Goal: Task Accomplishment & Management: Use online tool/utility

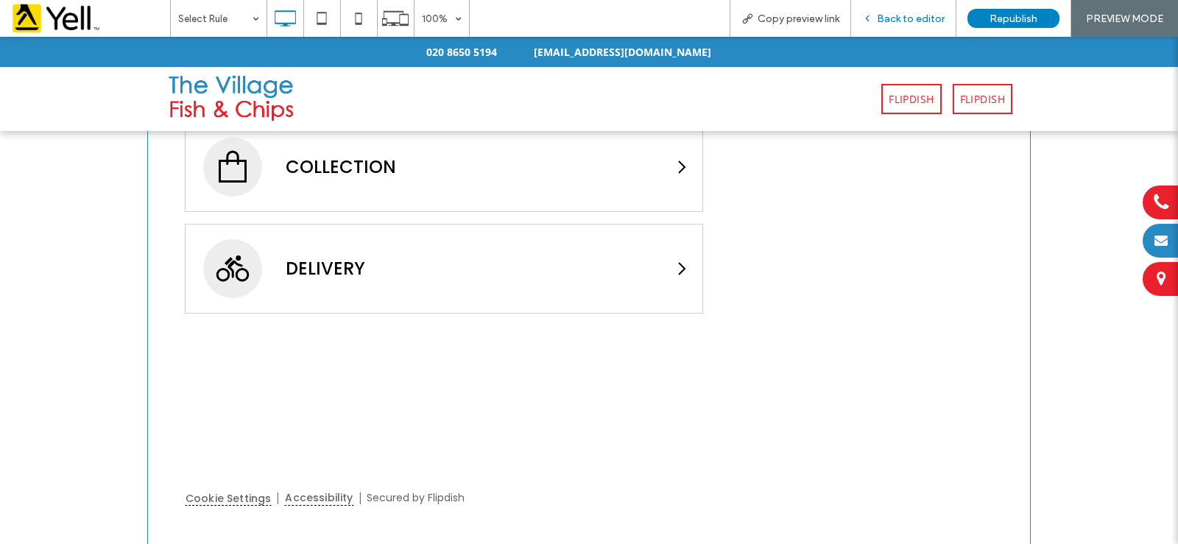
click at [921, 18] on span "Back to editor" at bounding box center [911, 19] width 68 height 13
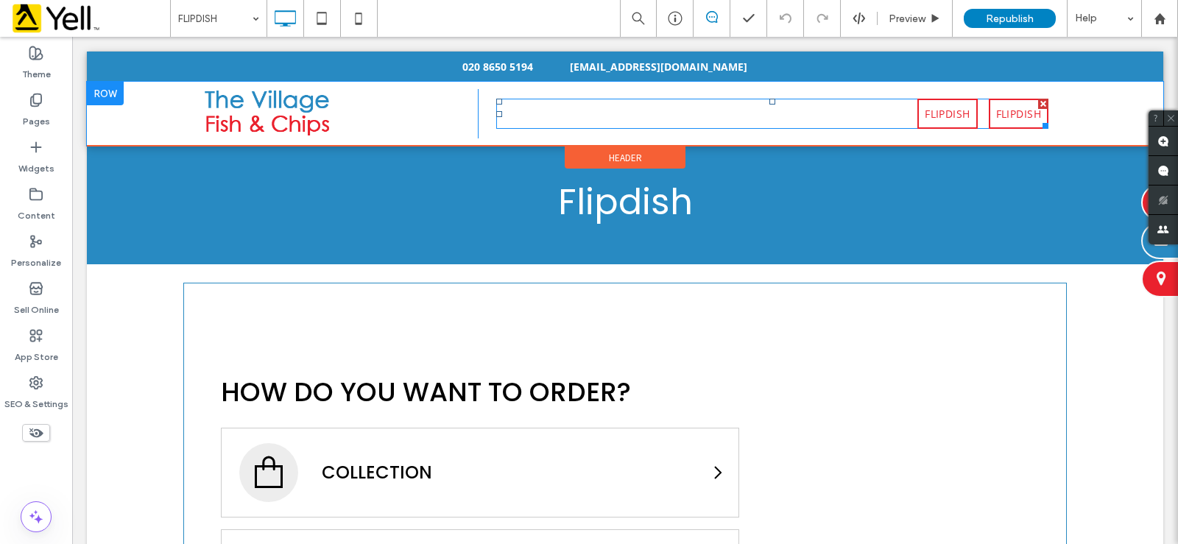
click at [802, 113] on nav "FLIPDISH FLIPDISH" at bounding box center [772, 114] width 552 height 30
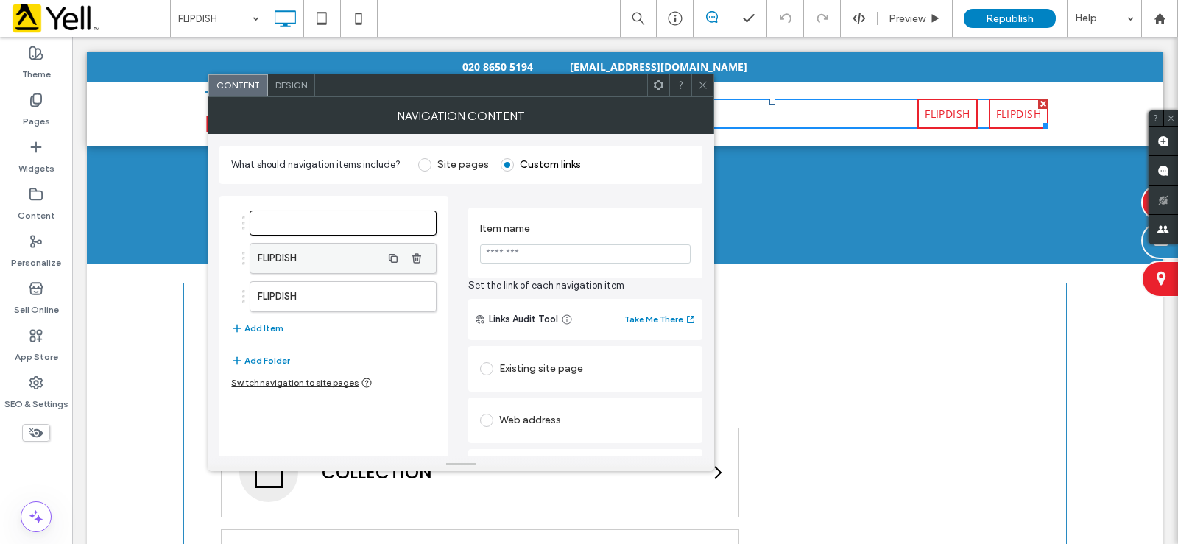
click at [337, 254] on label "FLIPDISH" at bounding box center [319, 258] width 123 height 29
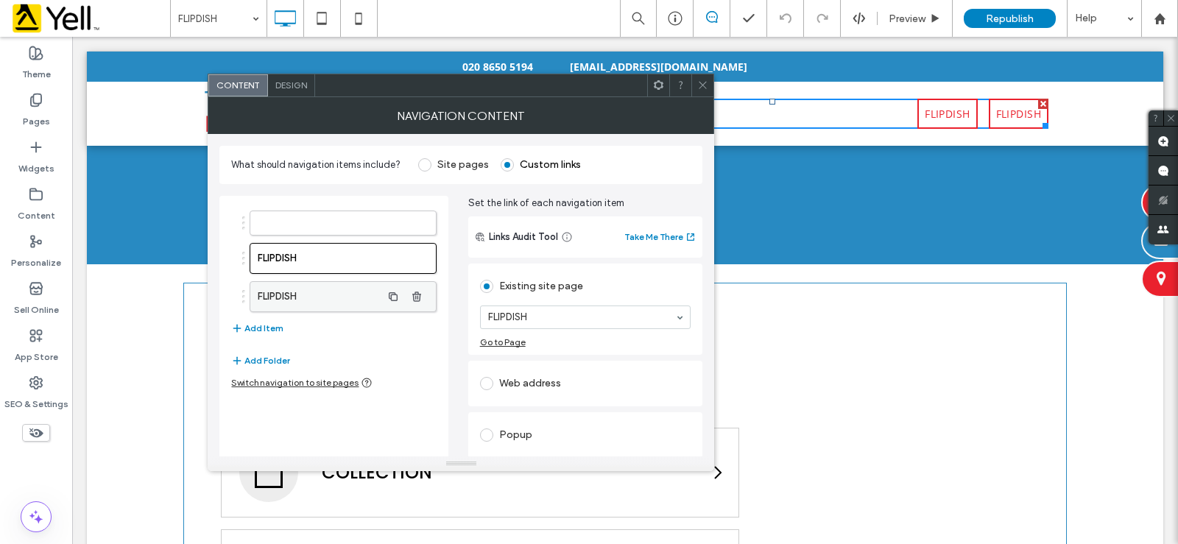
click at [328, 281] on div "FLIPDISH" at bounding box center [343, 296] width 186 height 31
click at [314, 292] on label "FLIPDISH" at bounding box center [319, 296] width 123 height 29
click at [331, 259] on label "FLIPDISH" at bounding box center [319, 258] width 123 height 29
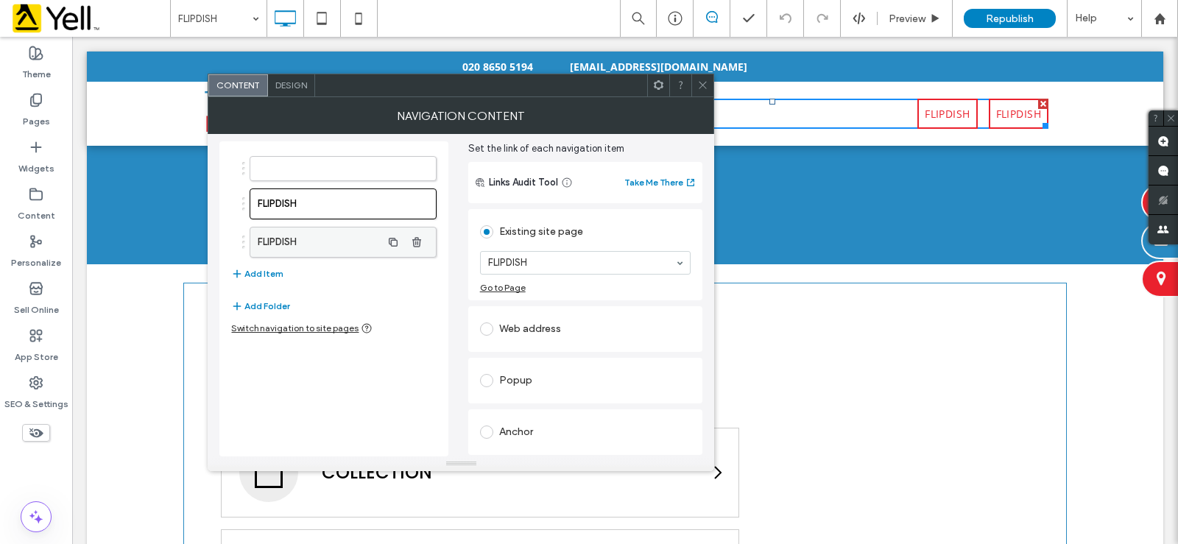
click at [339, 235] on label "FLIPDISH" at bounding box center [319, 242] width 123 height 29
click at [702, 86] on icon at bounding box center [702, 85] width 11 height 11
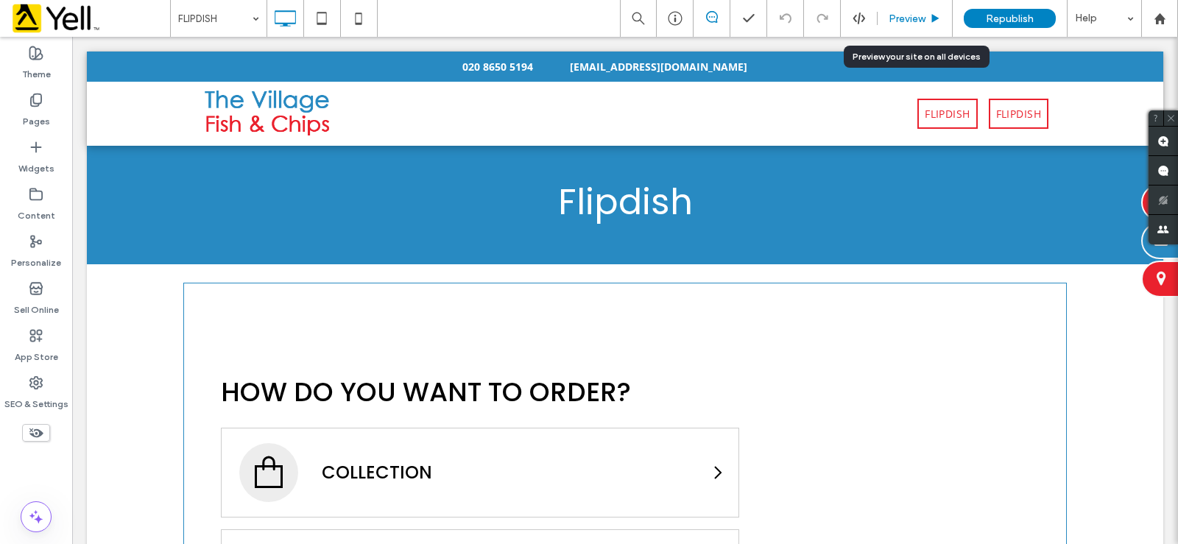
click at [921, 13] on span "Preview" at bounding box center [907, 19] width 37 height 13
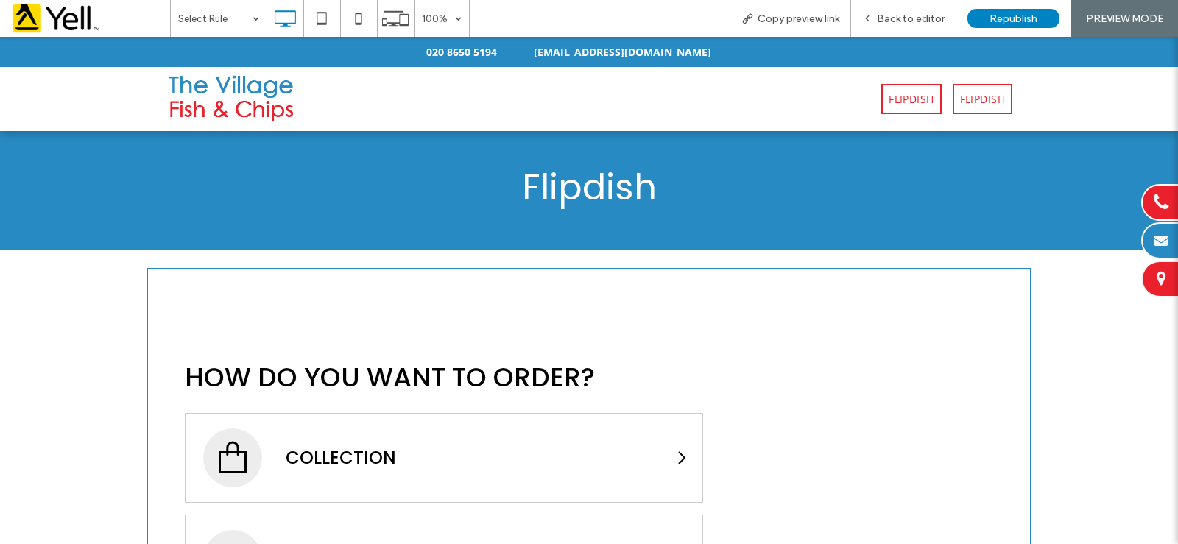
click at [903, 100] on span "FLIPDISH" at bounding box center [911, 98] width 45 height 15
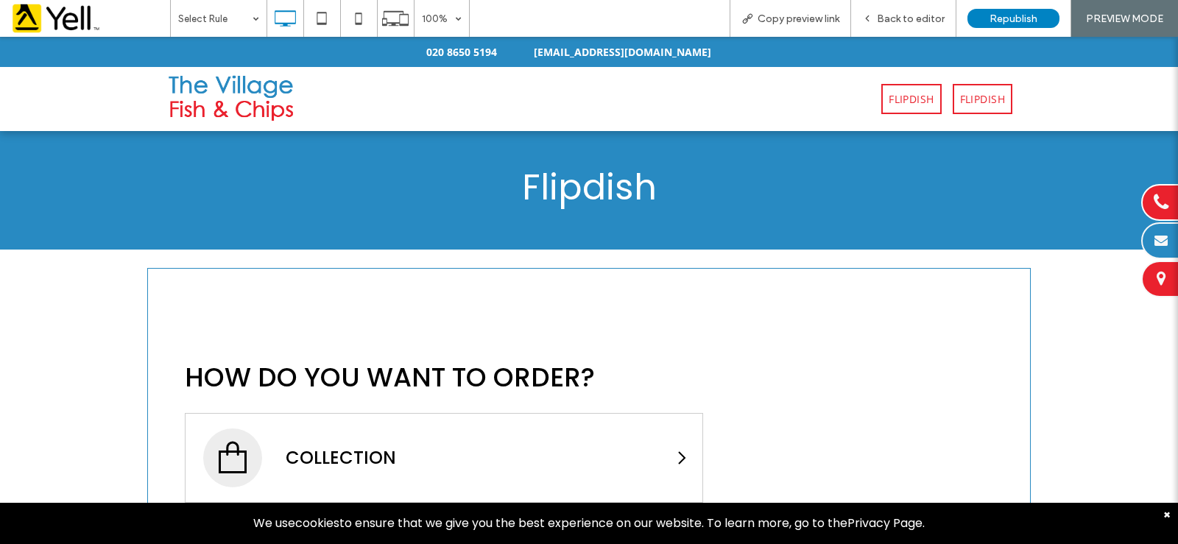
click at [981, 96] on span "FLIPDISH" at bounding box center [982, 98] width 45 height 15
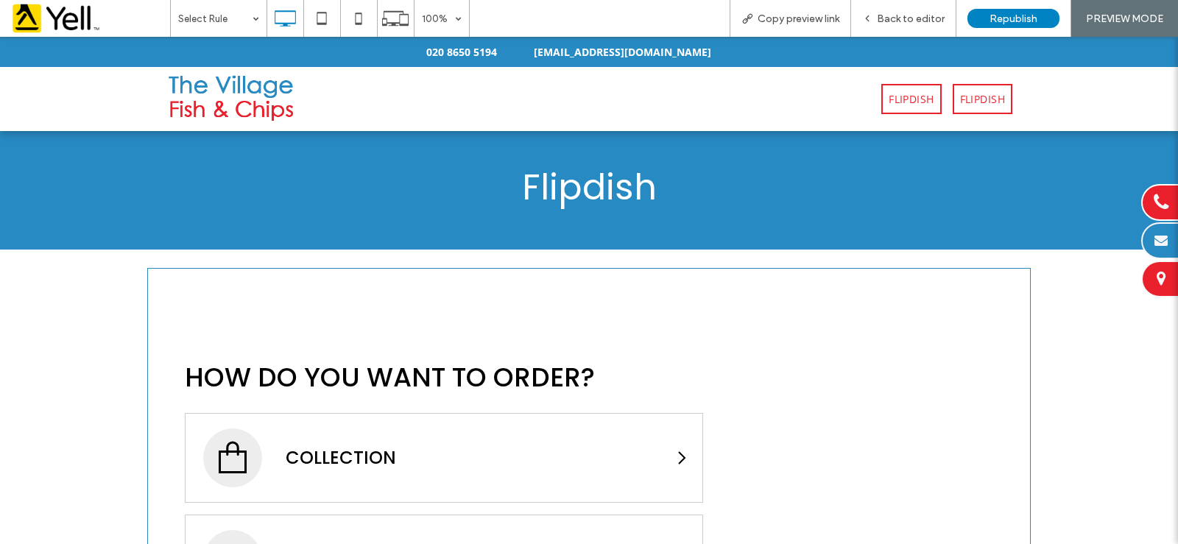
scroll to position [276, 0]
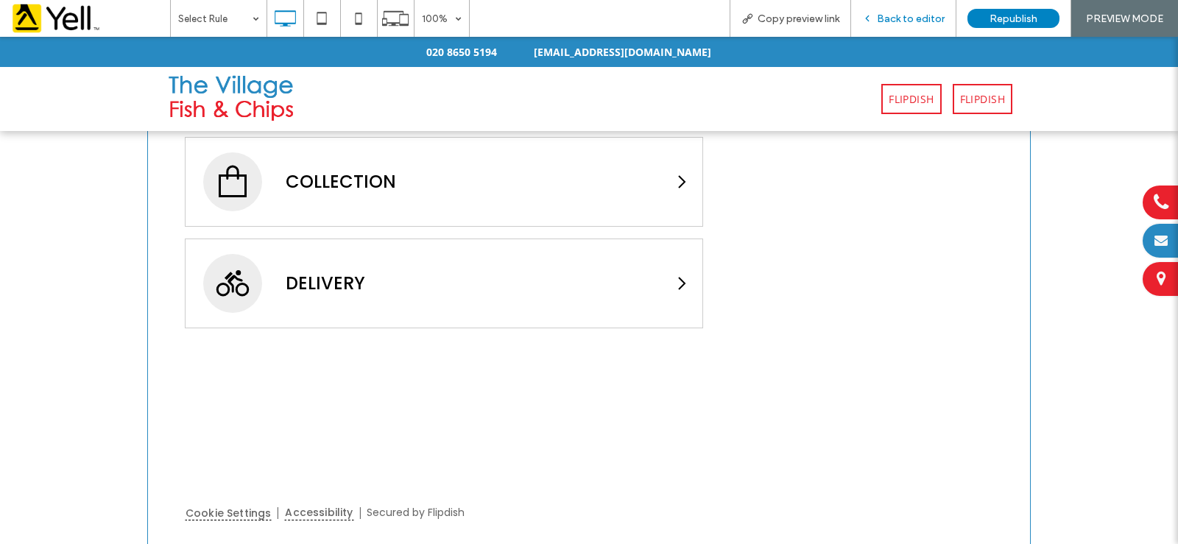
click at [883, 18] on span "Back to editor" at bounding box center [911, 19] width 68 height 13
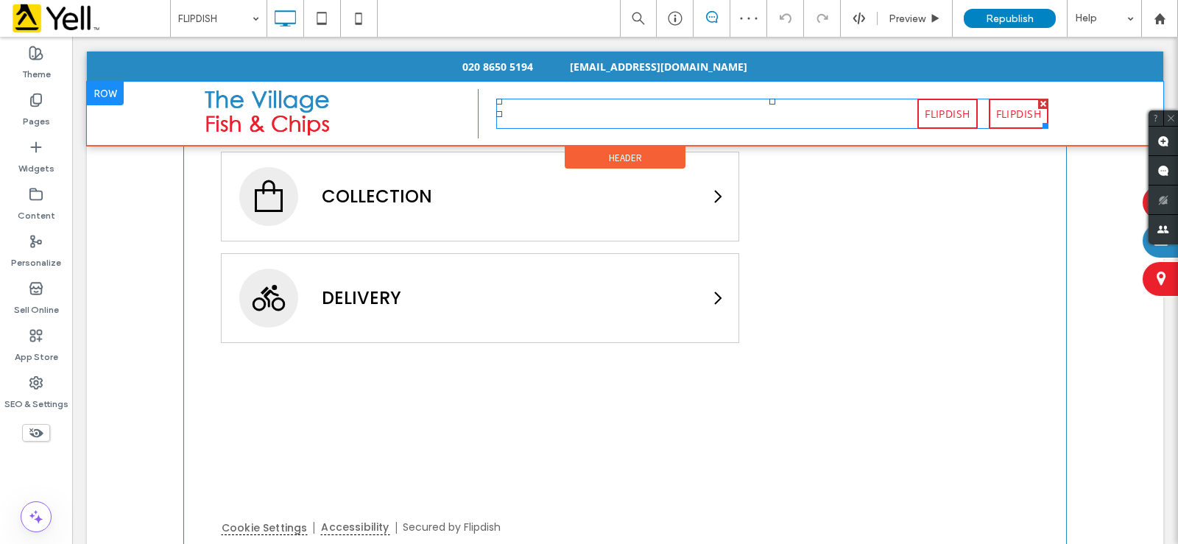
click at [871, 112] on nav "FLIPDISH FLIPDISH" at bounding box center [772, 114] width 552 height 30
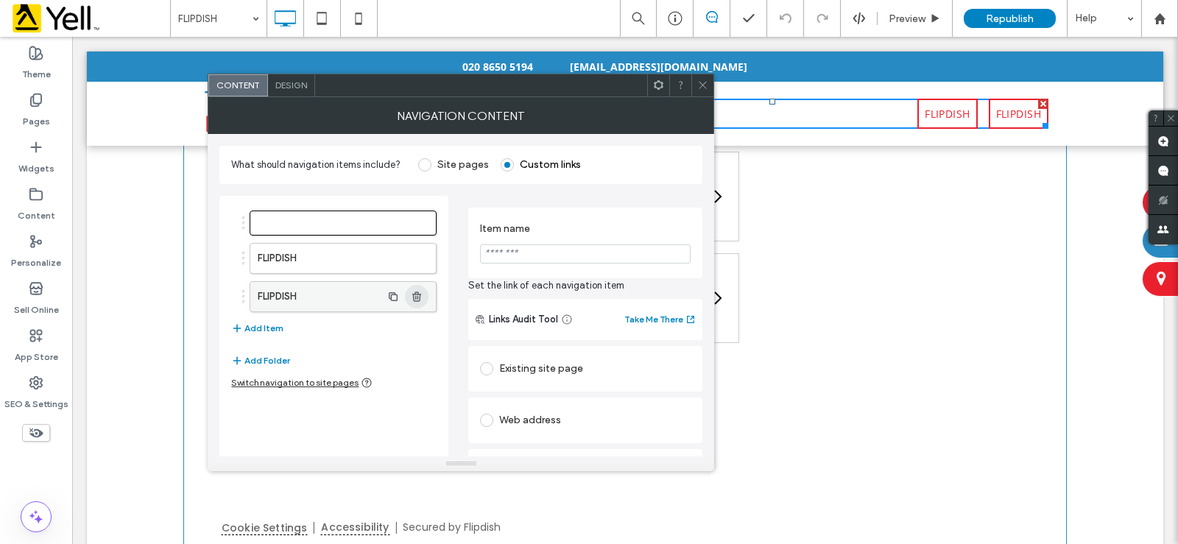
click at [417, 298] on icon "button" at bounding box center [417, 297] width 12 height 12
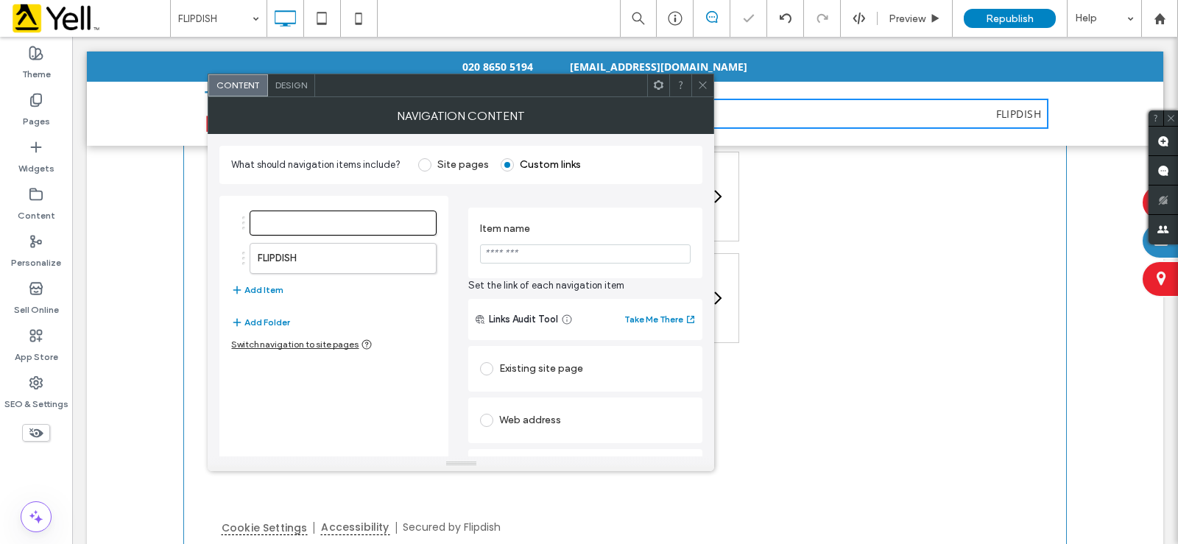
click at [698, 94] on span at bounding box center [702, 85] width 11 height 22
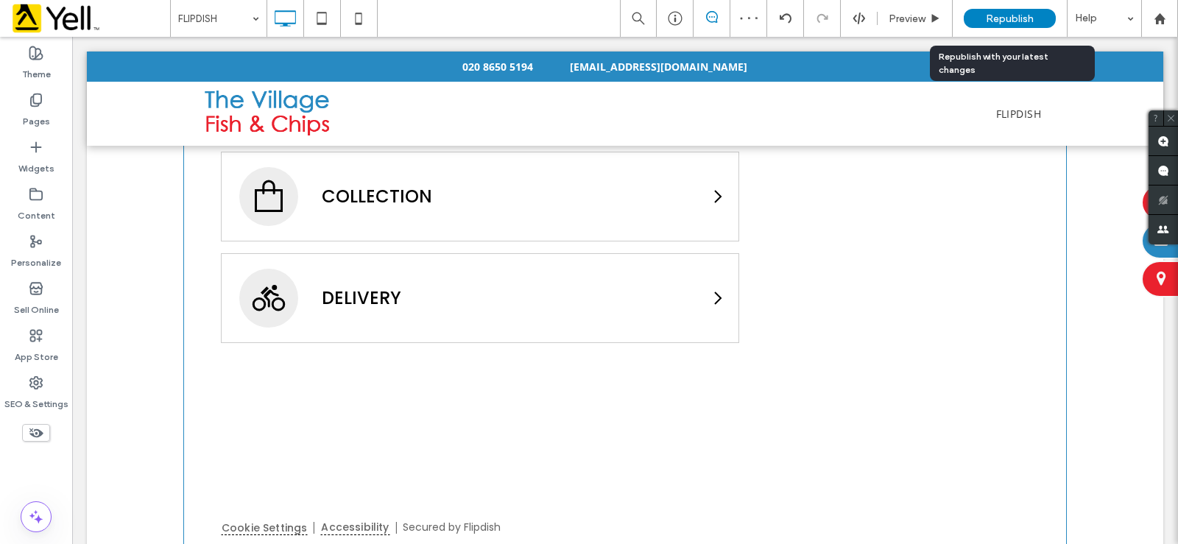
click at [1010, 18] on span "Republish" at bounding box center [1010, 19] width 48 height 13
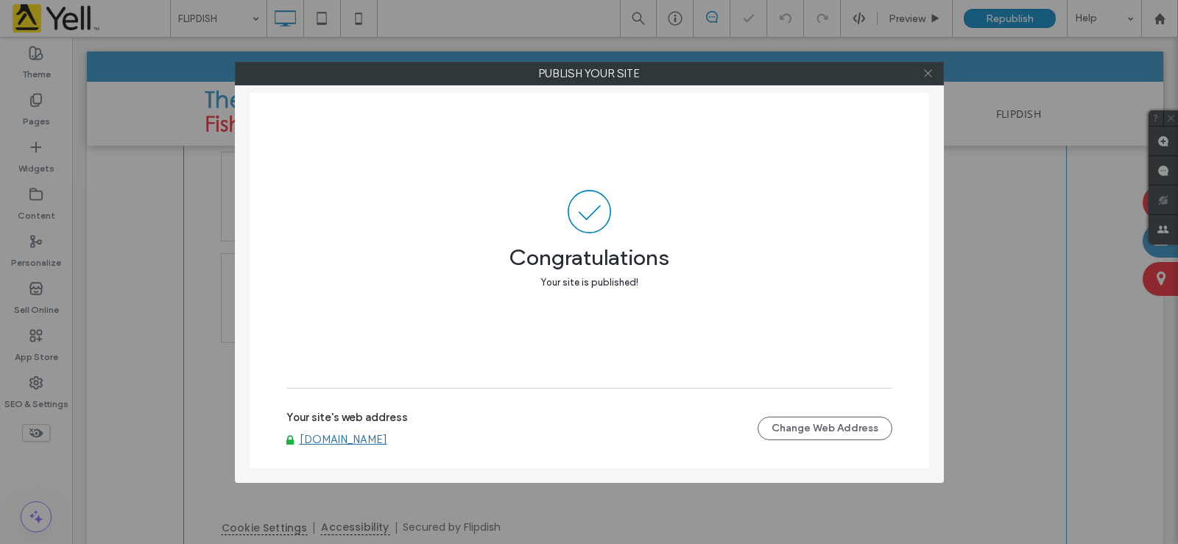
click at [924, 74] on icon at bounding box center [928, 73] width 11 height 11
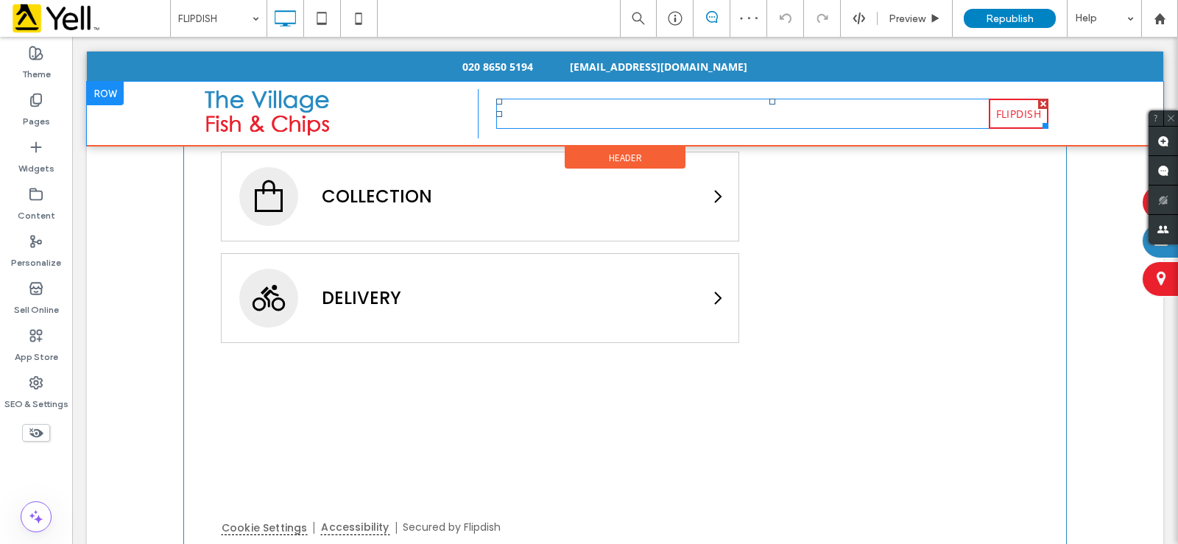
click at [998, 119] on span "FLIPDISH" at bounding box center [1019, 113] width 45 height 15
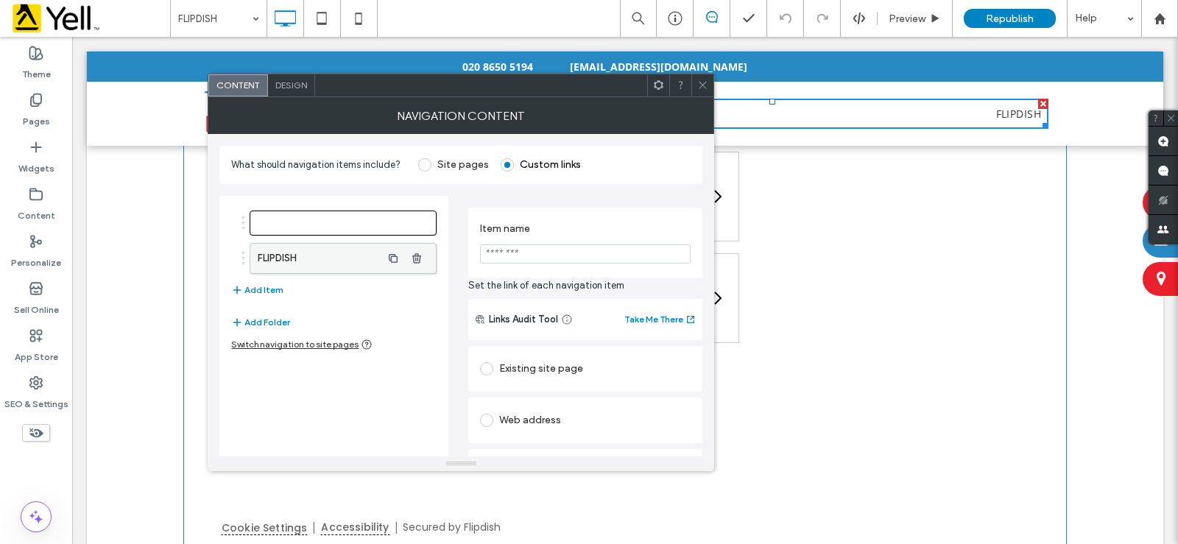
click at [379, 259] on label "FLIPDISH" at bounding box center [319, 258] width 123 height 29
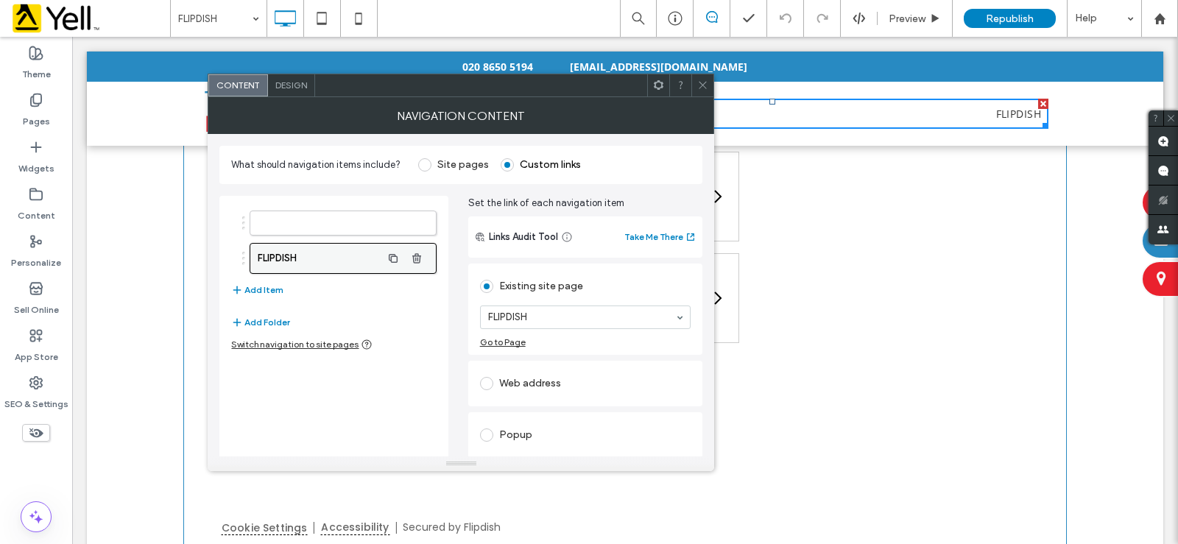
click at [321, 260] on label "FLIPDISH" at bounding box center [319, 258] width 123 height 29
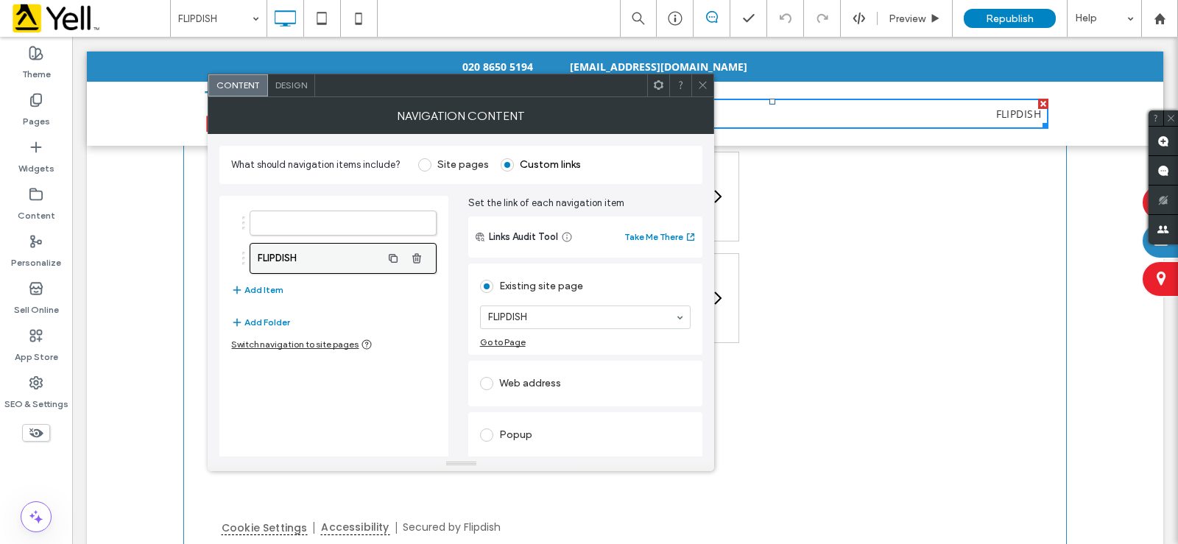
click at [321, 260] on label "FLIPDISH" at bounding box center [319, 258] width 123 height 29
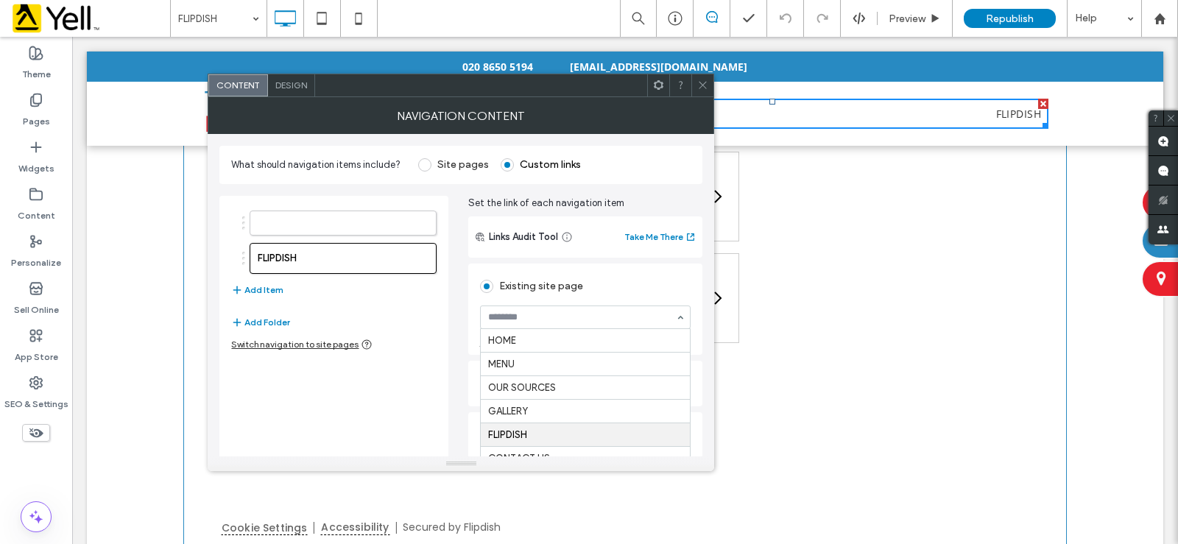
scroll to position [18, 0]
click at [436, 317] on div "FLIPDISH Add Item Add Folder Switch navigation to site pages" at bounding box center [333, 353] width 228 height 315
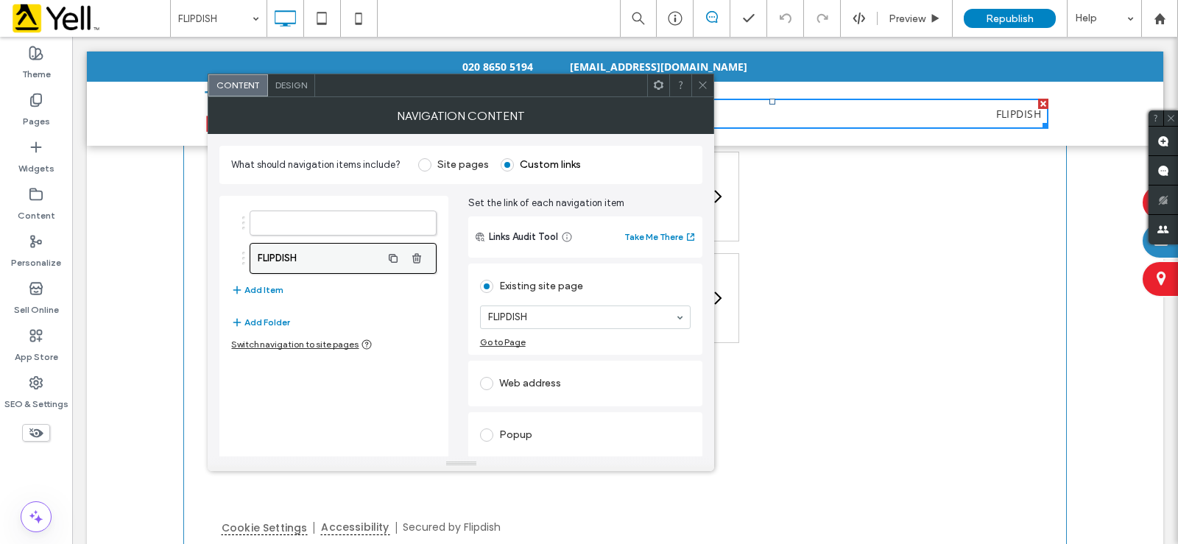
click at [320, 256] on label "FLIPDISH" at bounding box center [319, 258] width 123 height 29
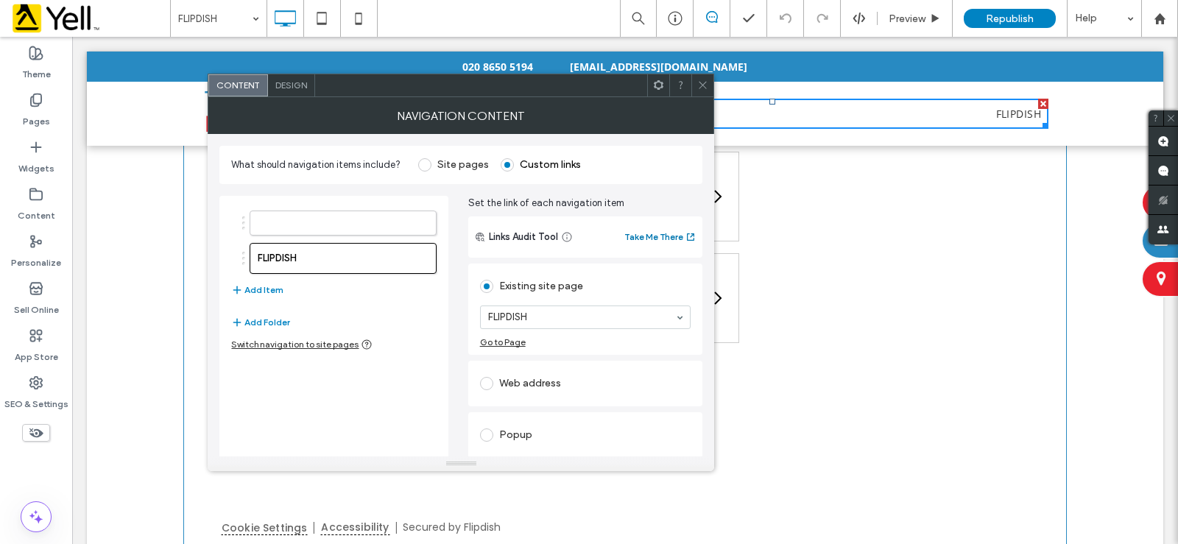
click at [661, 239] on button "Take Me There" at bounding box center [661, 237] width 72 height 18
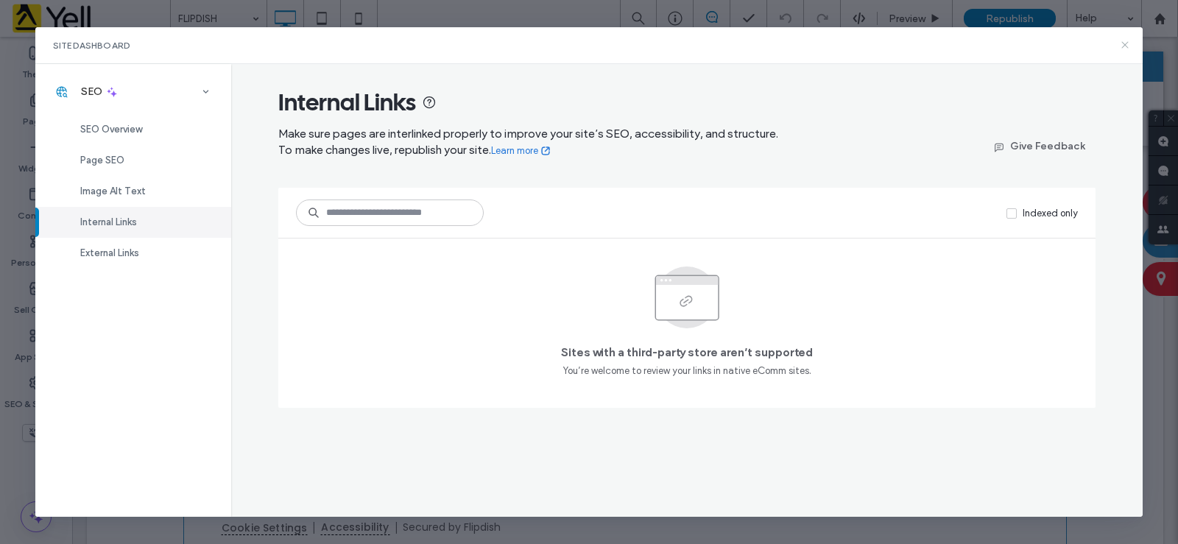
click at [1125, 46] on use at bounding box center [1125, 45] width 7 height 7
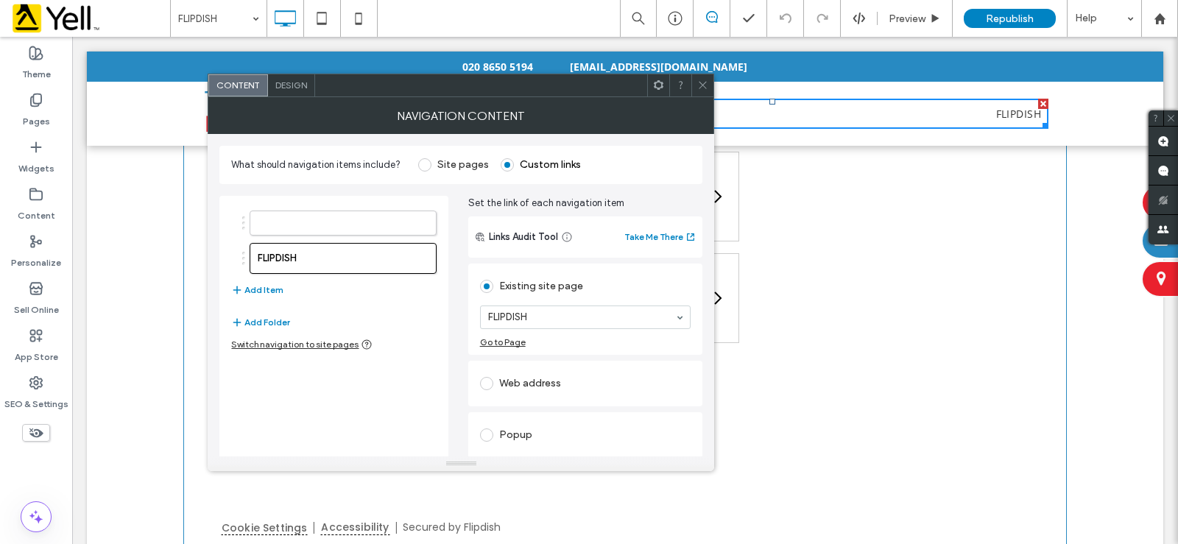
click at [702, 88] on icon at bounding box center [702, 85] width 11 height 11
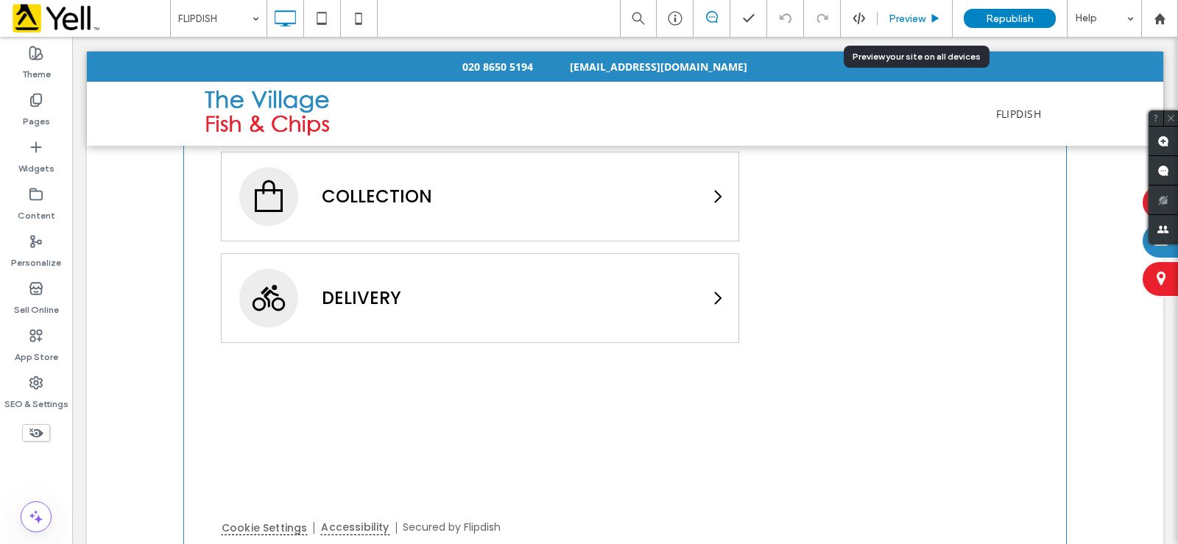
click at [923, 21] on span "Preview" at bounding box center [907, 19] width 37 height 13
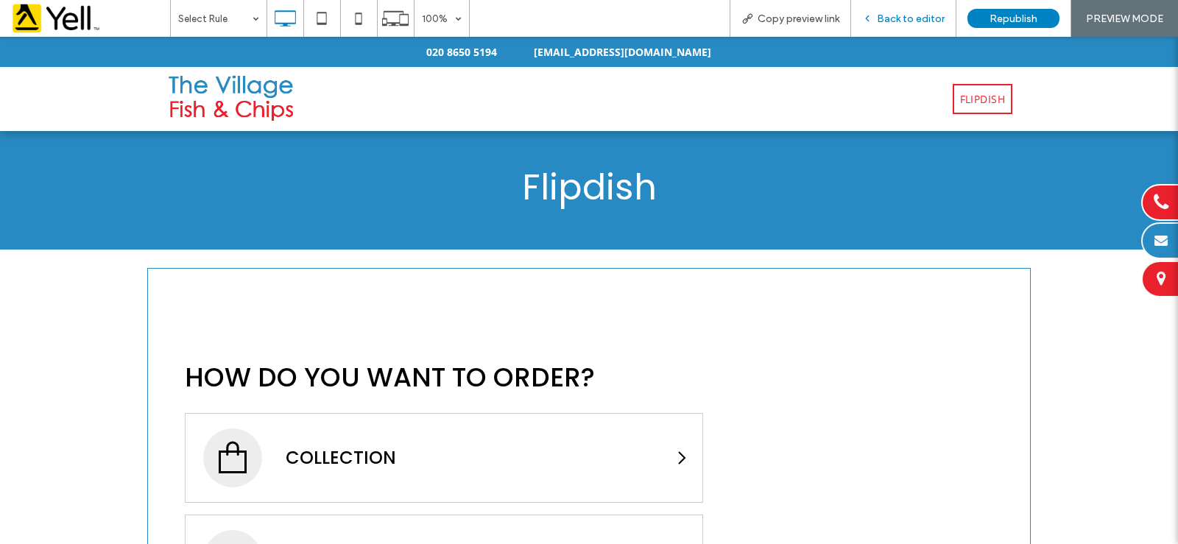
click at [901, 24] on span "Back to editor" at bounding box center [911, 19] width 68 height 13
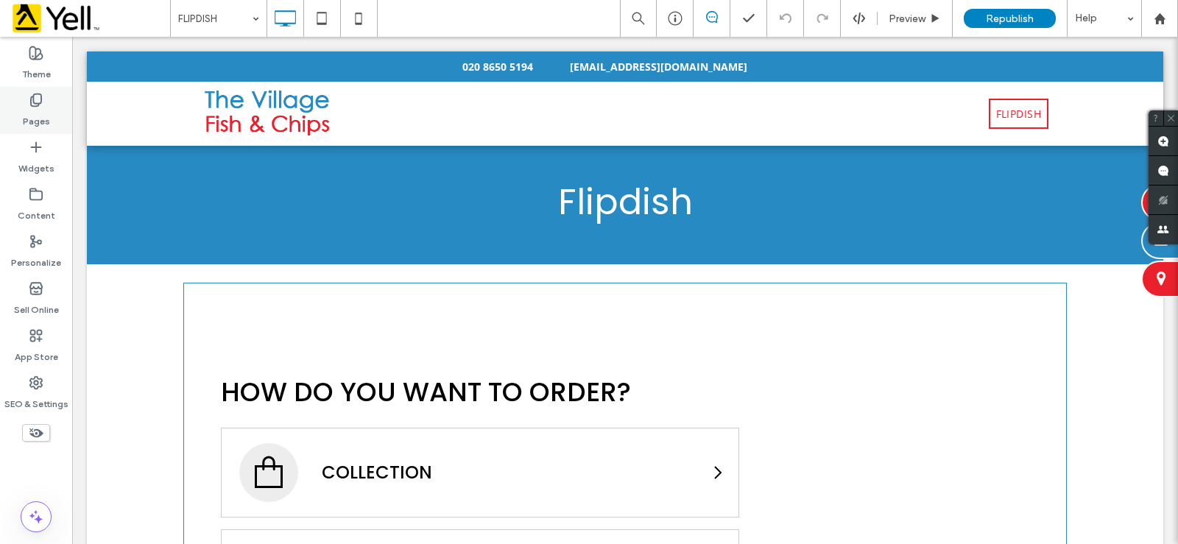
click at [43, 115] on label "Pages" at bounding box center [36, 118] width 27 height 21
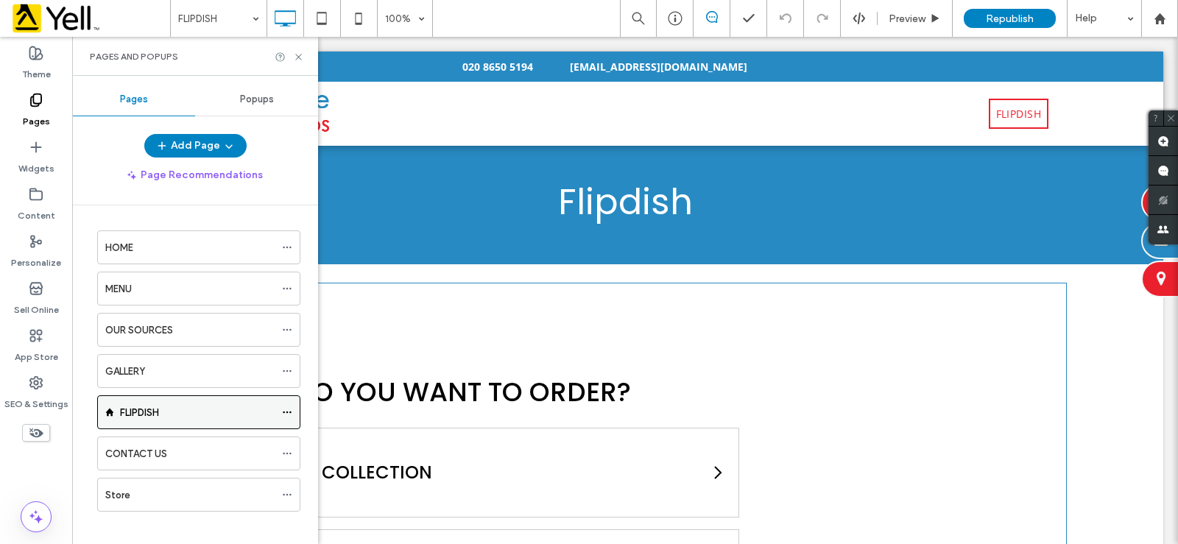
click at [287, 412] on icon at bounding box center [287, 412] width 10 height 10
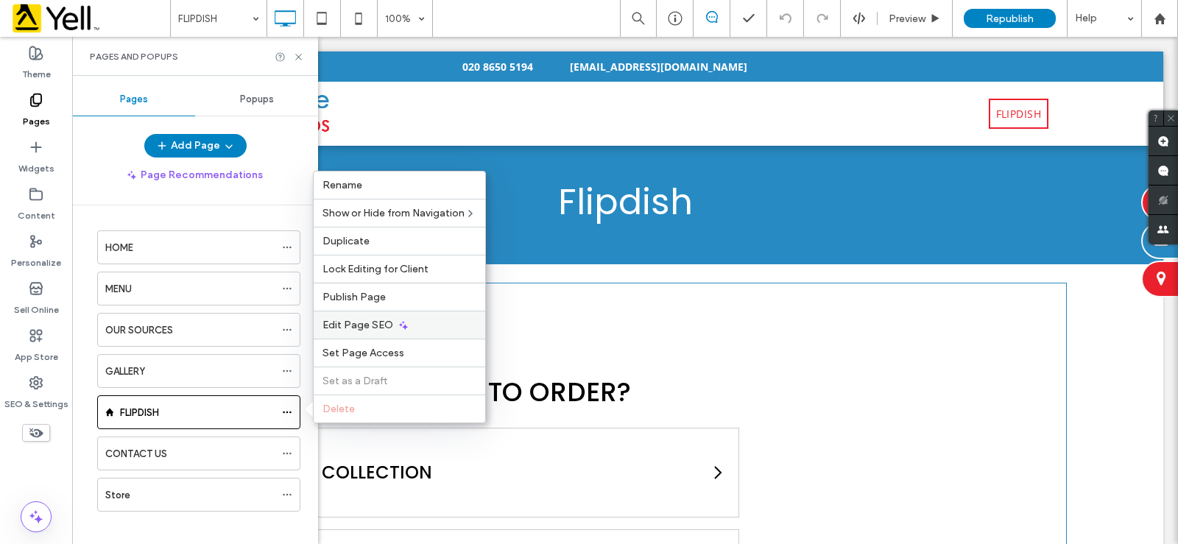
click at [362, 327] on span "Edit Page SEO" at bounding box center [358, 325] width 71 height 13
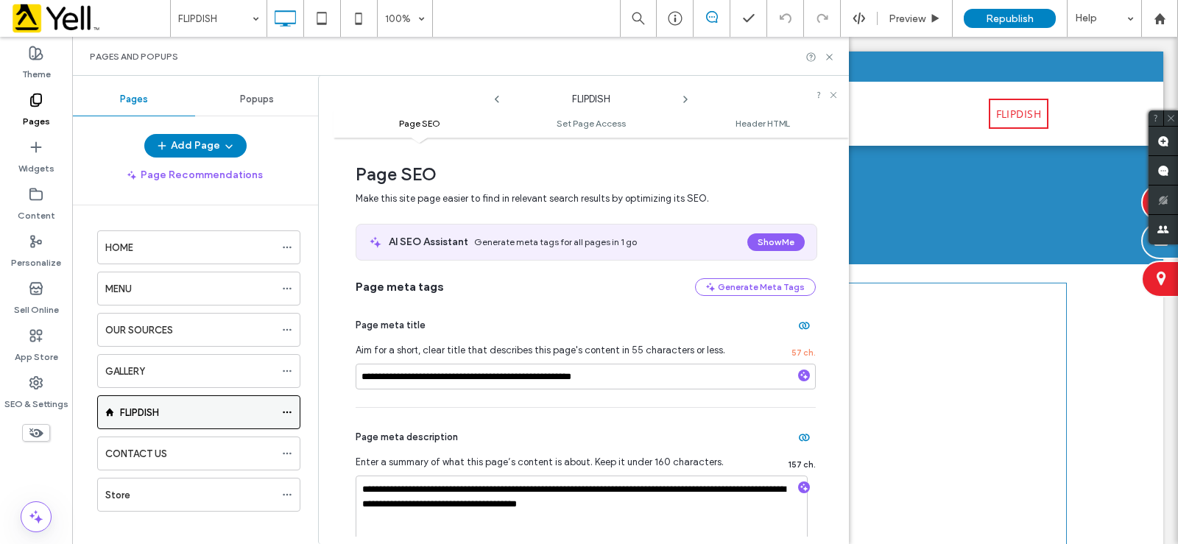
click at [292, 414] on icon at bounding box center [287, 412] width 10 height 10
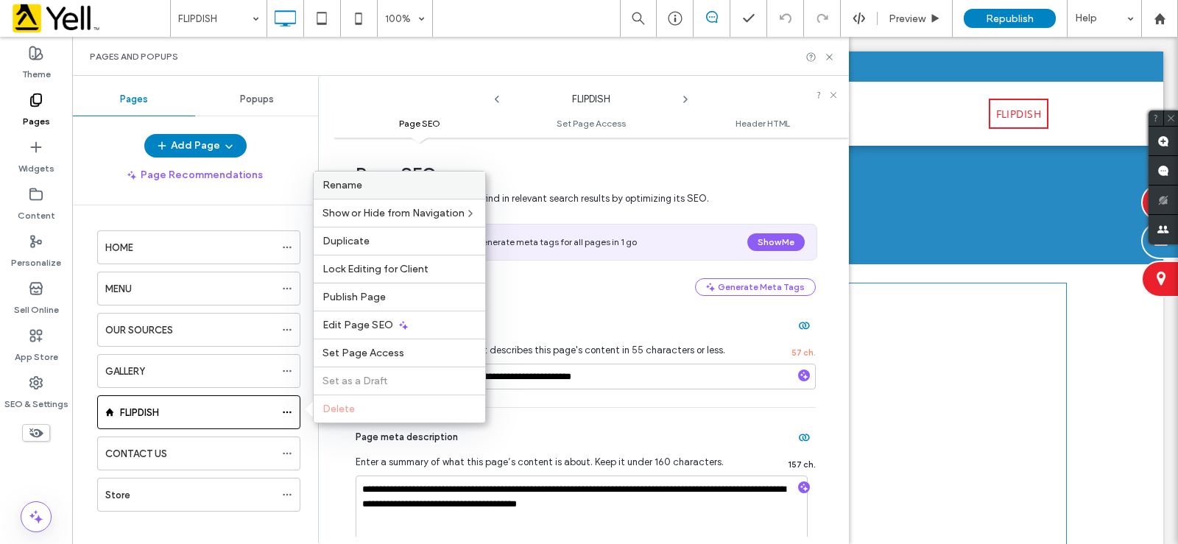
click at [365, 188] on label "Rename" at bounding box center [400, 185] width 154 height 13
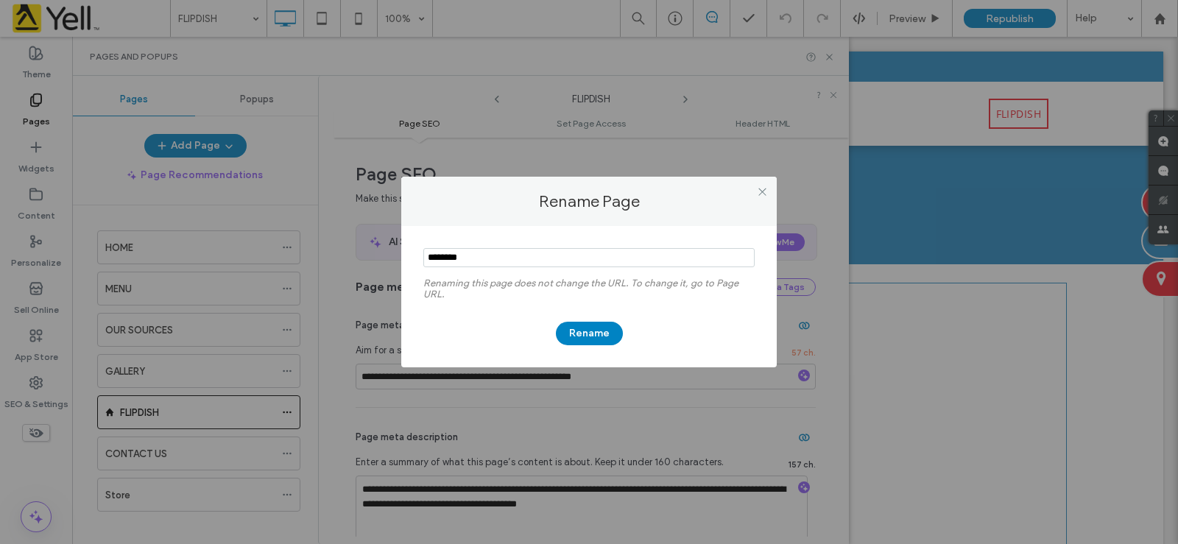
drag, startPoint x: 503, startPoint y: 258, endPoint x: 282, endPoint y: 297, distance: 224.4
click at [293, 273] on div "Rename Page Renaming this page does not change the URL. To change it, go to Pag…" at bounding box center [589, 272] width 1178 height 544
type input "*********"
click at [581, 333] on button "Rename" at bounding box center [589, 334] width 67 height 24
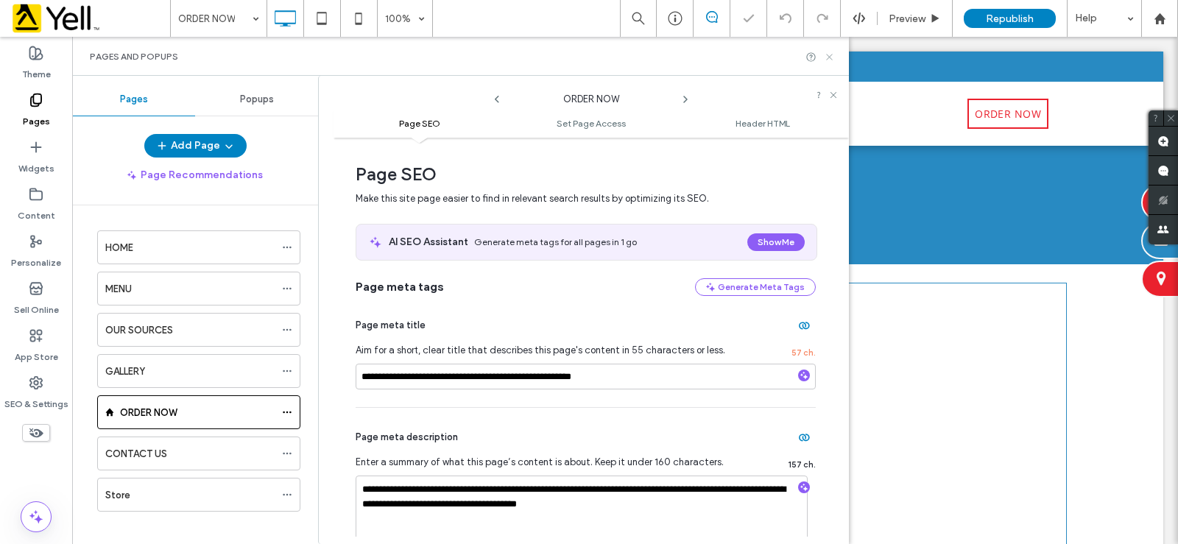
drag, startPoint x: 831, startPoint y: 60, endPoint x: 747, endPoint y: 32, distance: 88.7
click at [831, 60] on icon at bounding box center [829, 57] width 11 height 11
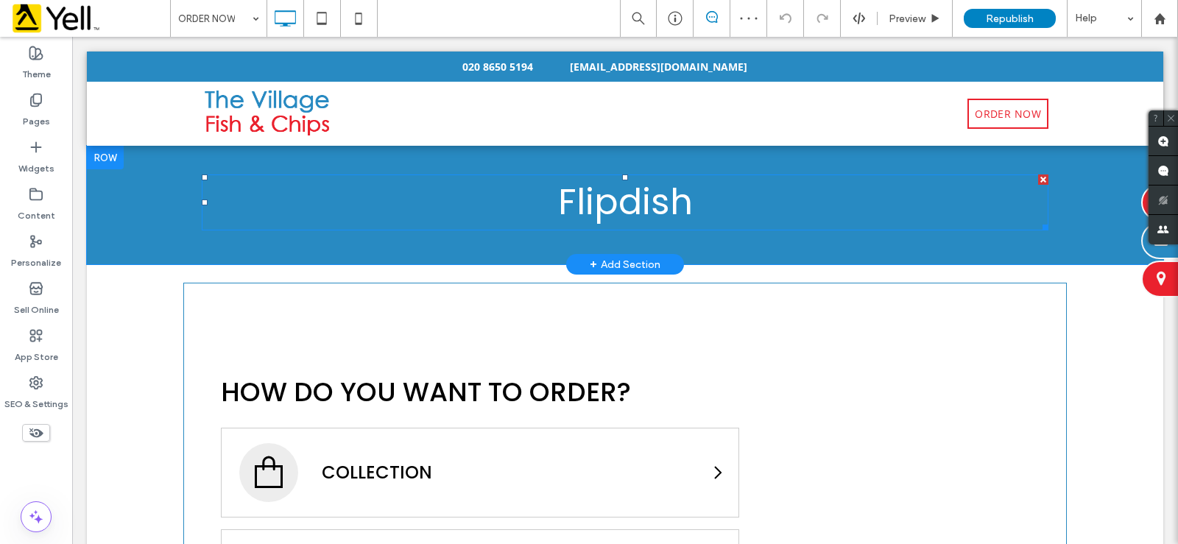
click at [605, 196] on span "Flipdish" at bounding box center [625, 202] width 135 height 49
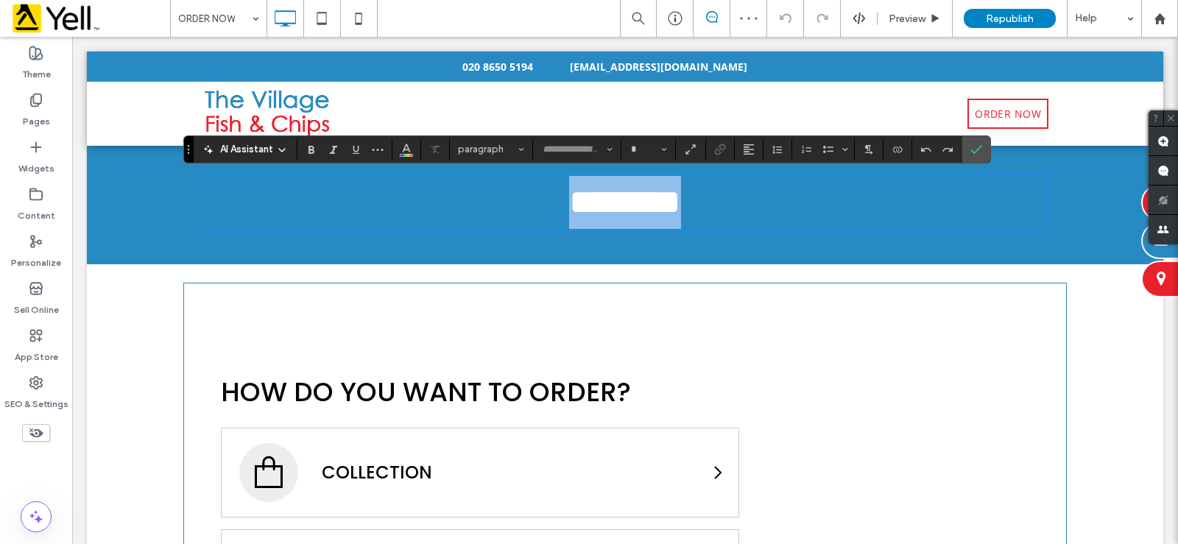
click at [690, 209] on h1 "********" at bounding box center [625, 202] width 847 height 53
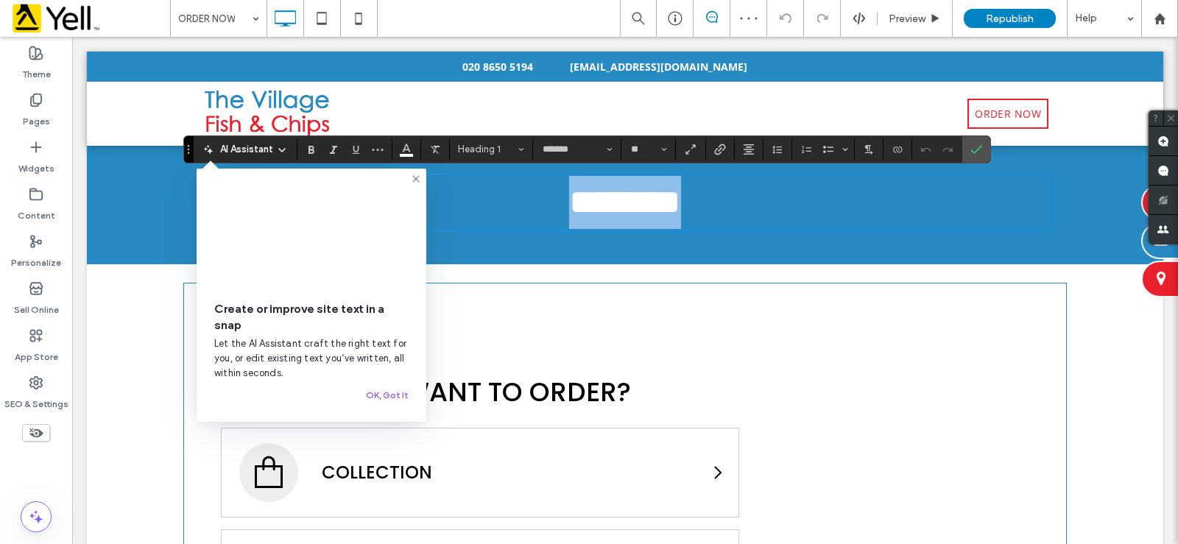
type input "*******"
type input "**"
drag, startPoint x: 700, startPoint y: 205, endPoint x: 454, endPoint y: 205, distance: 246.0
click at [454, 205] on h1 "********" at bounding box center [625, 202] width 847 height 53
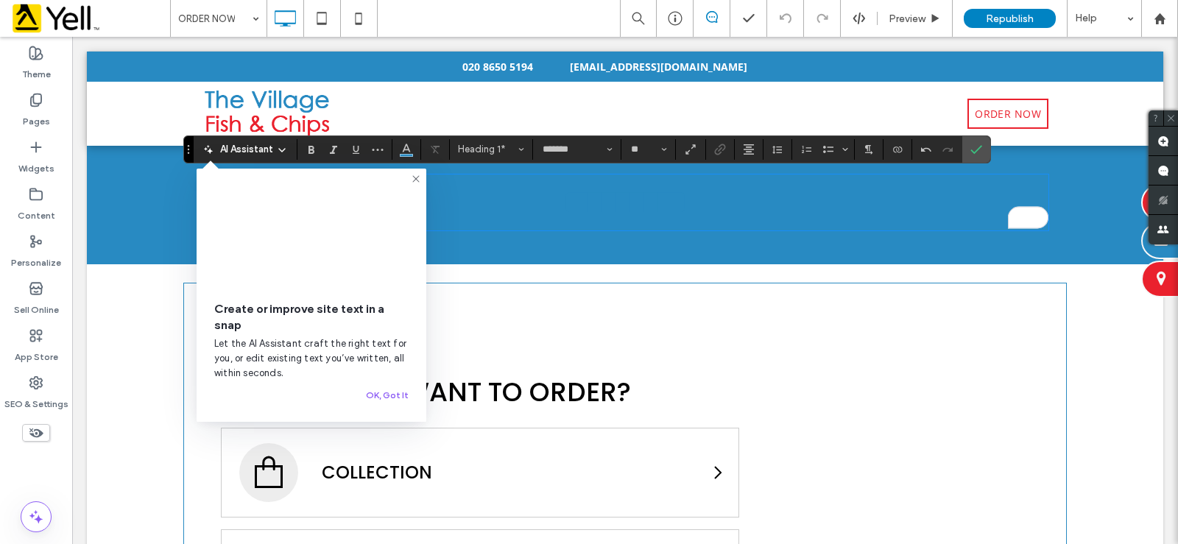
drag, startPoint x: 413, startPoint y: 176, endPoint x: 337, endPoint y: 142, distance: 83.8
click at [413, 176] on use at bounding box center [415, 178] width 7 height 7
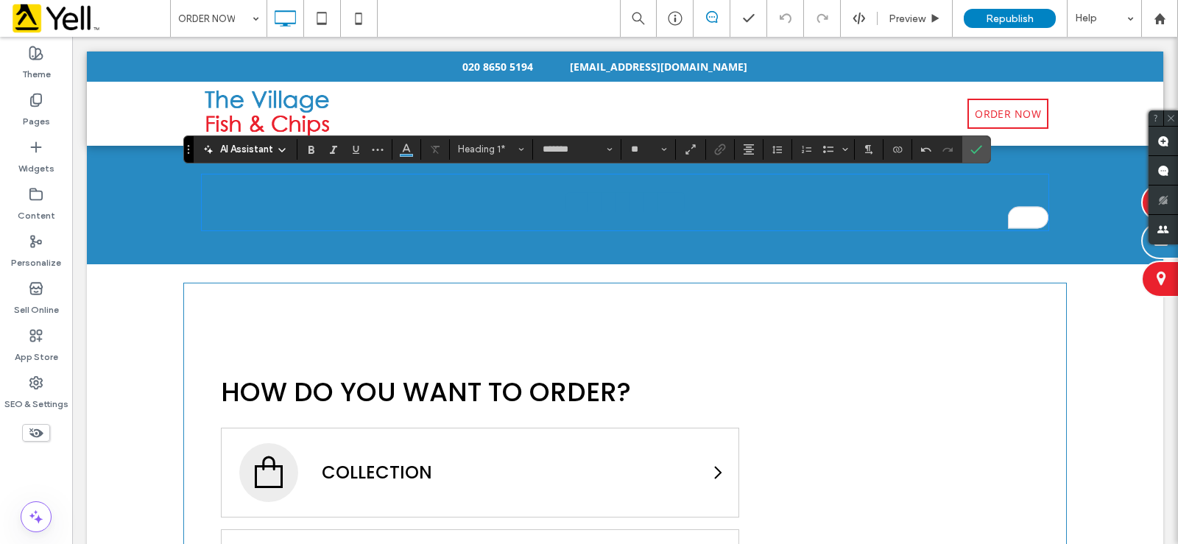
click at [512, 215] on h1 "*********" at bounding box center [625, 202] width 847 height 53
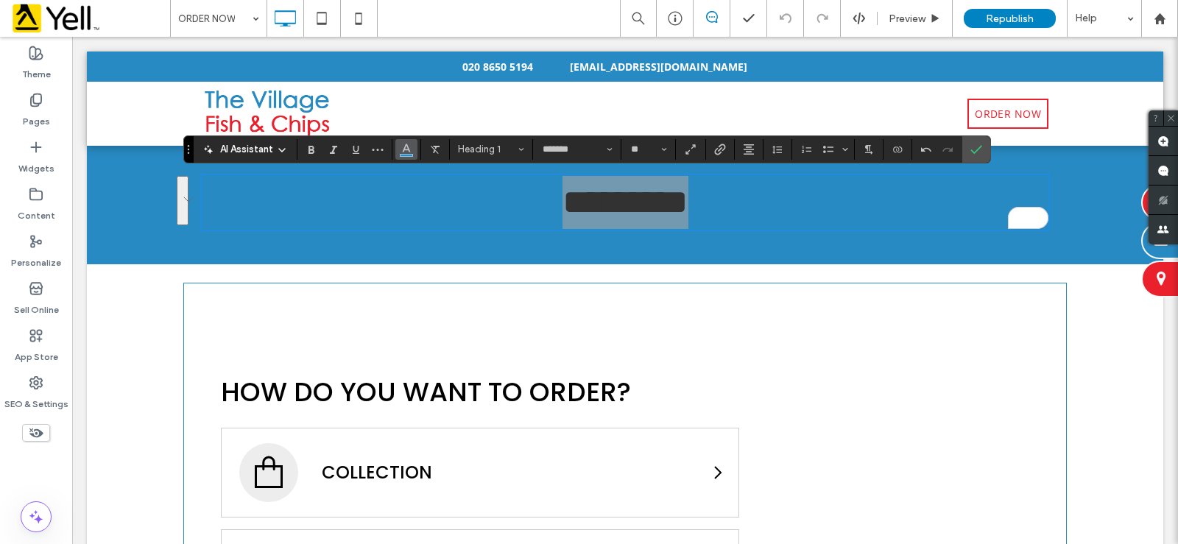
click at [410, 152] on icon "Color" at bounding box center [407, 148] width 12 height 12
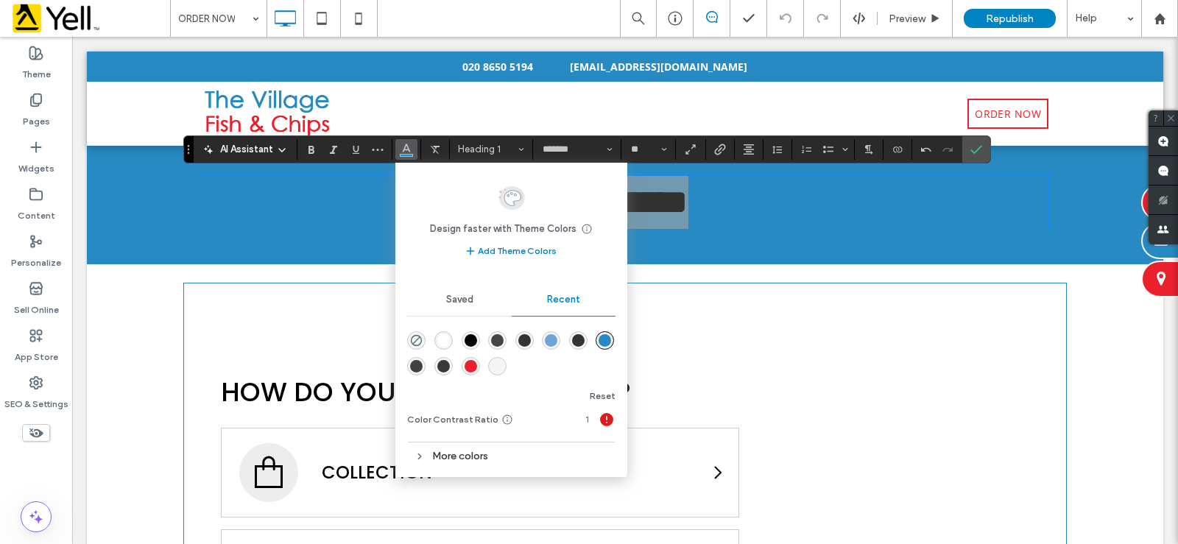
click at [443, 339] on div "rgba(255, 255, 255, 1)" at bounding box center [443, 340] width 13 height 13
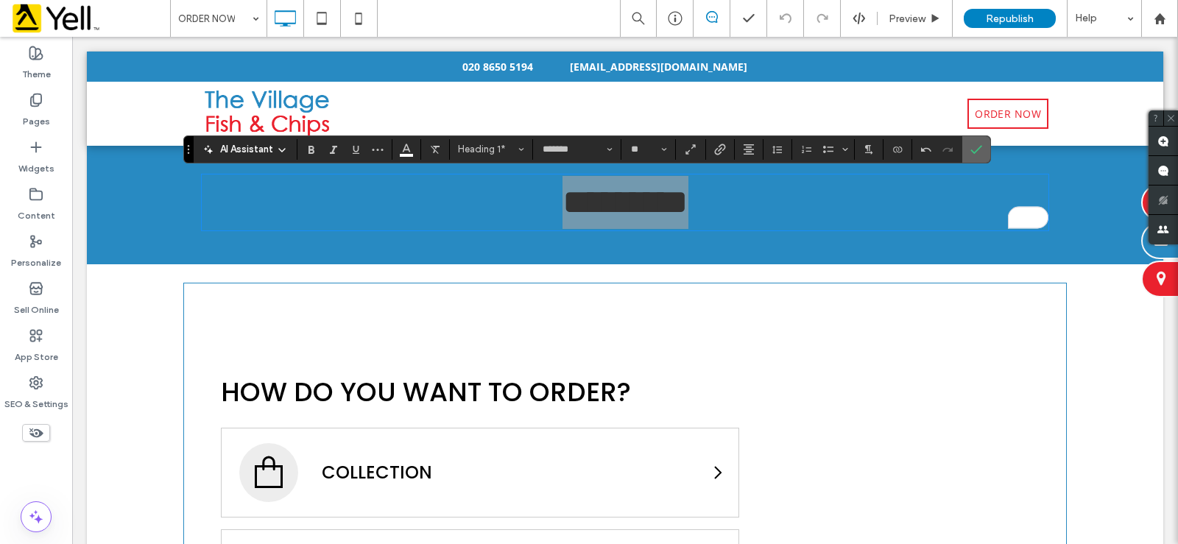
click at [983, 144] on label "Confirm" at bounding box center [977, 149] width 22 height 27
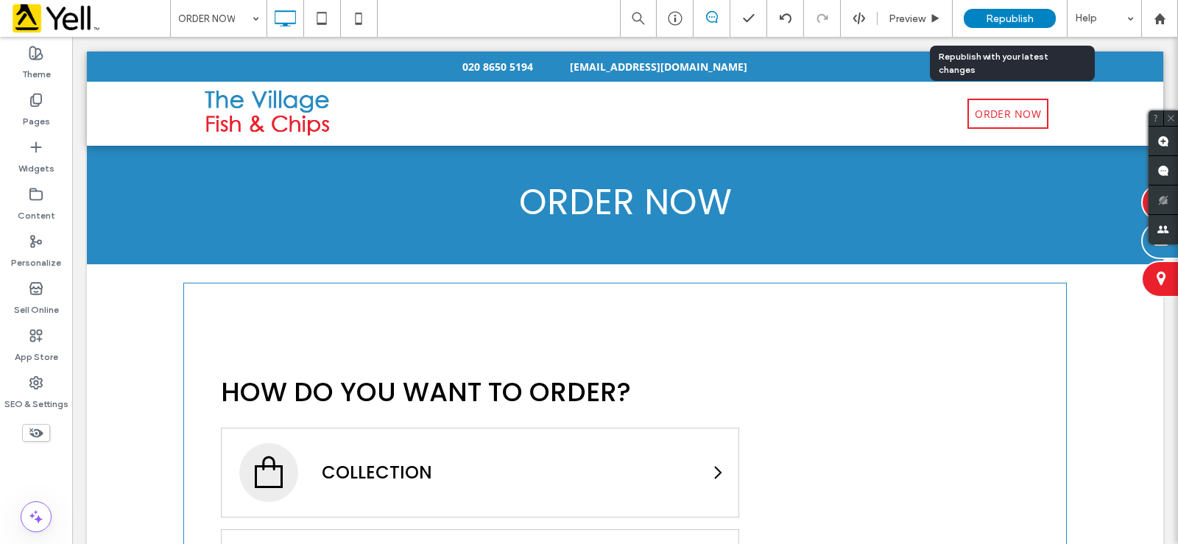
click at [1024, 15] on span "Republish" at bounding box center [1010, 19] width 48 height 13
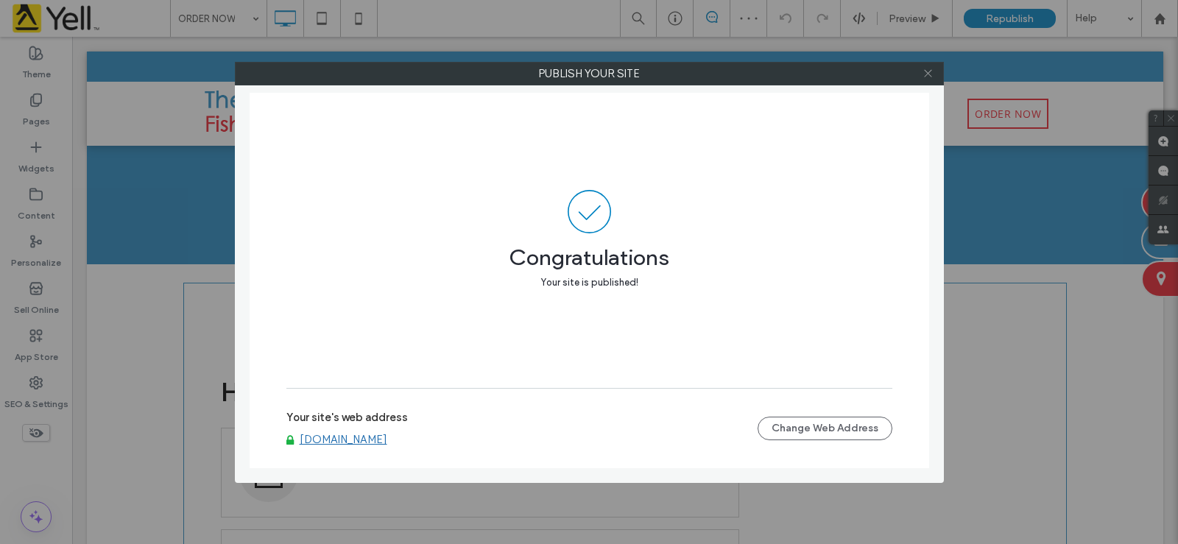
click at [927, 76] on icon at bounding box center [928, 73] width 11 height 11
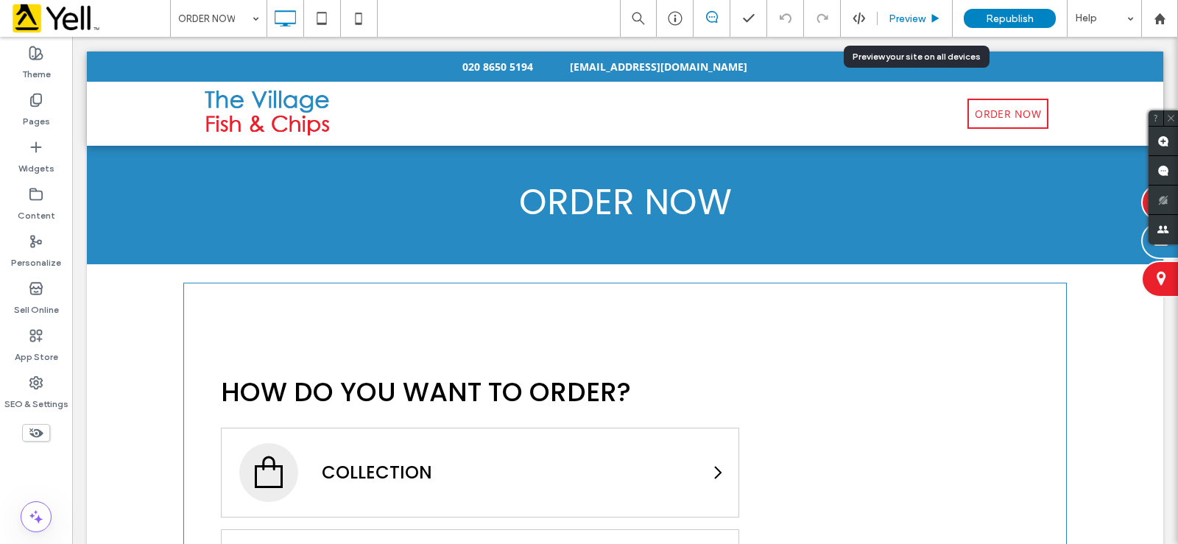
click at [927, 18] on div "Preview" at bounding box center [915, 19] width 74 height 13
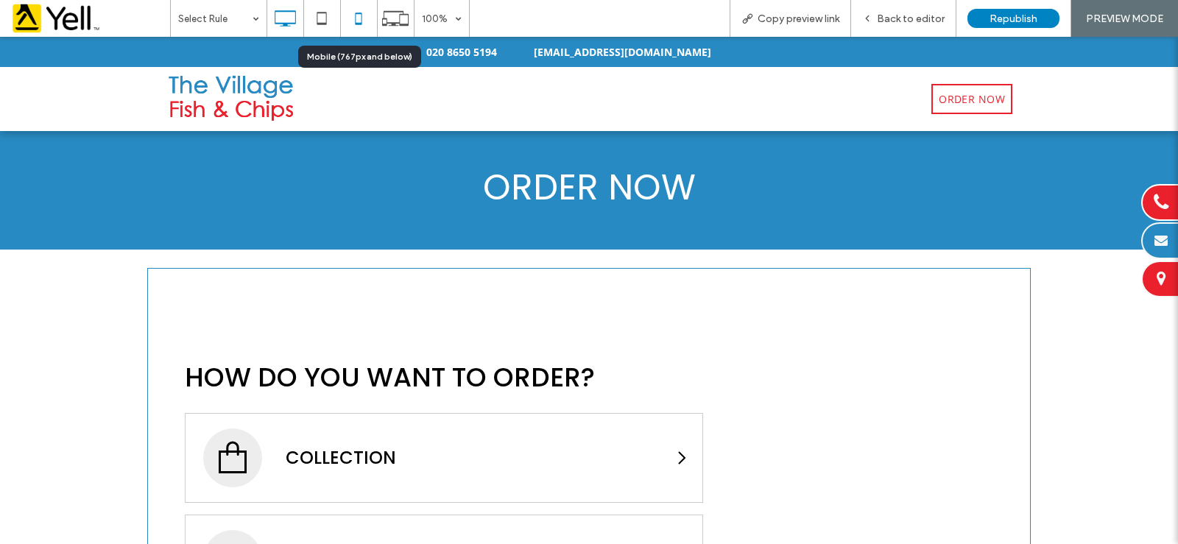
click at [362, 21] on icon at bounding box center [358, 18] width 29 height 29
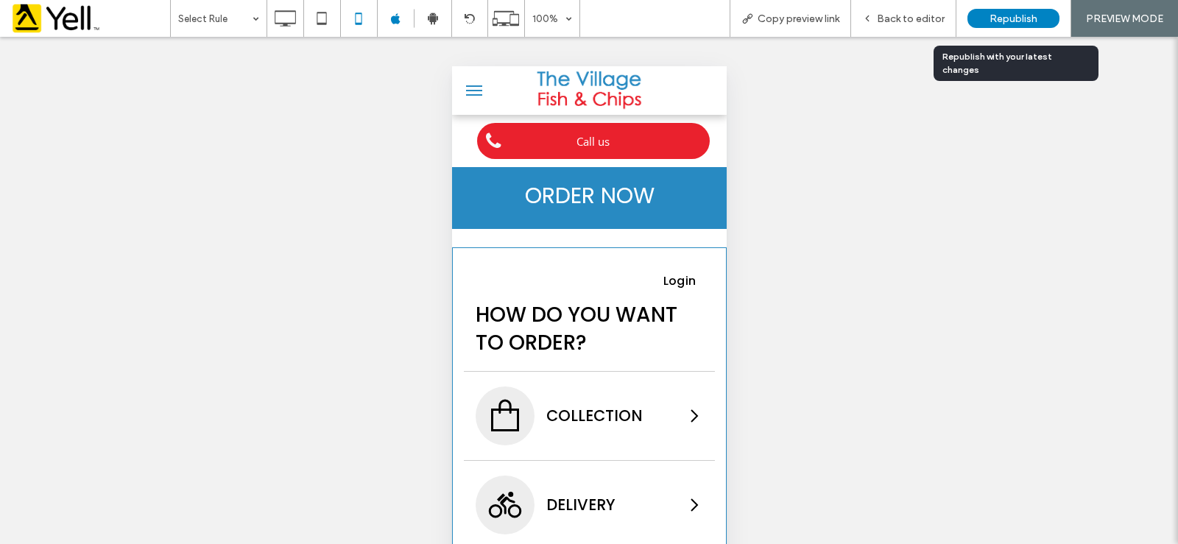
click at [1008, 21] on span "Republish" at bounding box center [1014, 19] width 48 height 13
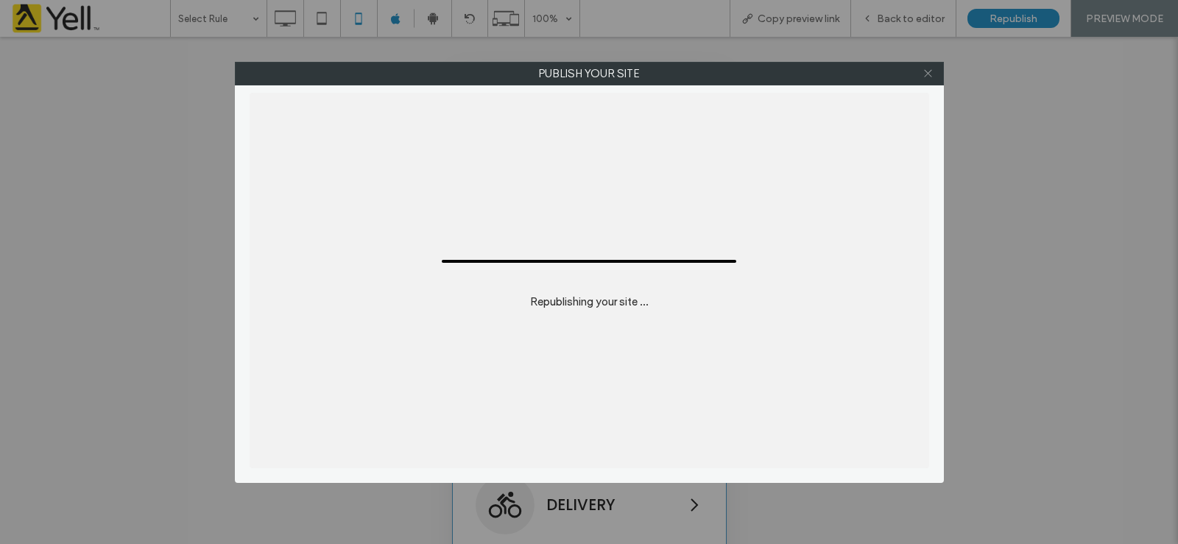
click at [931, 76] on use at bounding box center [927, 73] width 7 height 7
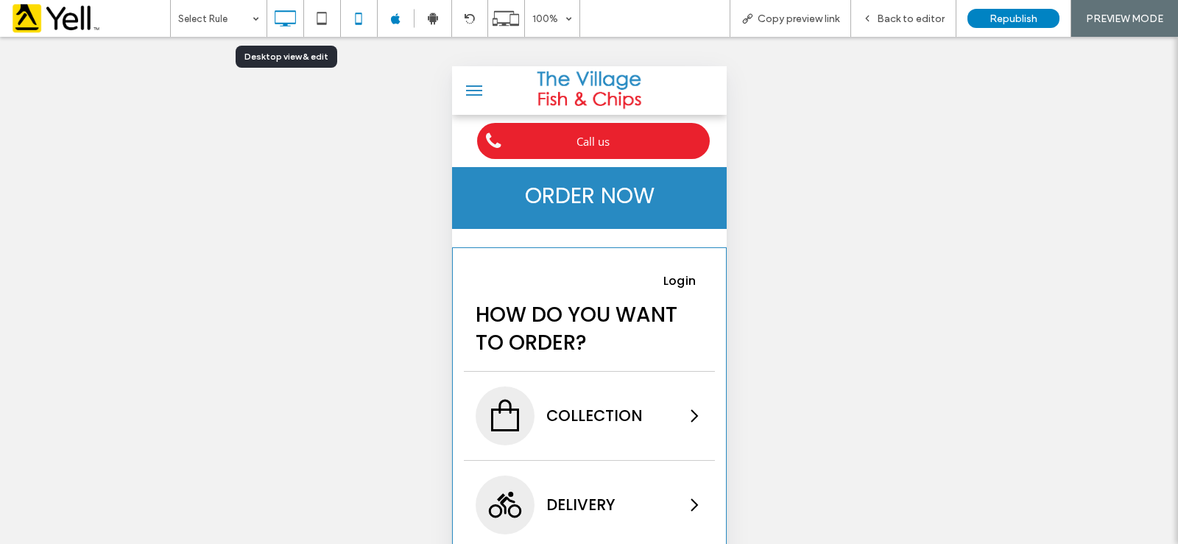
click at [279, 23] on use at bounding box center [285, 18] width 21 height 16
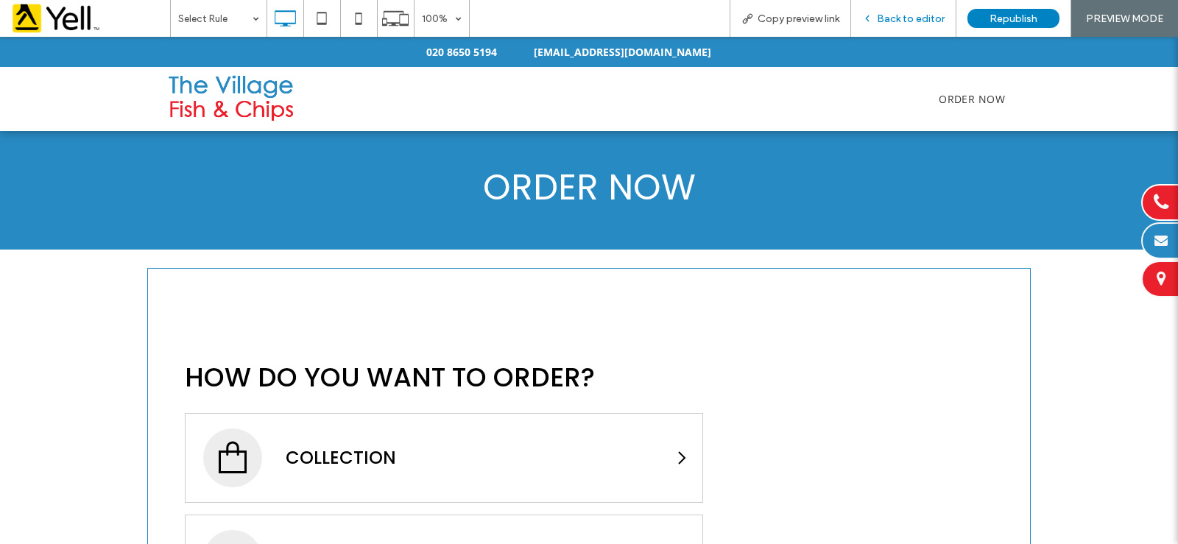
click at [913, 13] on span "Back to editor" at bounding box center [911, 19] width 68 height 13
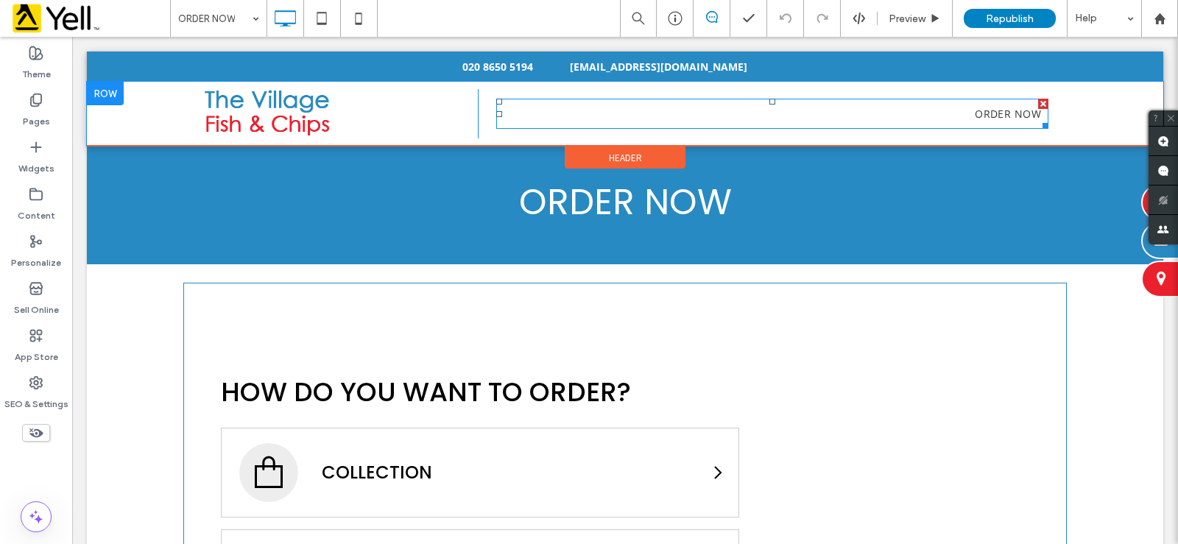
click at [957, 106] on li "ORDER NOW" at bounding box center [1003, 114] width 92 height 30
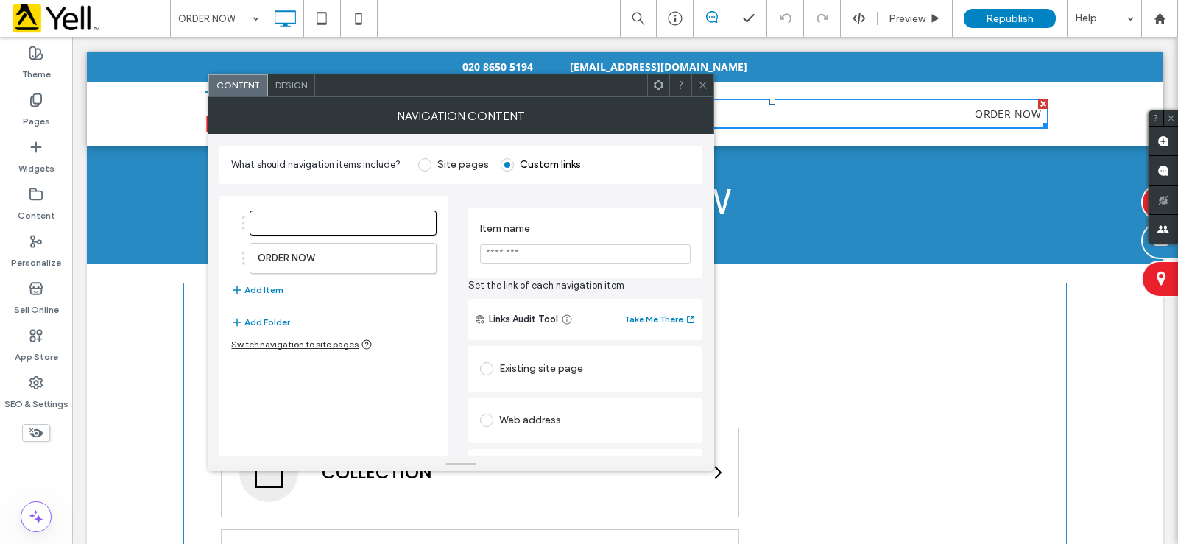
click at [295, 90] on span "Design" at bounding box center [291, 85] width 32 height 11
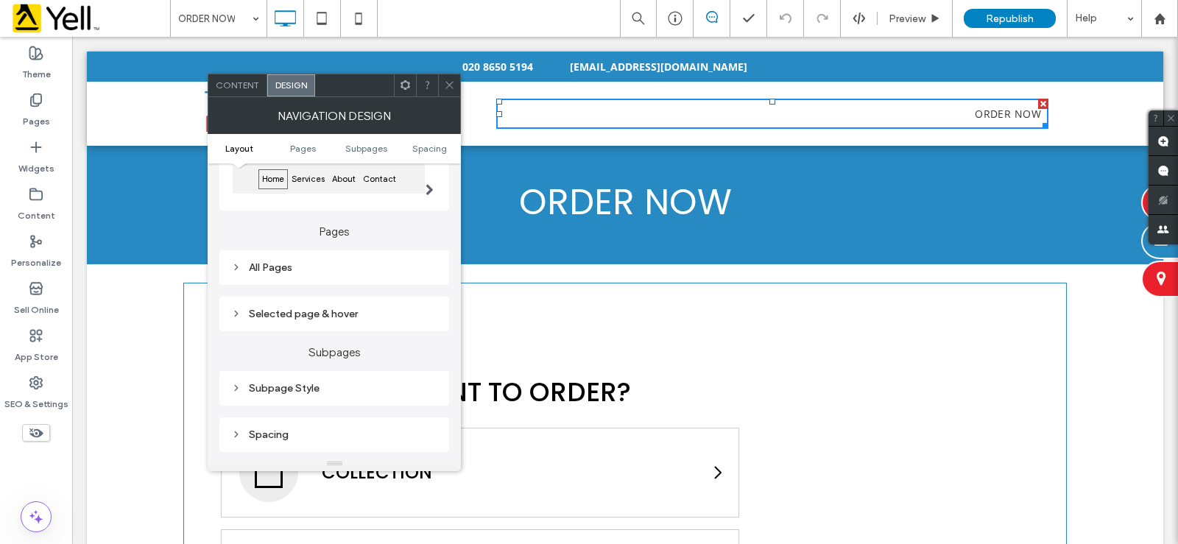
scroll to position [221, 0]
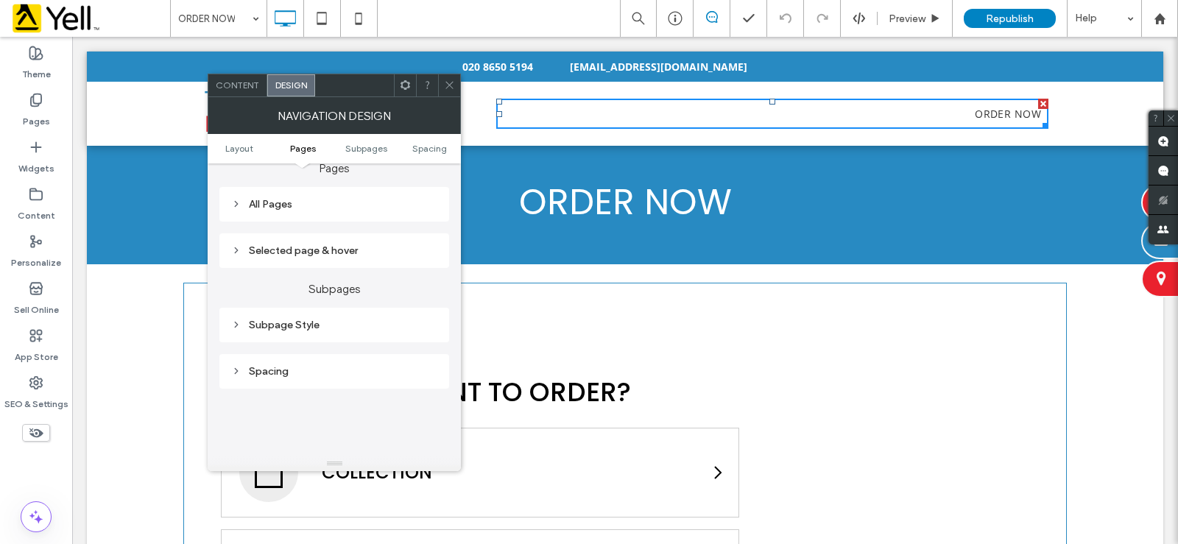
click at [260, 200] on div "All Pages" at bounding box center [334, 204] width 206 height 13
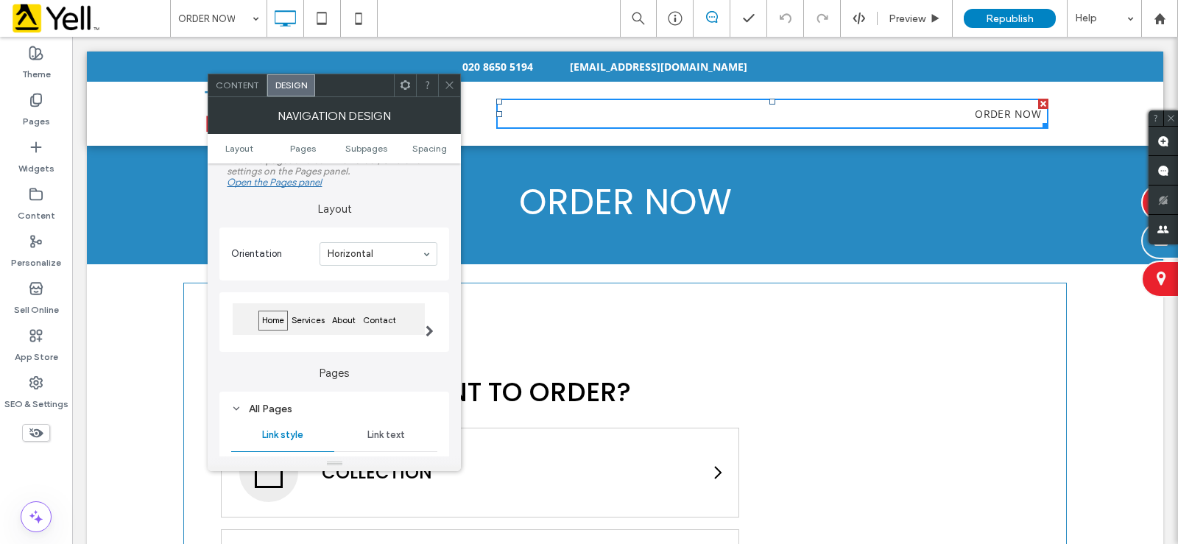
scroll to position [0, 0]
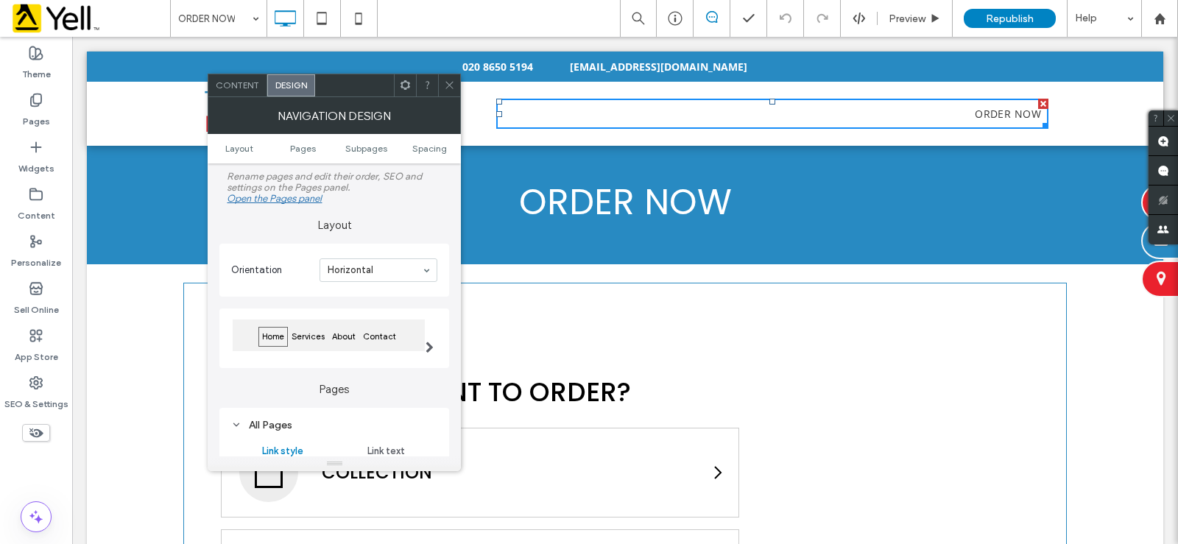
drag, startPoint x: 449, startPoint y: 84, endPoint x: 816, endPoint y: 27, distance: 371.9
click at [449, 84] on use at bounding box center [449, 85] width 7 height 7
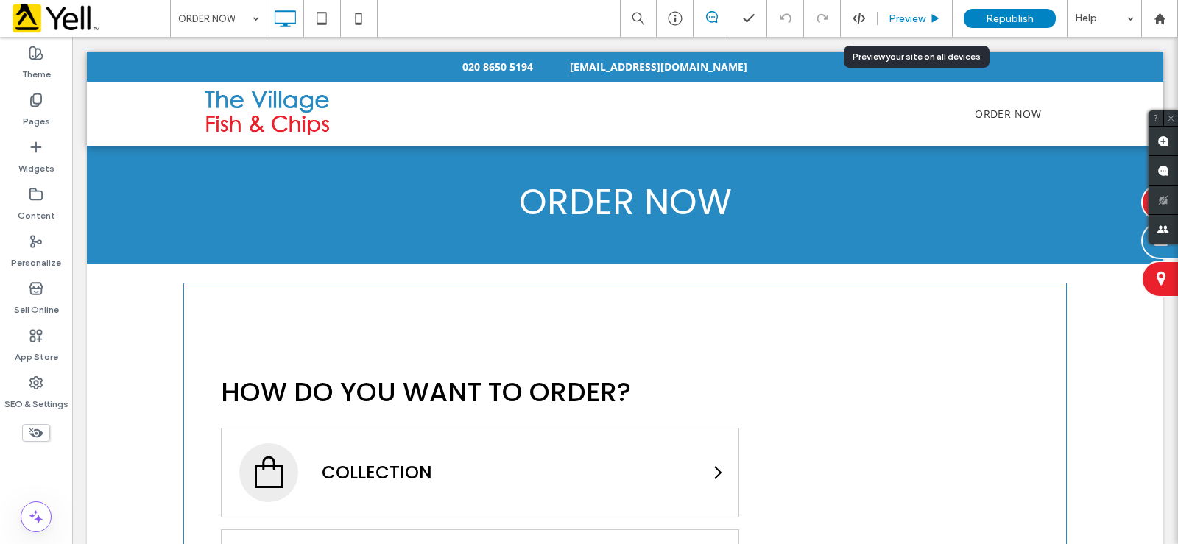
click at [917, 21] on span "Preview" at bounding box center [907, 19] width 37 height 13
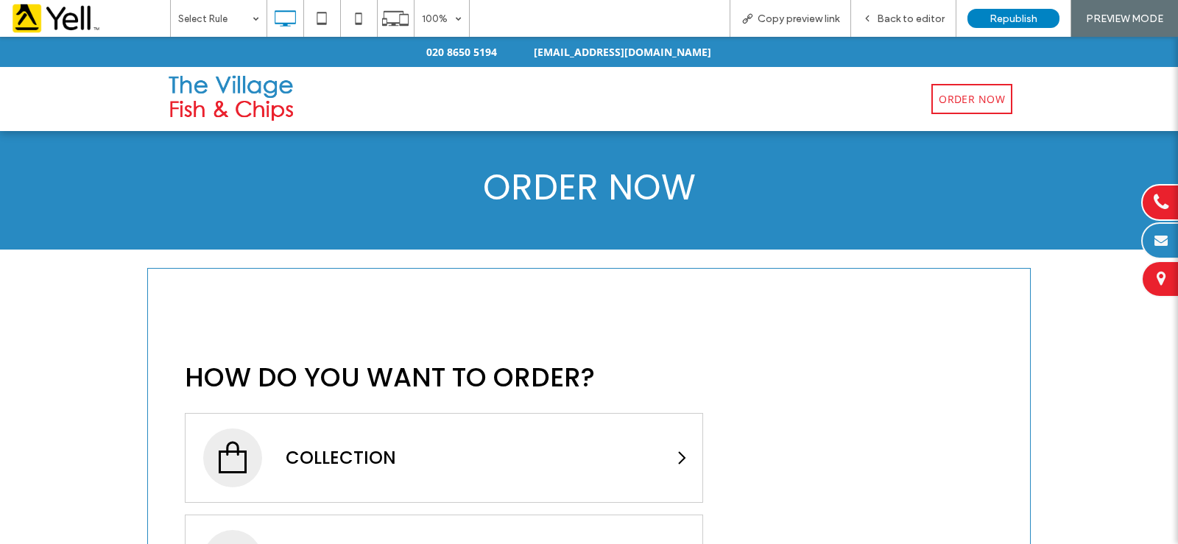
click at [960, 101] on span "ORDER NOW" at bounding box center [972, 98] width 66 height 15
click at [369, 21] on icon at bounding box center [358, 18] width 29 height 29
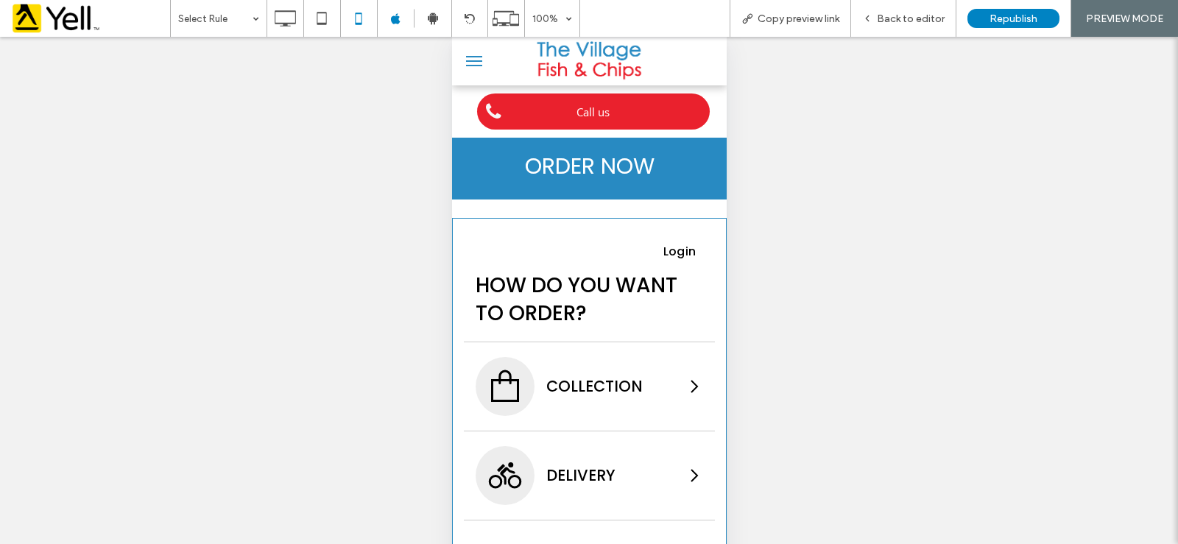
click at [464, 60] on button "menu" at bounding box center [473, 60] width 29 height 29
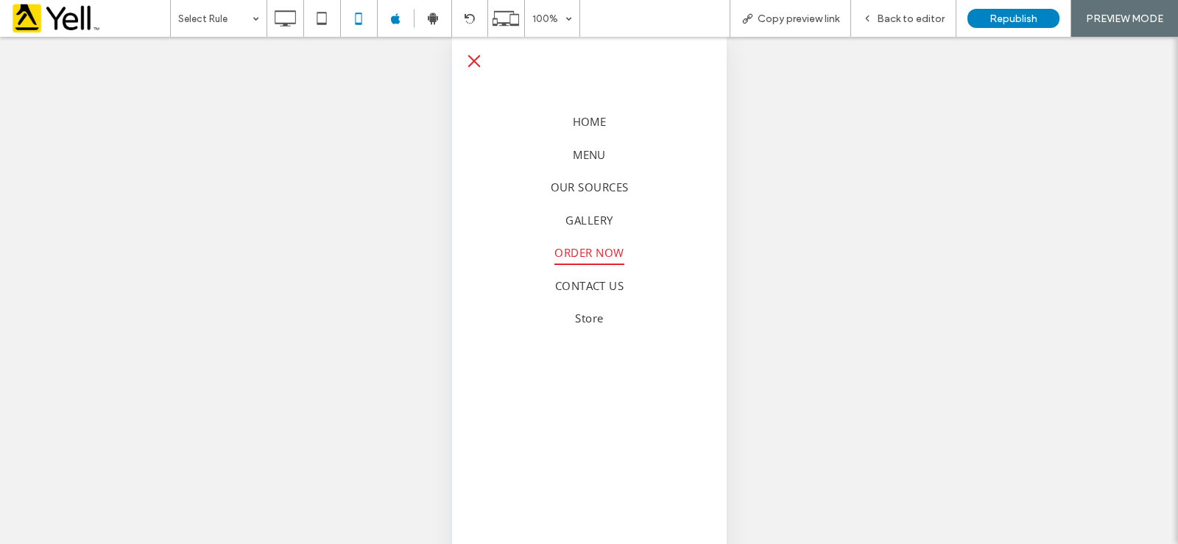
click at [475, 60] on span "menu" at bounding box center [474, 61] width 13 height 13
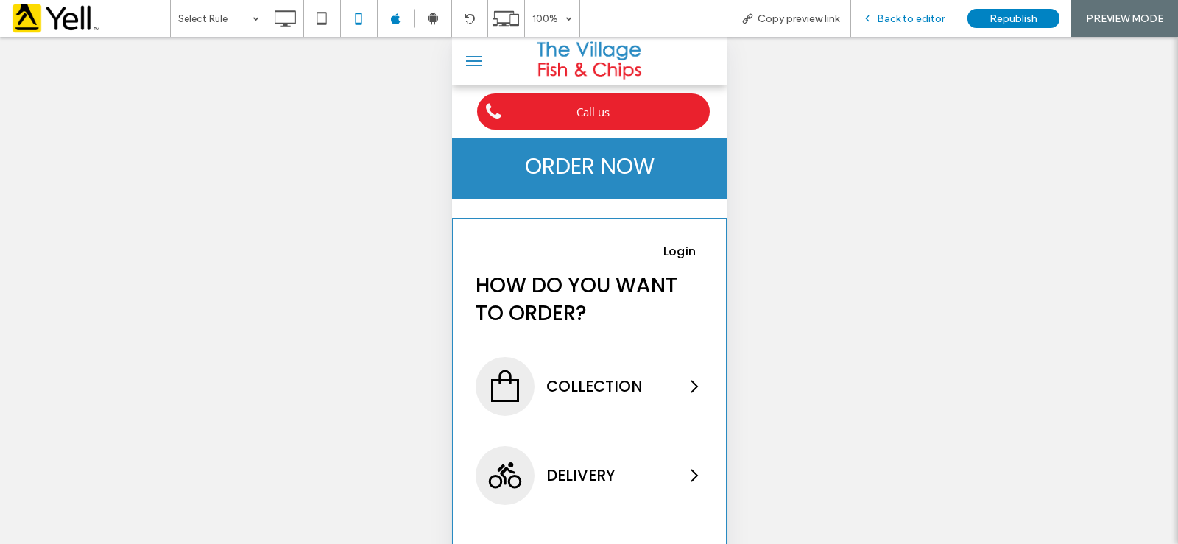
click at [899, 25] on div "Back to editor" at bounding box center [903, 18] width 105 height 37
click at [893, 18] on span "Back to editor" at bounding box center [911, 19] width 68 height 13
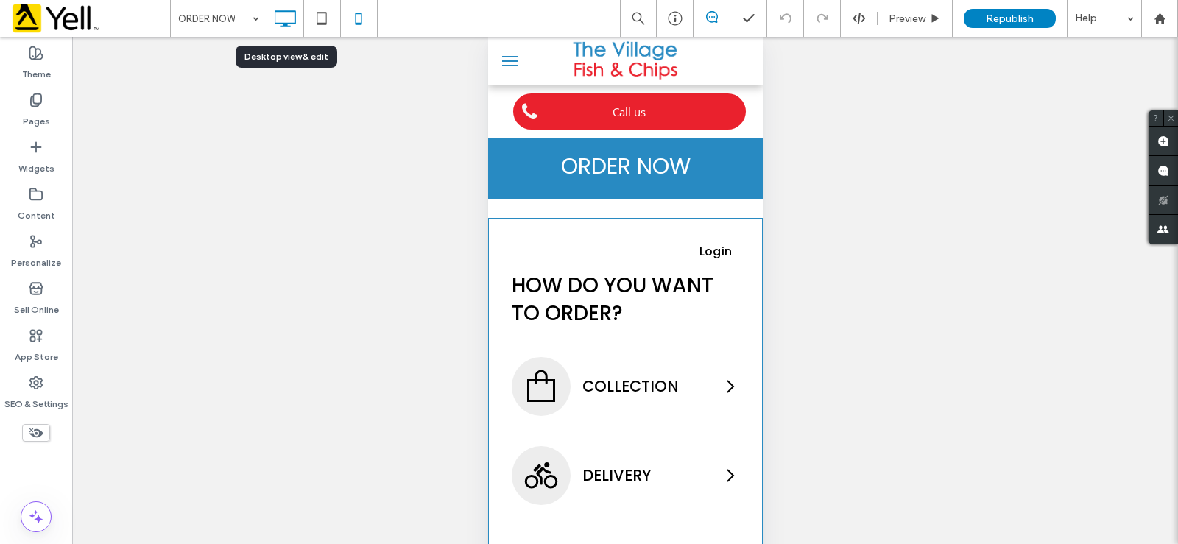
click at [282, 20] on icon at bounding box center [284, 18] width 29 height 29
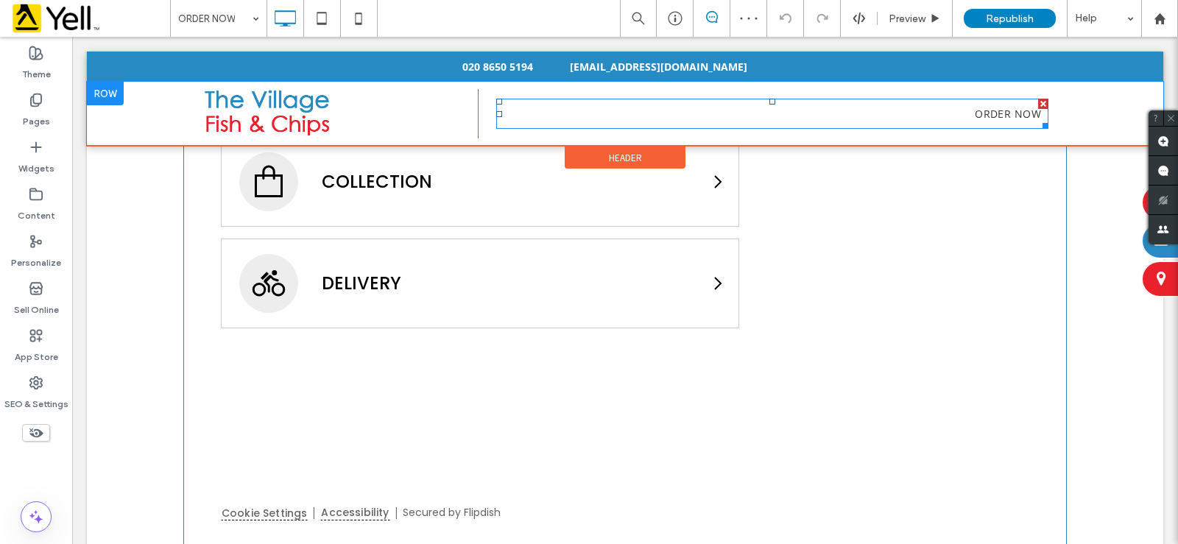
click at [911, 117] on nav "ORDER NOW" at bounding box center [772, 114] width 552 height 30
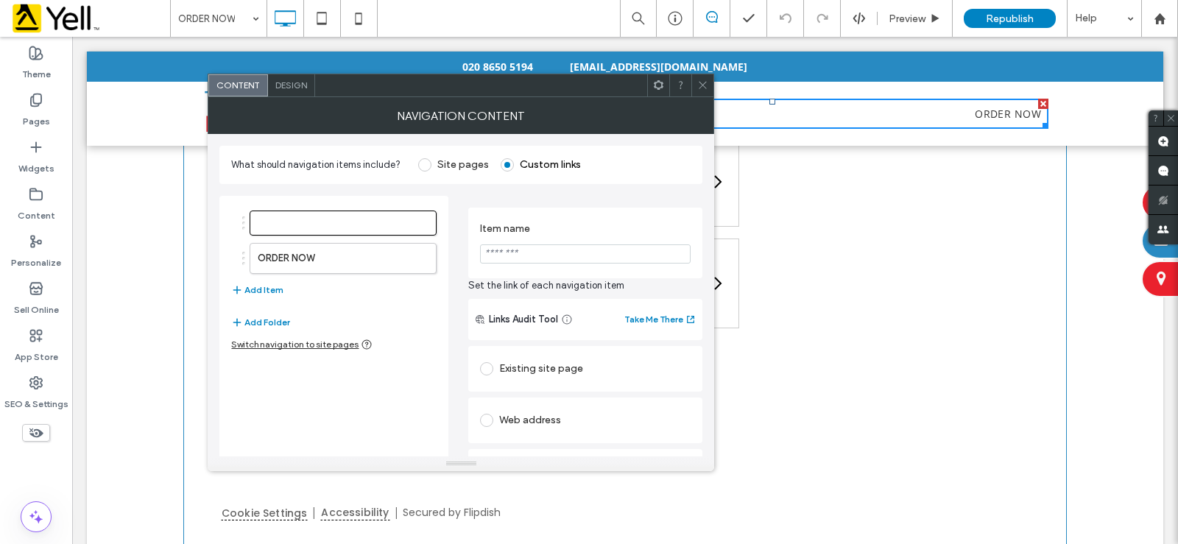
click at [428, 162] on span at bounding box center [424, 164] width 13 height 13
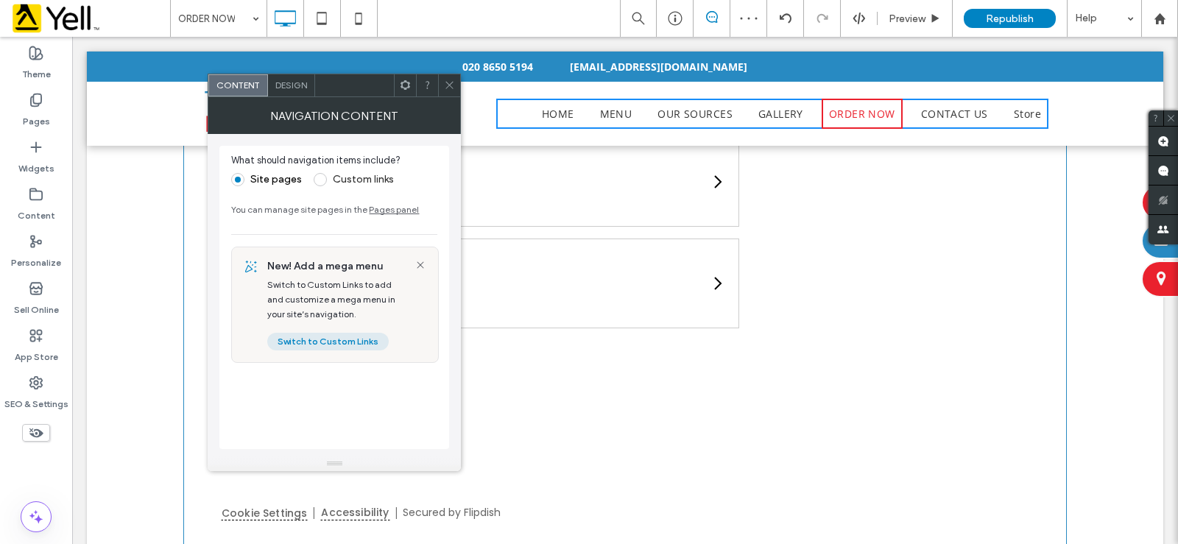
click at [332, 339] on button "Switch to Custom Links" at bounding box center [328, 342] width 122 height 18
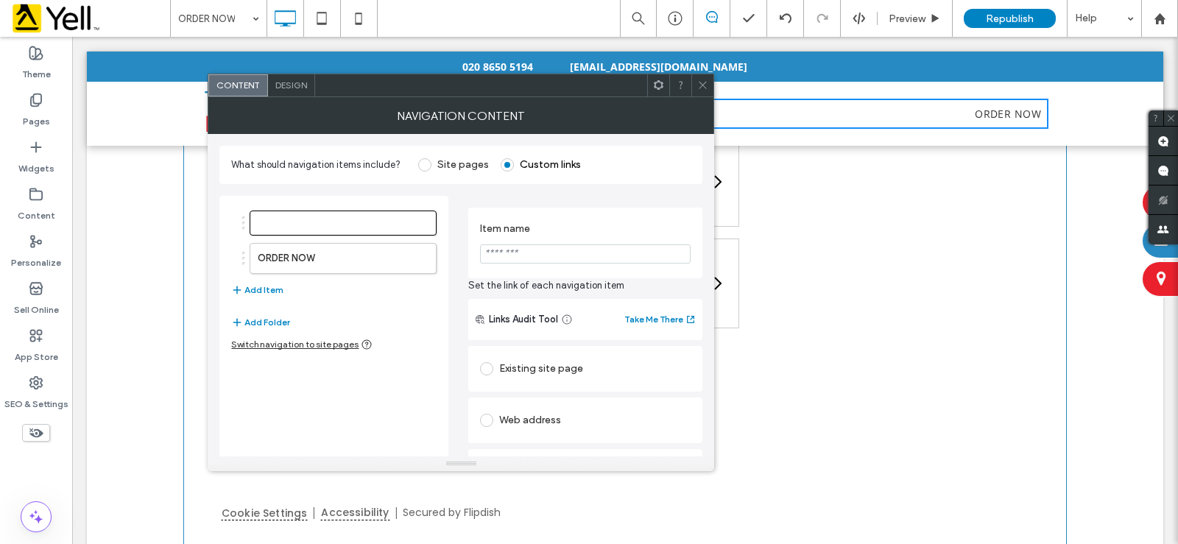
click at [273, 343] on div "Switch navigation to site pages" at bounding box center [301, 345] width 141 height 12
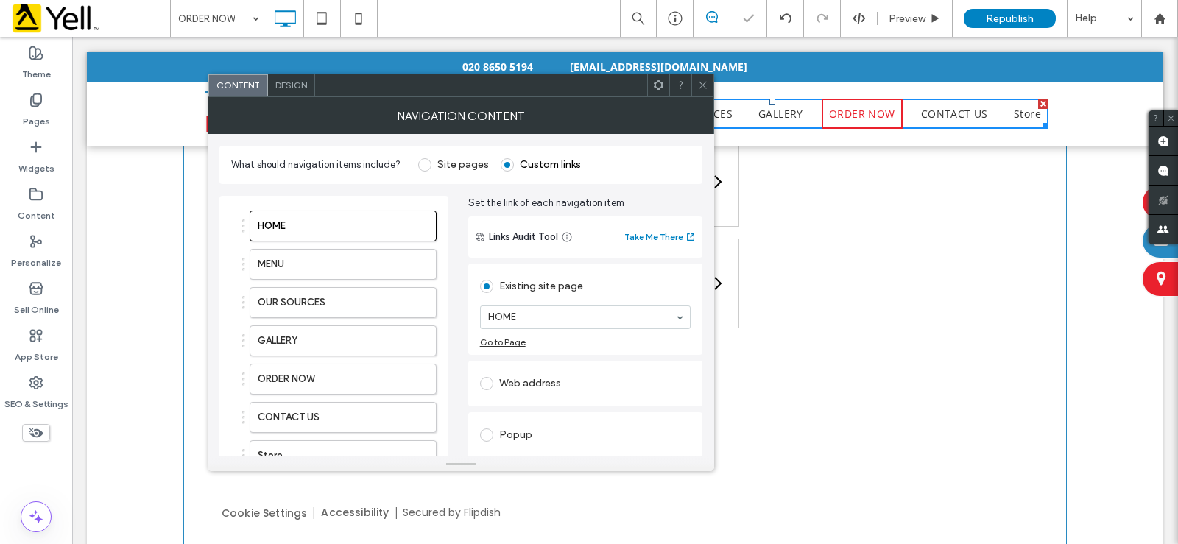
click at [698, 85] on icon at bounding box center [702, 85] width 11 height 11
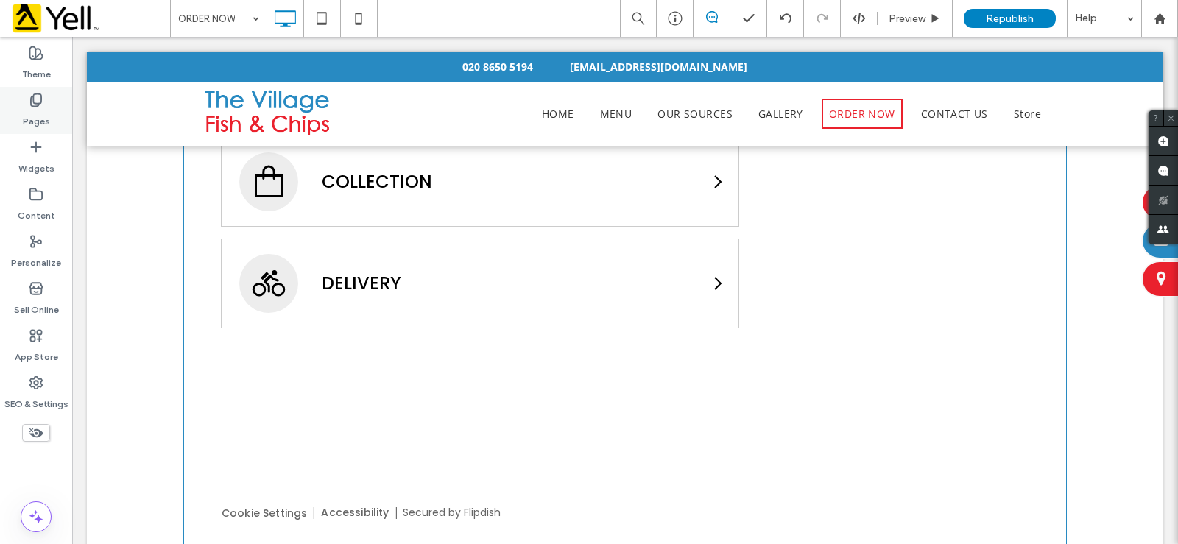
click at [45, 114] on label "Pages" at bounding box center [36, 118] width 27 height 21
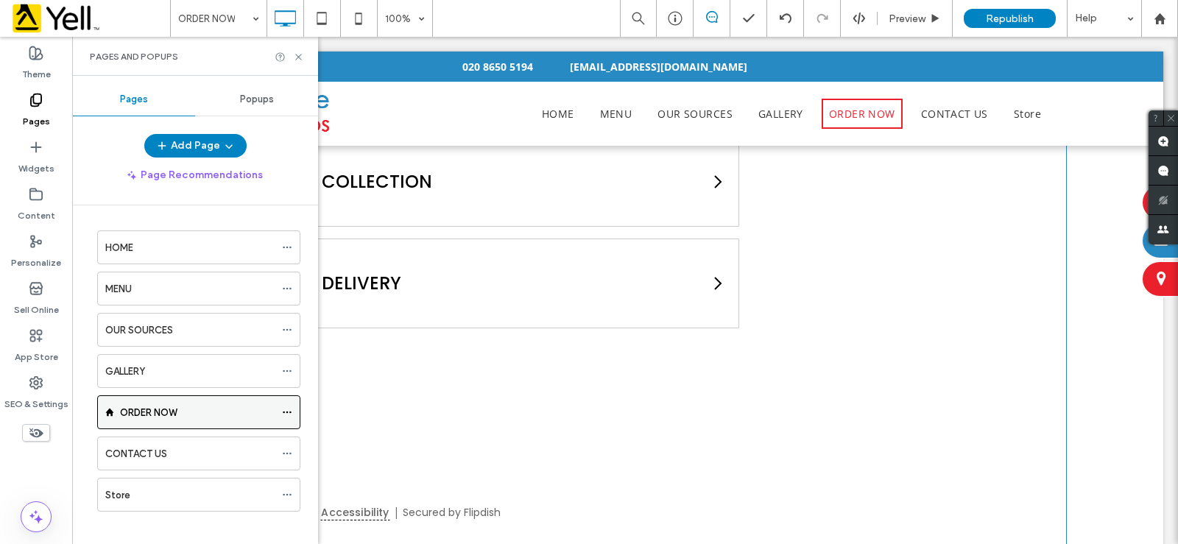
scroll to position [12, 0]
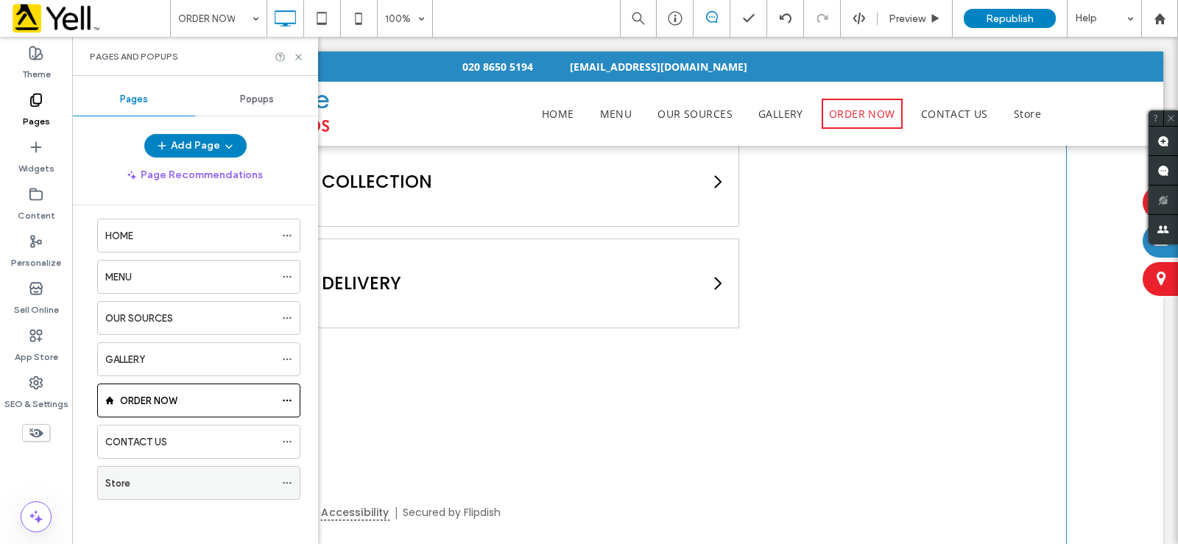
click at [157, 483] on div "Store" at bounding box center [189, 483] width 169 height 15
click at [305, 62] on div "Pages and Popups" at bounding box center [195, 56] width 246 height 39
click at [302, 58] on icon at bounding box center [298, 57] width 11 height 11
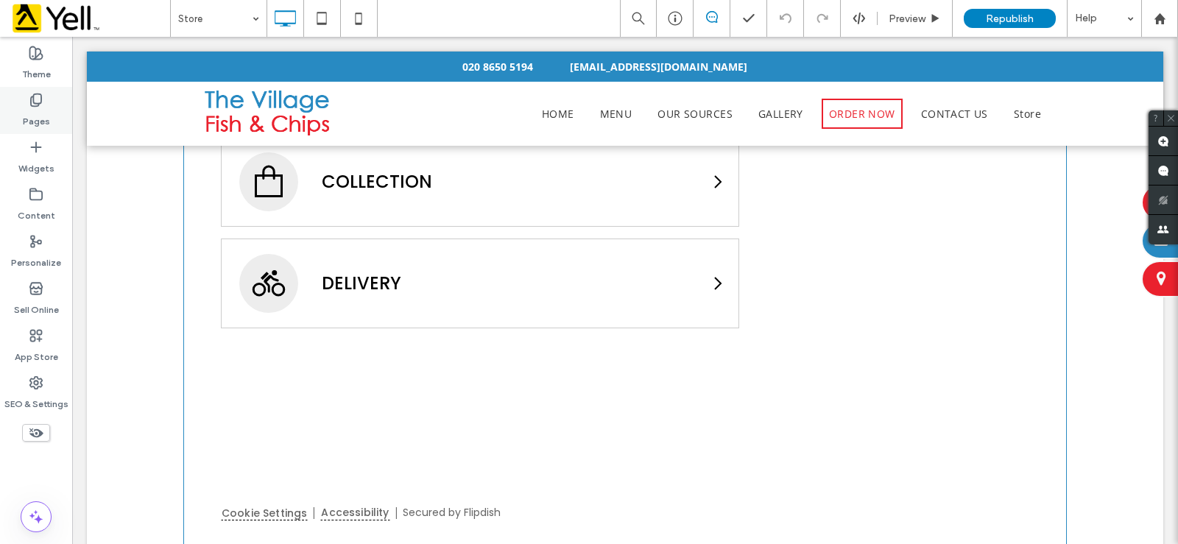
click at [41, 123] on label "Pages" at bounding box center [36, 118] width 27 height 21
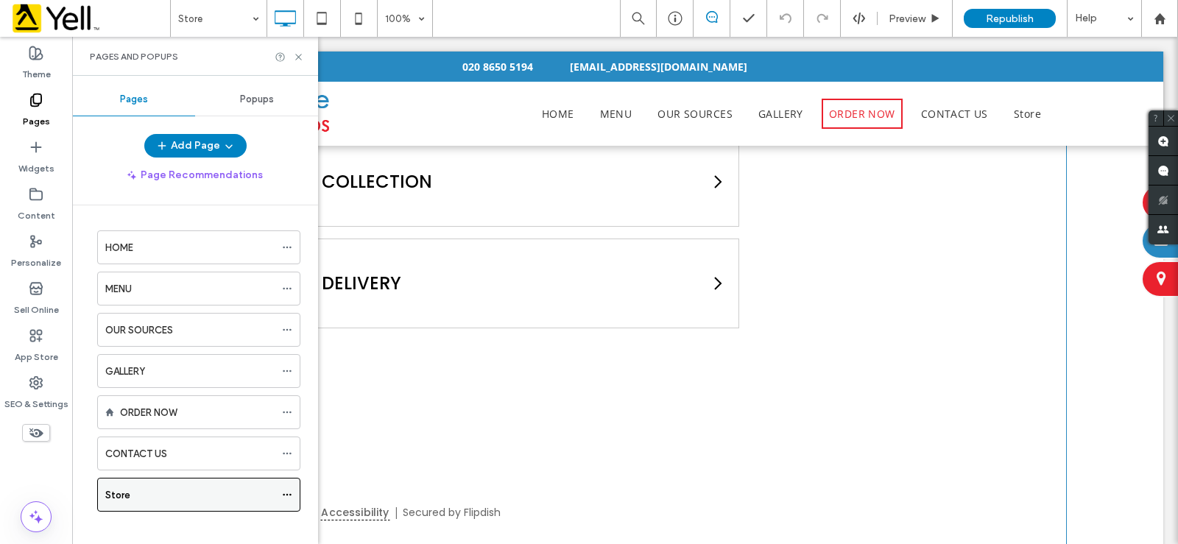
click at [287, 495] on use at bounding box center [287, 495] width 8 height 2
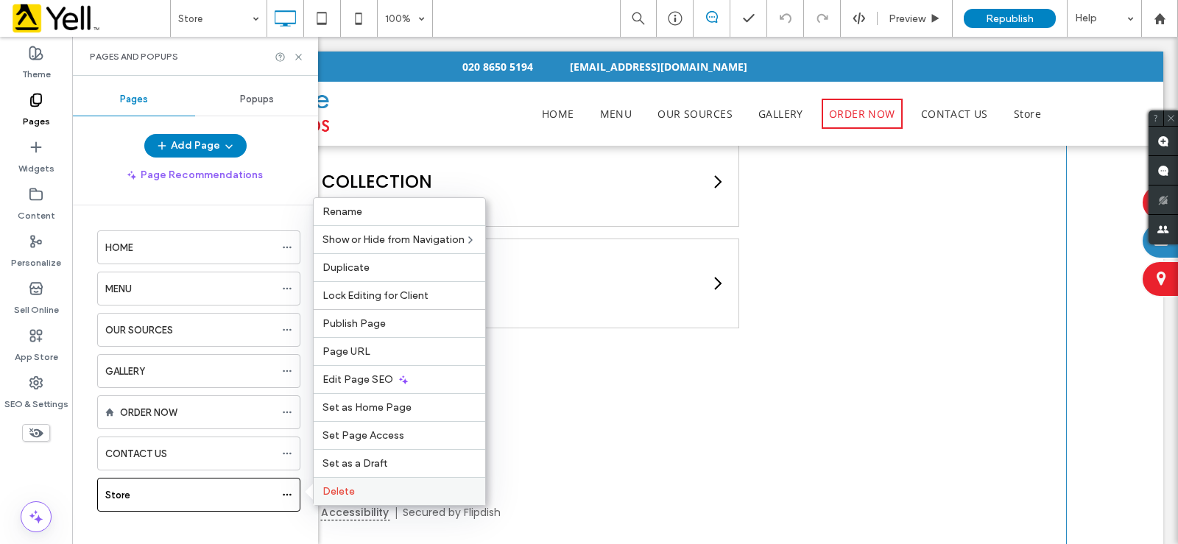
click at [344, 488] on span "Delete" at bounding box center [339, 491] width 32 height 13
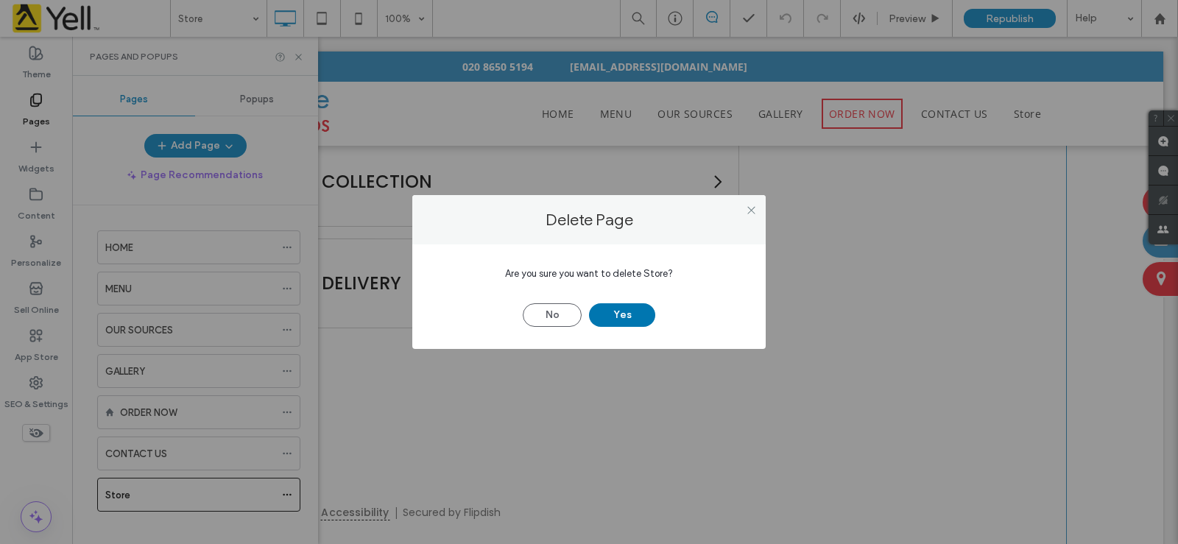
click at [613, 318] on button "Yes" at bounding box center [622, 315] width 66 height 24
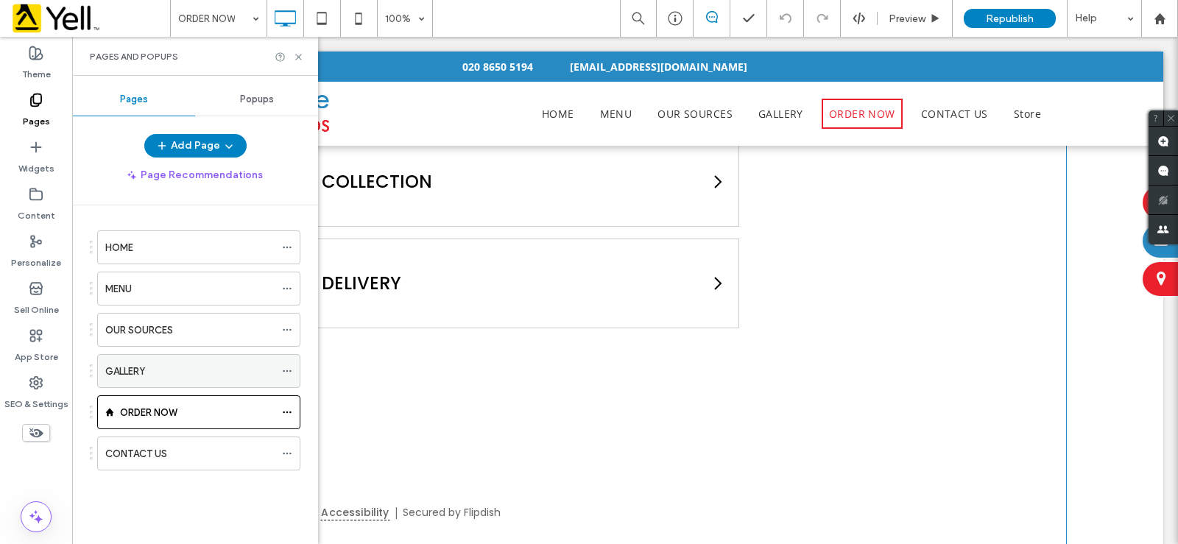
click at [172, 374] on div "GALLERY" at bounding box center [189, 371] width 169 height 15
click at [301, 59] on use at bounding box center [298, 57] width 6 height 6
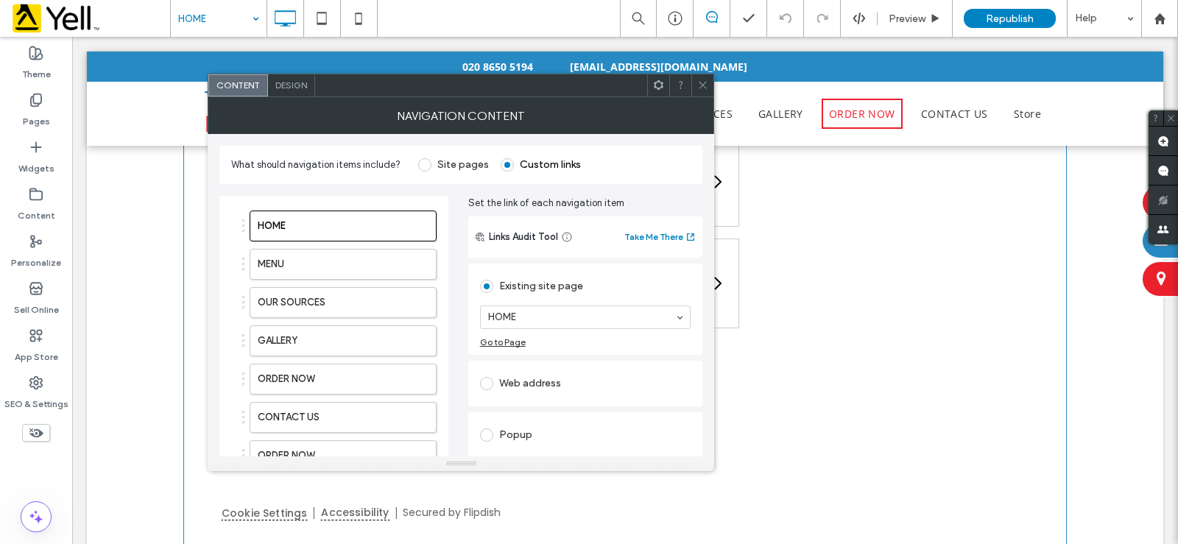
click at [291, 83] on span "Design" at bounding box center [291, 85] width 32 height 11
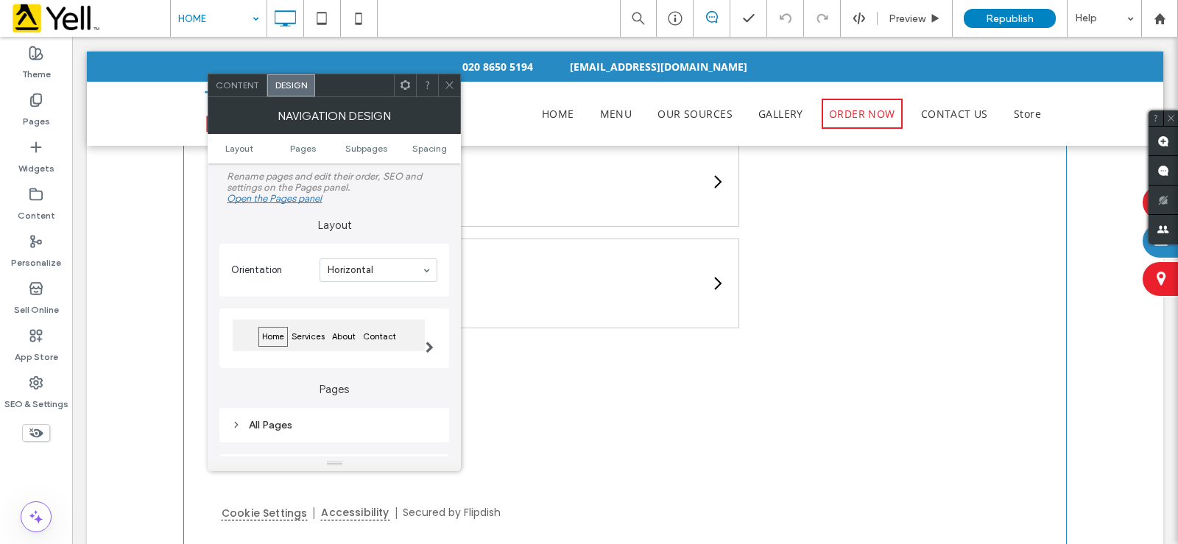
click at [296, 84] on span "Design" at bounding box center [291, 85] width 32 height 11
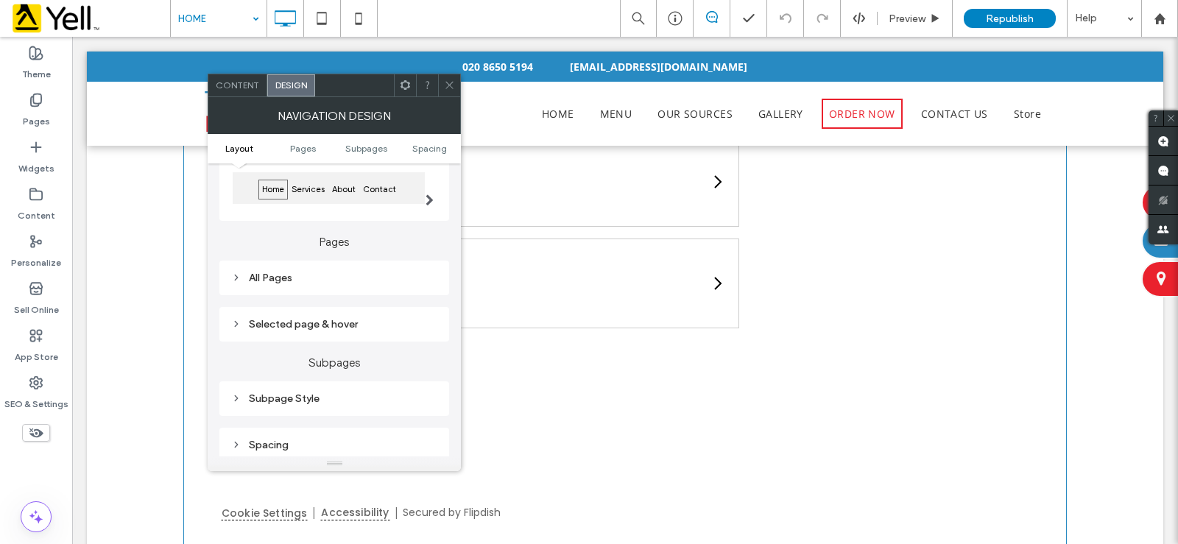
click at [427, 200] on span at bounding box center [430, 200] width 8 height 12
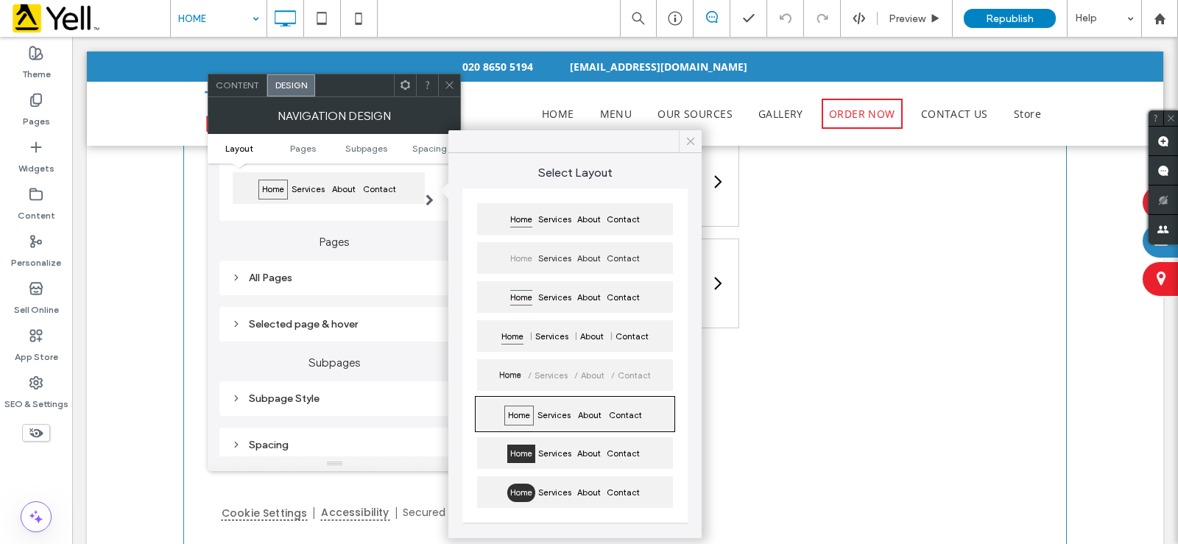
click at [686, 141] on icon at bounding box center [690, 141] width 13 height 13
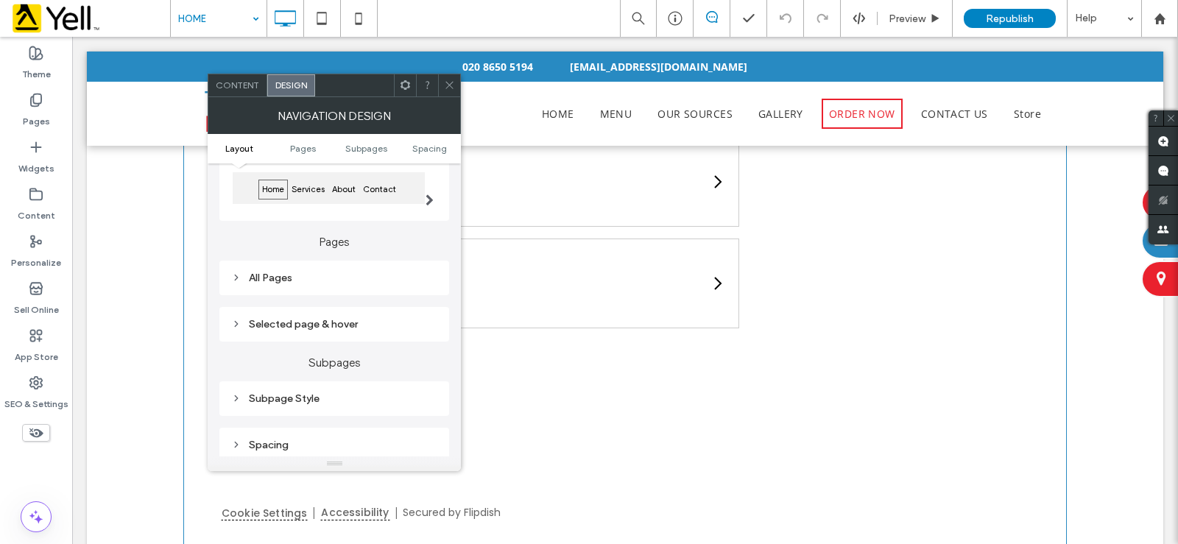
click at [275, 283] on div "All Pages" at bounding box center [334, 278] width 206 height 13
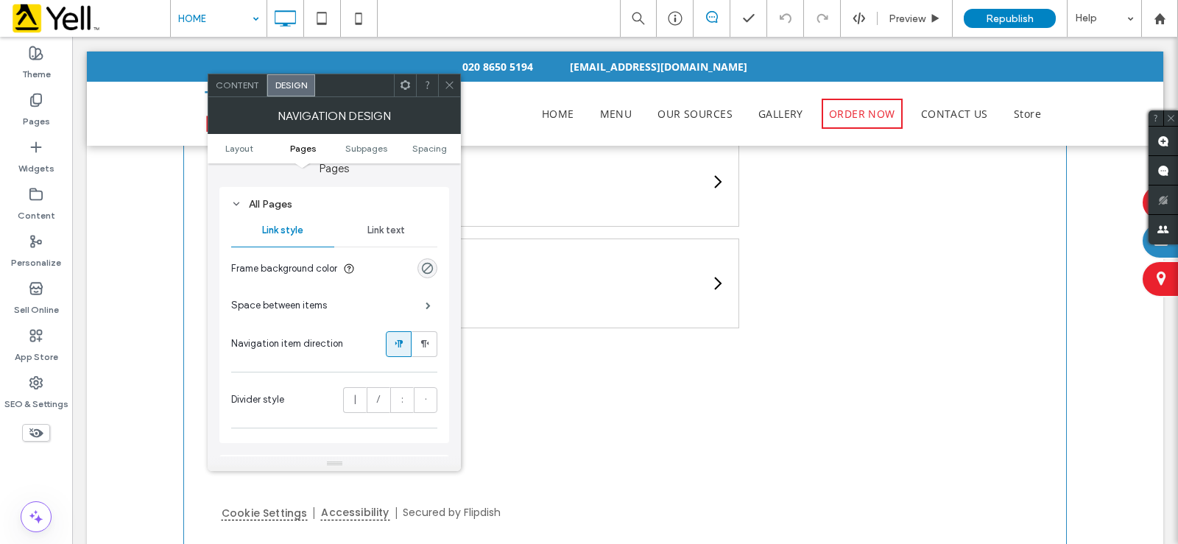
scroll to position [295, 0]
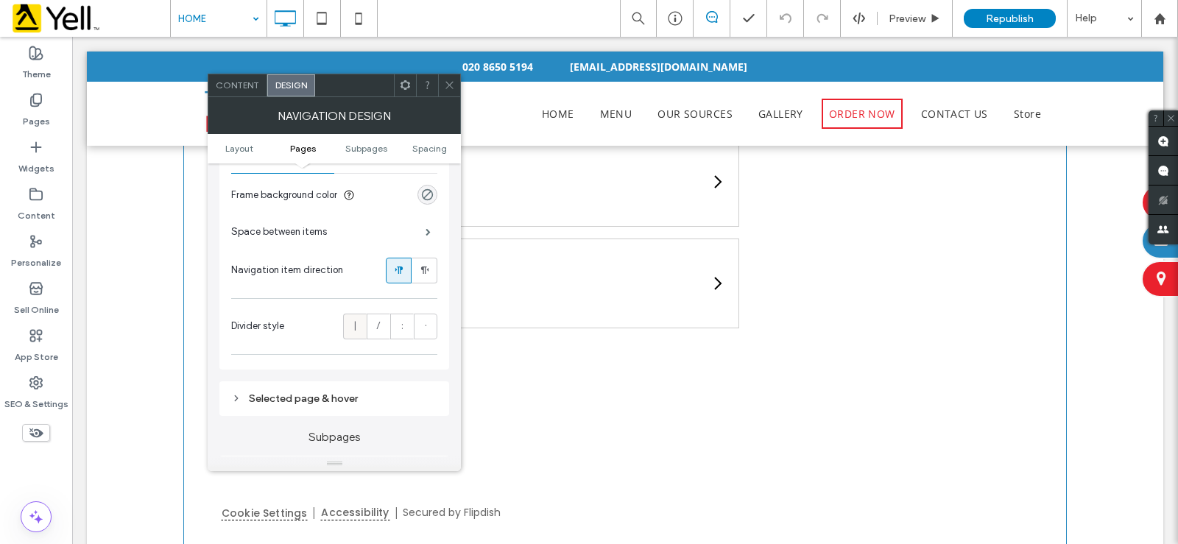
click at [359, 328] on label "|" at bounding box center [355, 327] width 24 height 26
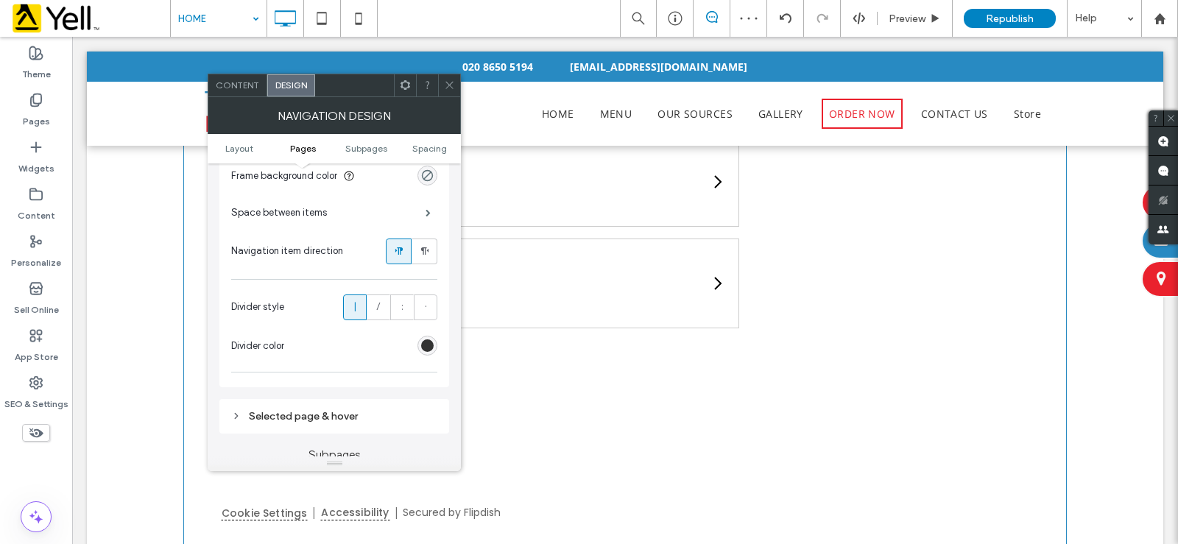
scroll to position [368, 0]
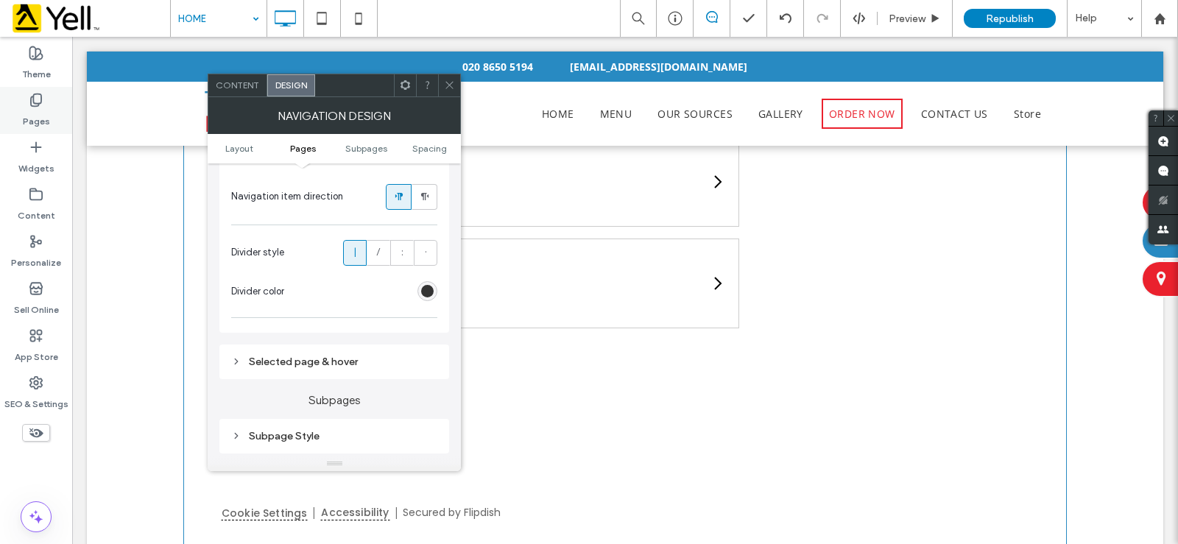
click at [48, 107] on div "Pages" at bounding box center [36, 110] width 72 height 47
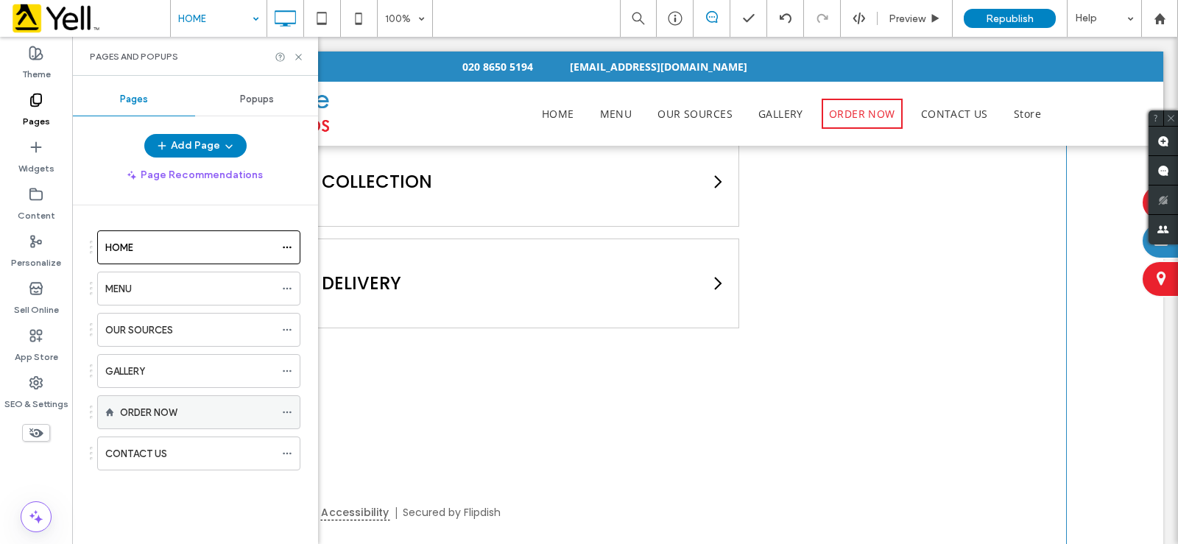
click at [176, 406] on label "ORDER NOW" at bounding box center [148, 413] width 57 height 26
click at [300, 58] on use at bounding box center [298, 57] width 6 height 6
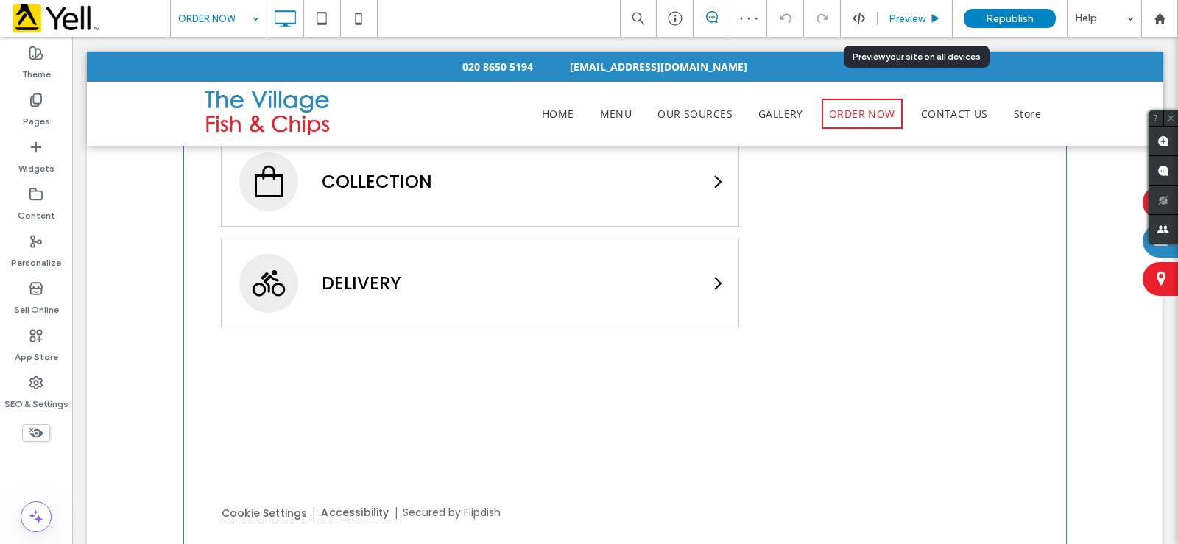
click at [907, 17] on span "Preview" at bounding box center [907, 19] width 37 height 13
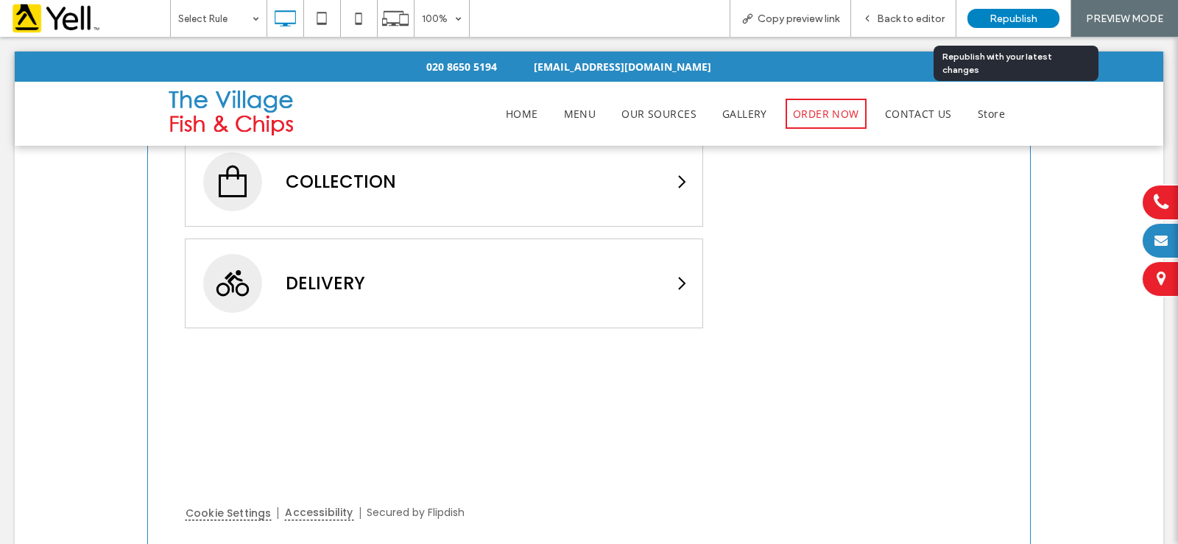
click at [1000, 18] on span "Republish" at bounding box center [1014, 19] width 48 height 13
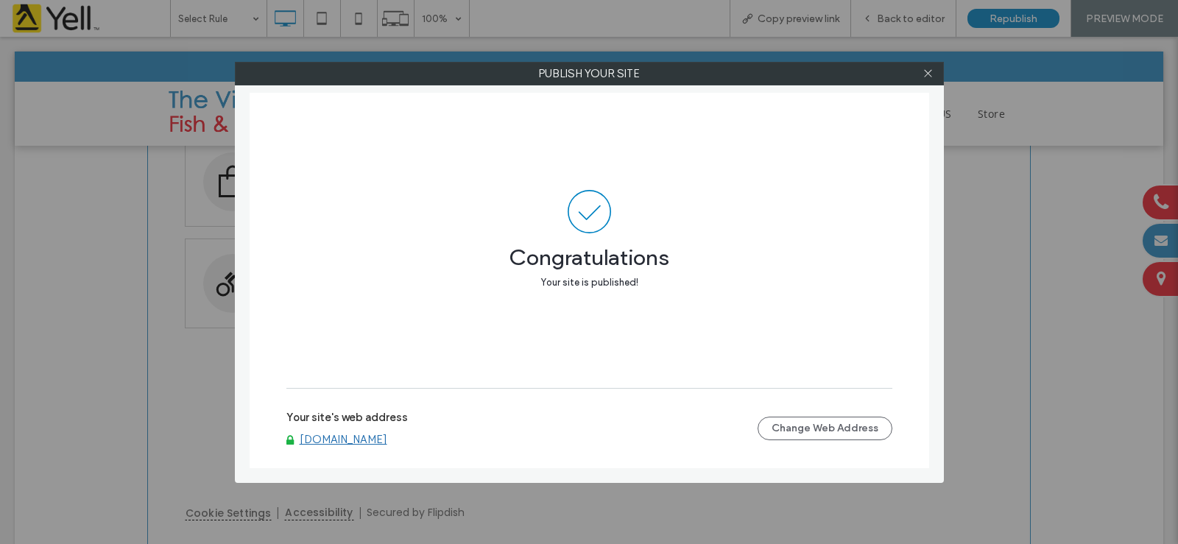
click at [387, 440] on link "[DOMAIN_NAME]" at bounding box center [344, 439] width 88 height 13
click at [927, 69] on icon at bounding box center [928, 73] width 11 height 11
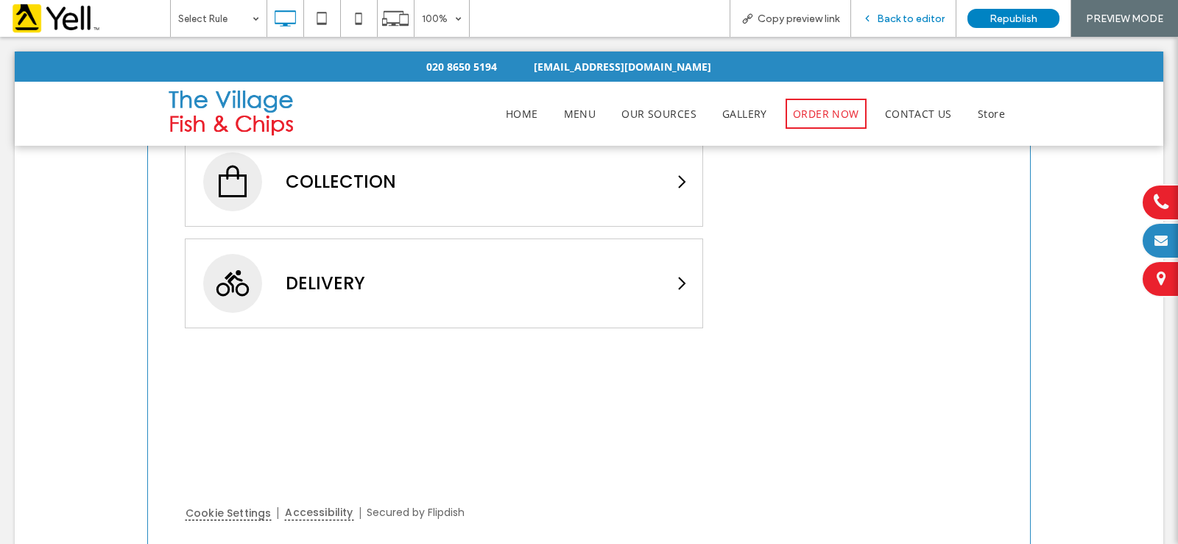
click at [884, 18] on span "Back to editor" at bounding box center [911, 19] width 68 height 13
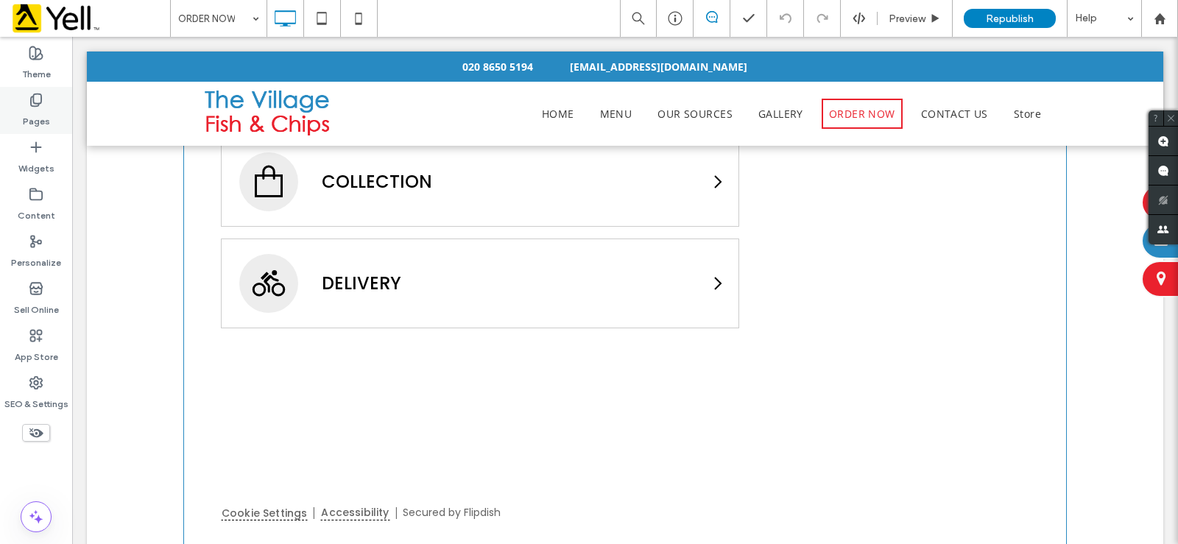
click at [38, 114] on label "Pages" at bounding box center [36, 118] width 27 height 21
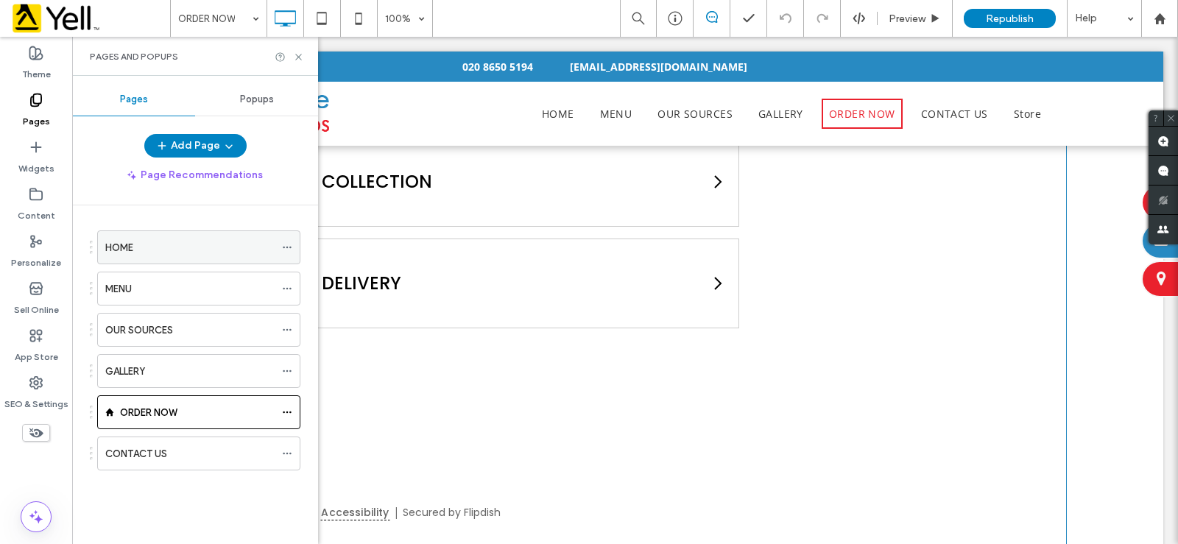
click at [289, 242] on icon at bounding box center [287, 247] width 10 height 10
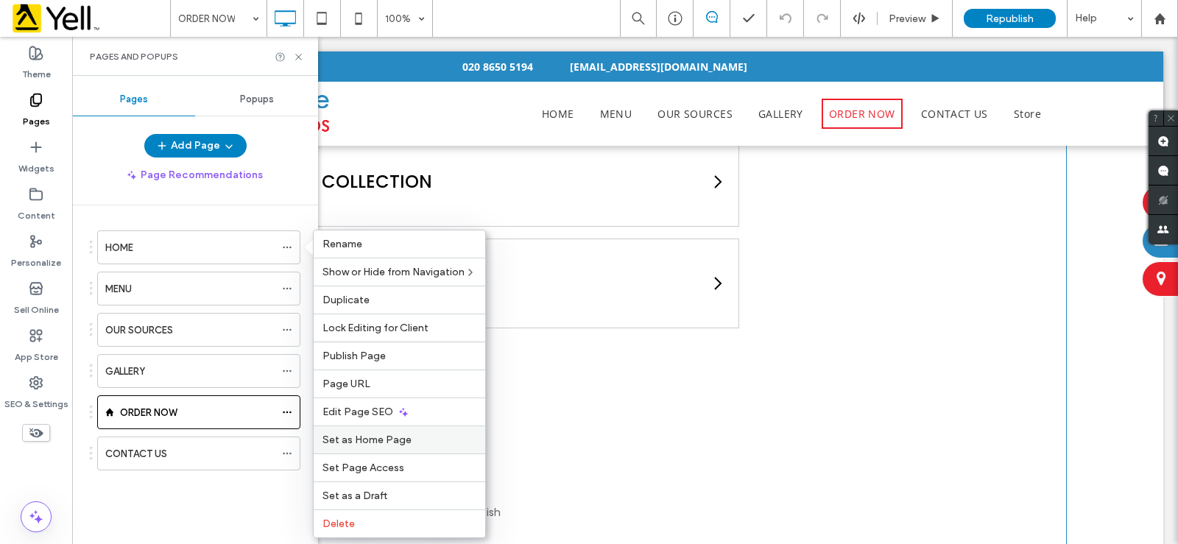
click at [379, 442] on span "Set as Home Page" at bounding box center [367, 440] width 89 height 13
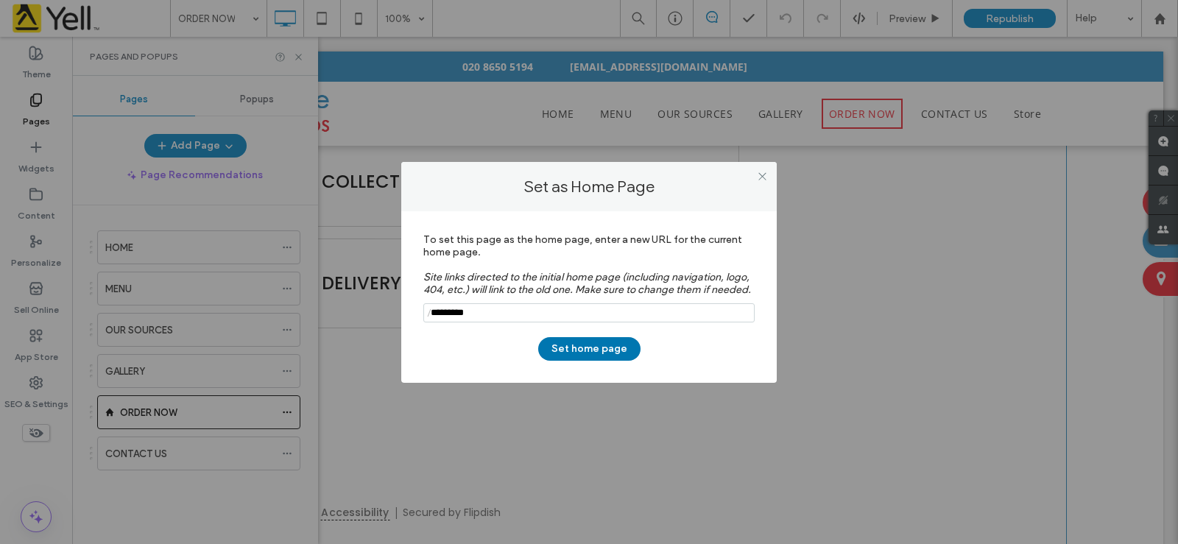
click at [568, 352] on button "Set home page" at bounding box center [589, 349] width 102 height 24
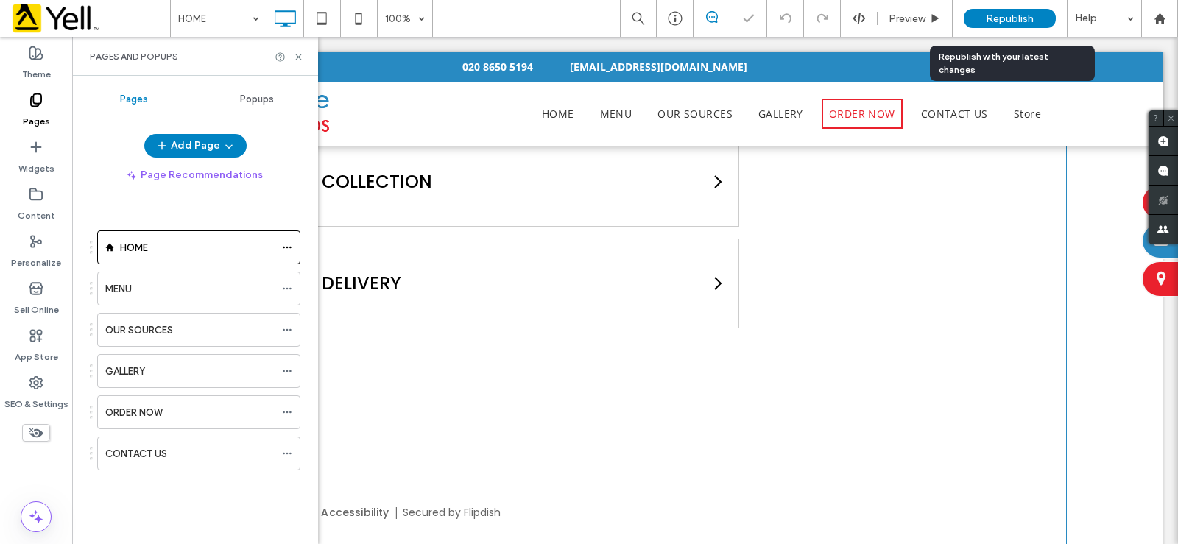
click at [1008, 15] on span "Republish" at bounding box center [1010, 19] width 48 height 13
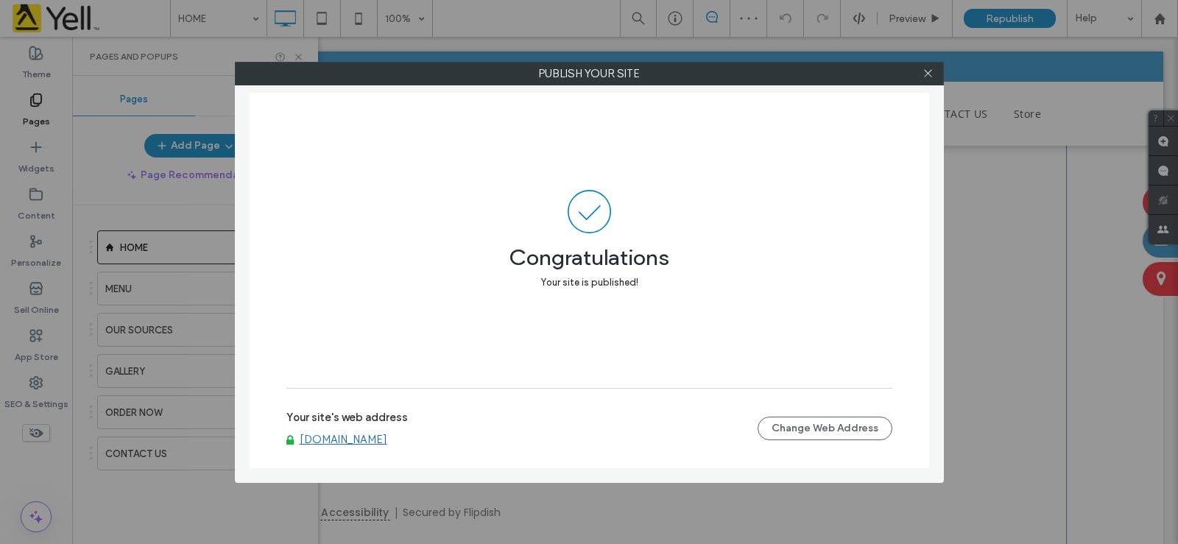
click at [935, 76] on div at bounding box center [929, 74] width 22 height 22
click at [929, 73] on icon at bounding box center [928, 73] width 11 height 11
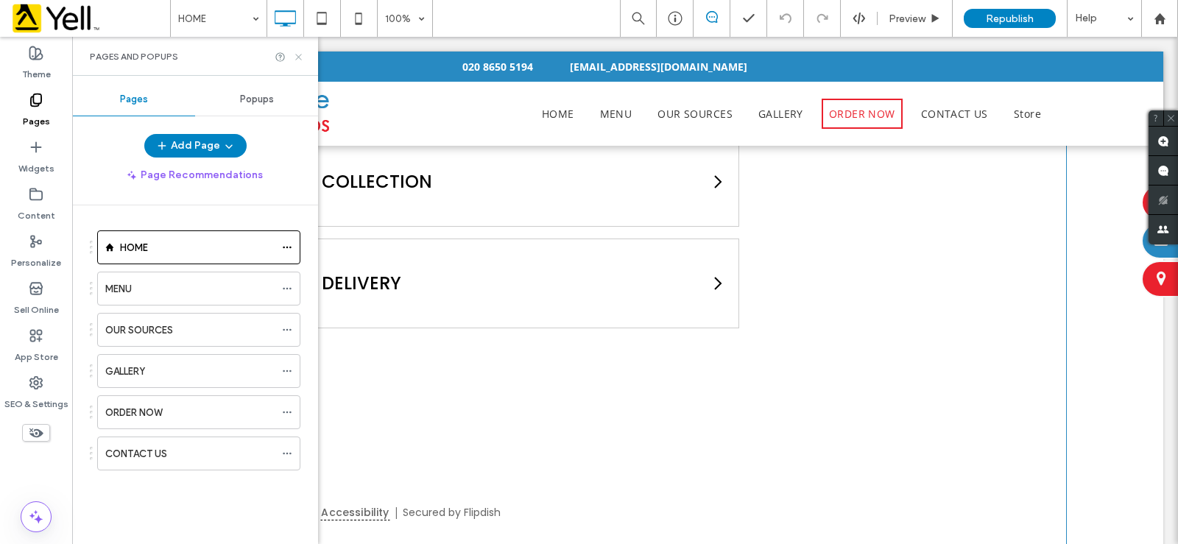
click at [301, 59] on use at bounding box center [298, 57] width 6 height 6
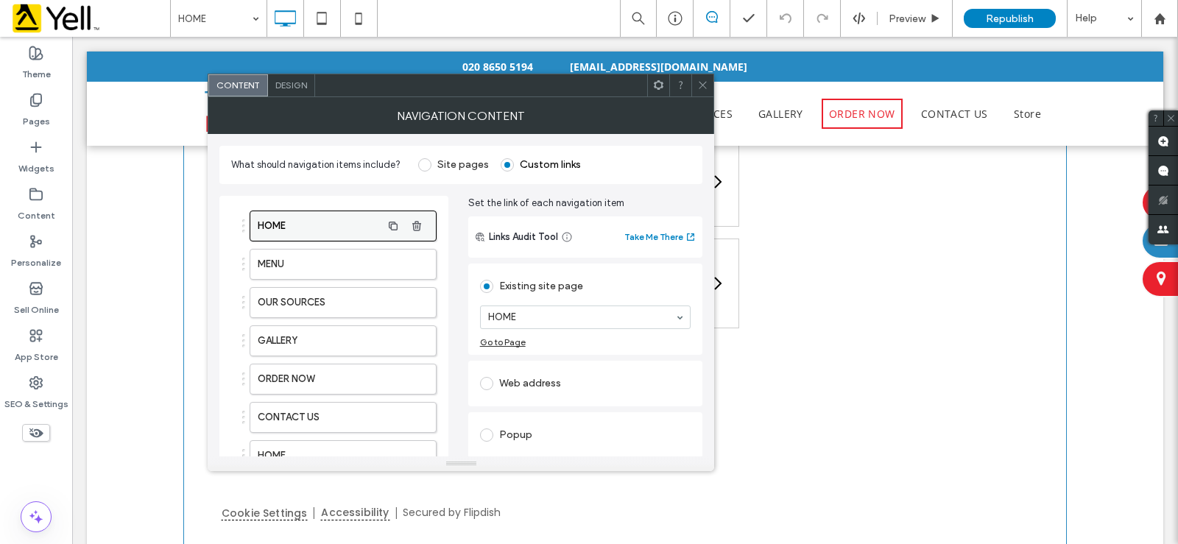
click at [309, 228] on label "HOME" at bounding box center [319, 225] width 123 height 29
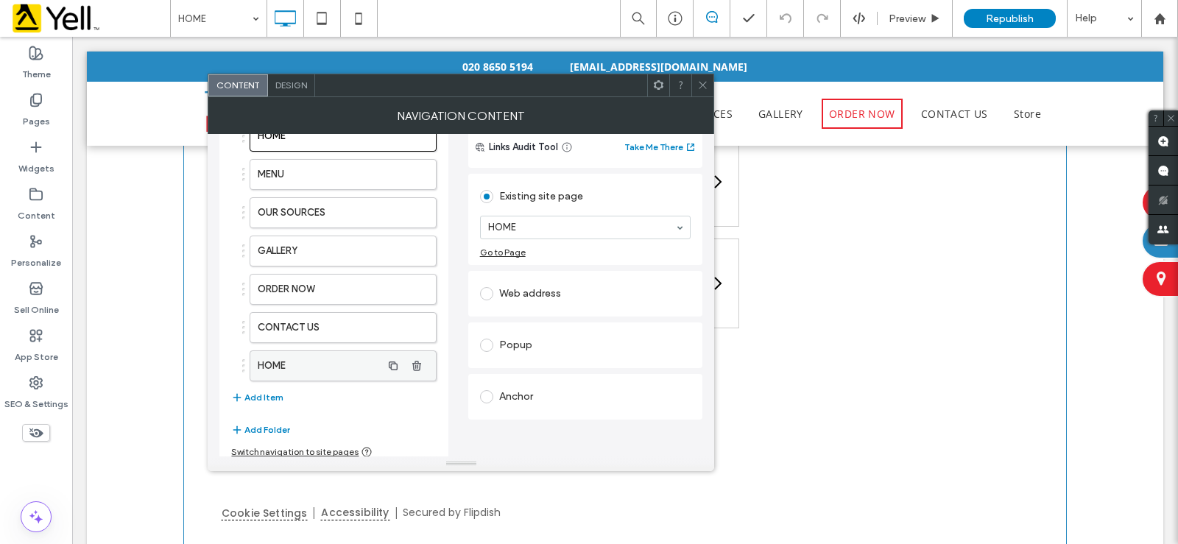
scroll to position [99, 0]
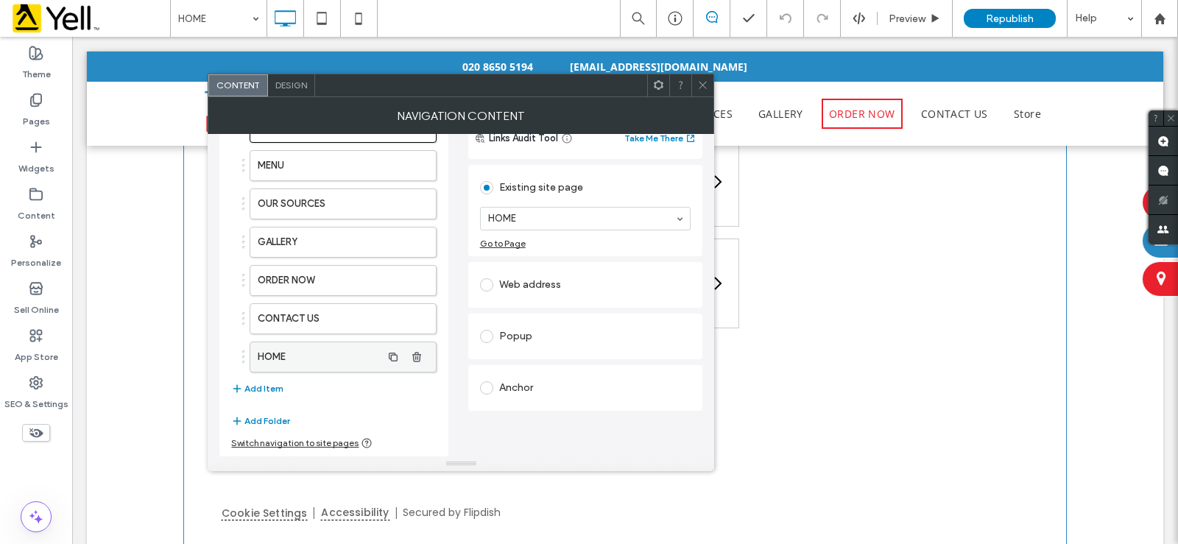
click at [310, 357] on label "HOME" at bounding box center [319, 356] width 123 height 29
click at [419, 358] on icon "button" at bounding box center [417, 357] width 12 height 12
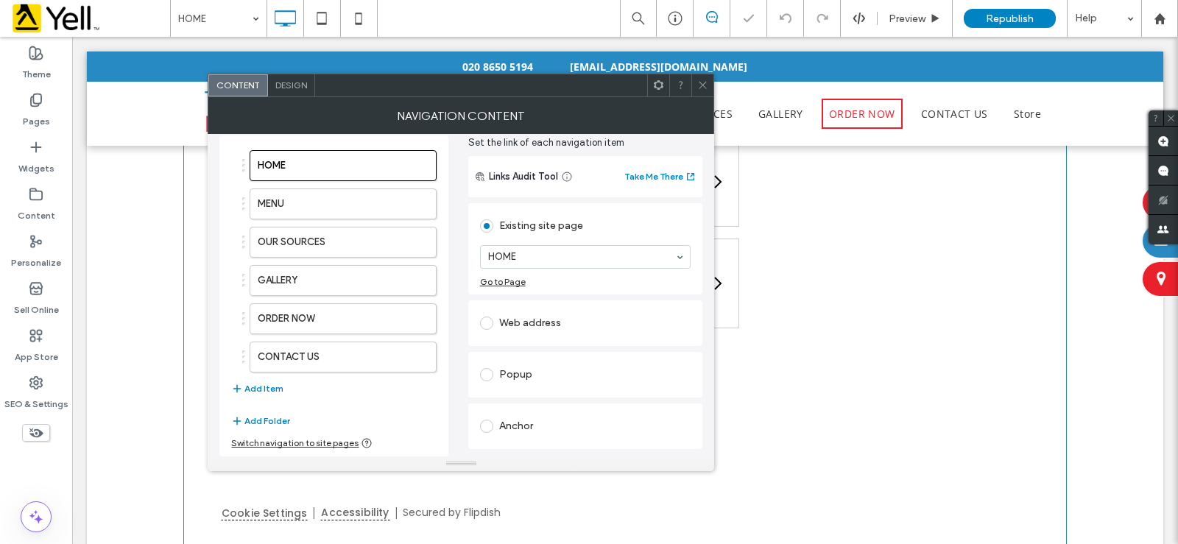
scroll to position [60, 0]
click at [703, 85] on use at bounding box center [703, 85] width 7 height 7
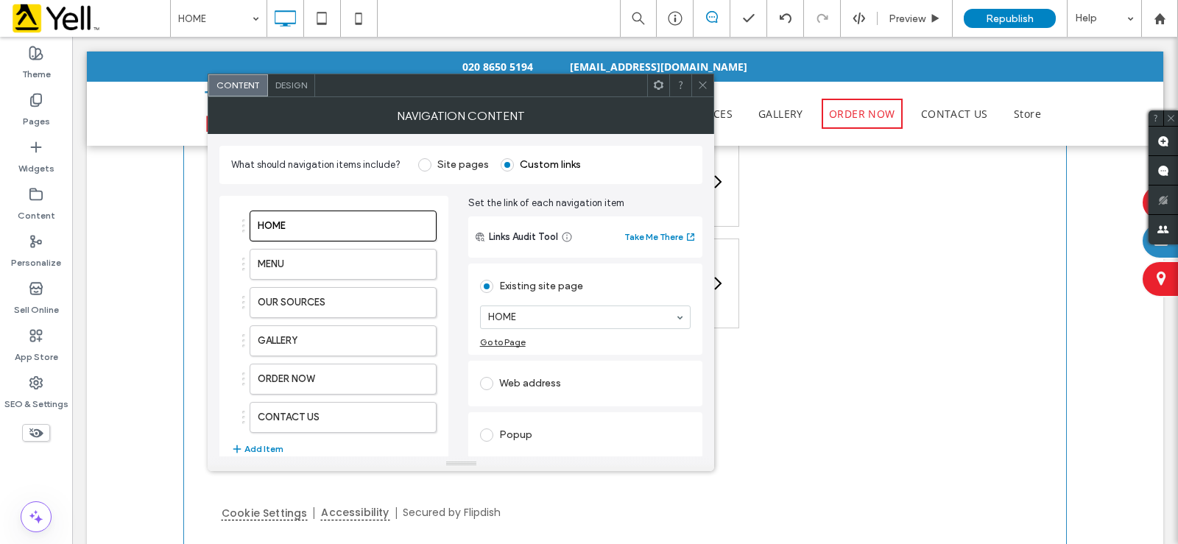
click at [294, 82] on span "Design" at bounding box center [291, 85] width 32 height 11
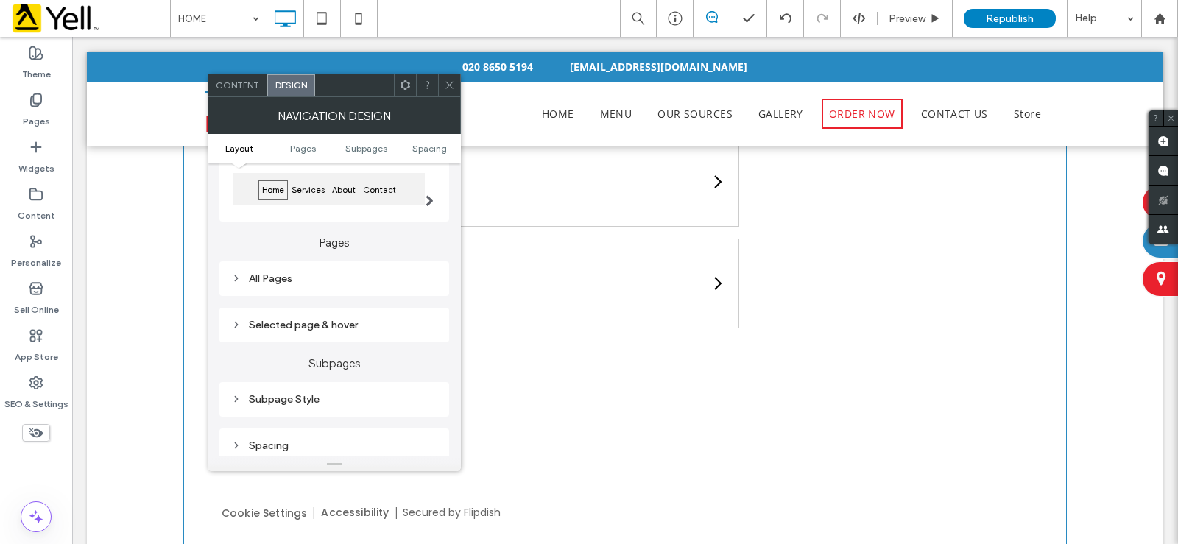
scroll to position [147, 0]
click at [273, 325] on div "Selected page & hover" at bounding box center [334, 324] width 206 height 13
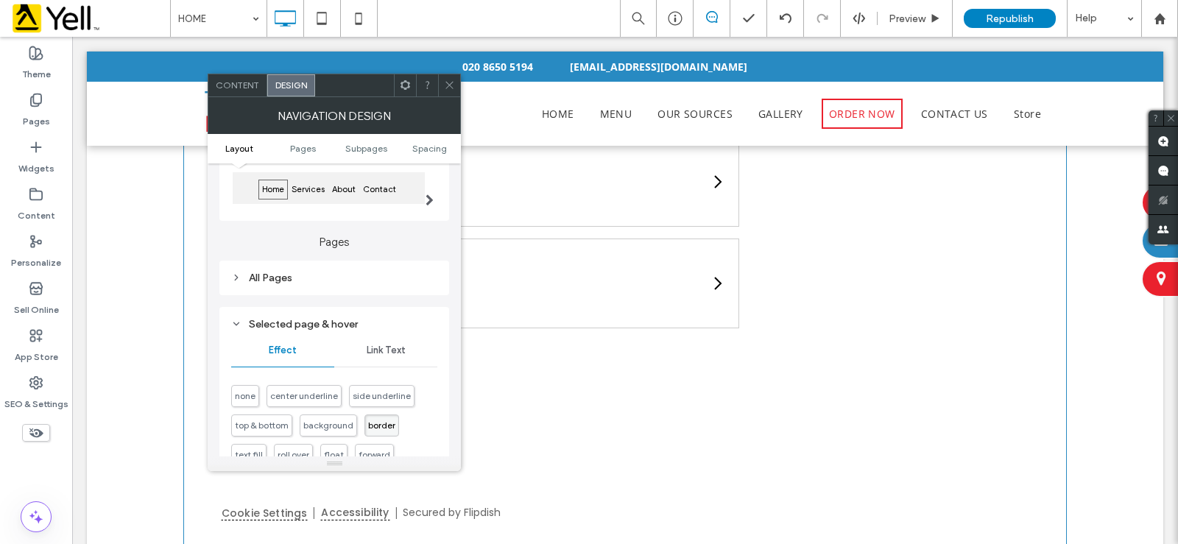
scroll to position [221, 0]
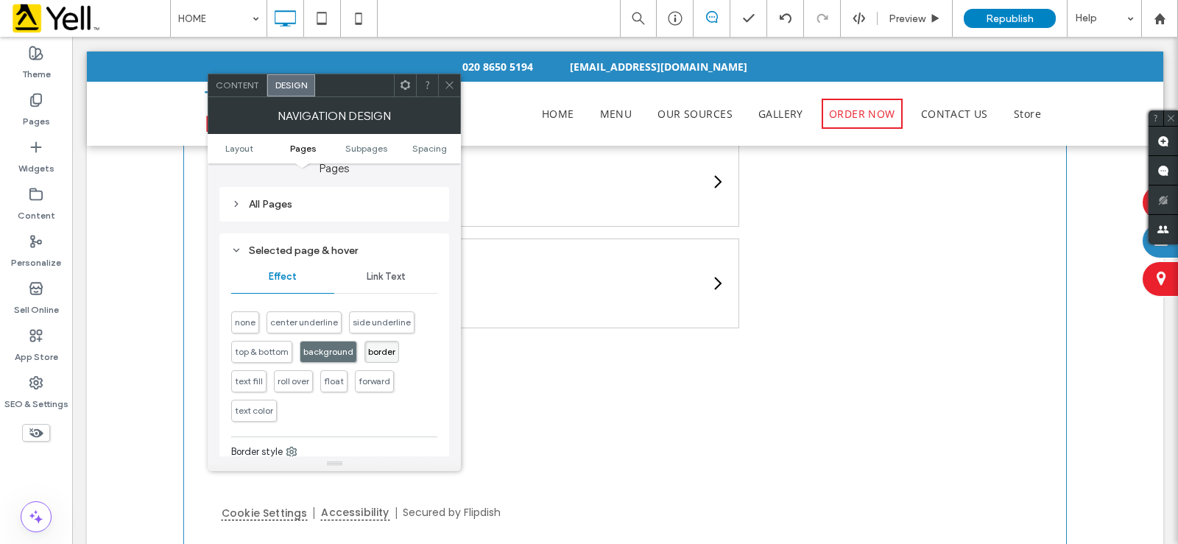
click at [328, 353] on span "background" at bounding box center [328, 351] width 50 height 11
click at [235, 412] on span "text color" at bounding box center [254, 410] width 38 height 11
click at [320, 354] on span "background" at bounding box center [328, 351] width 50 height 11
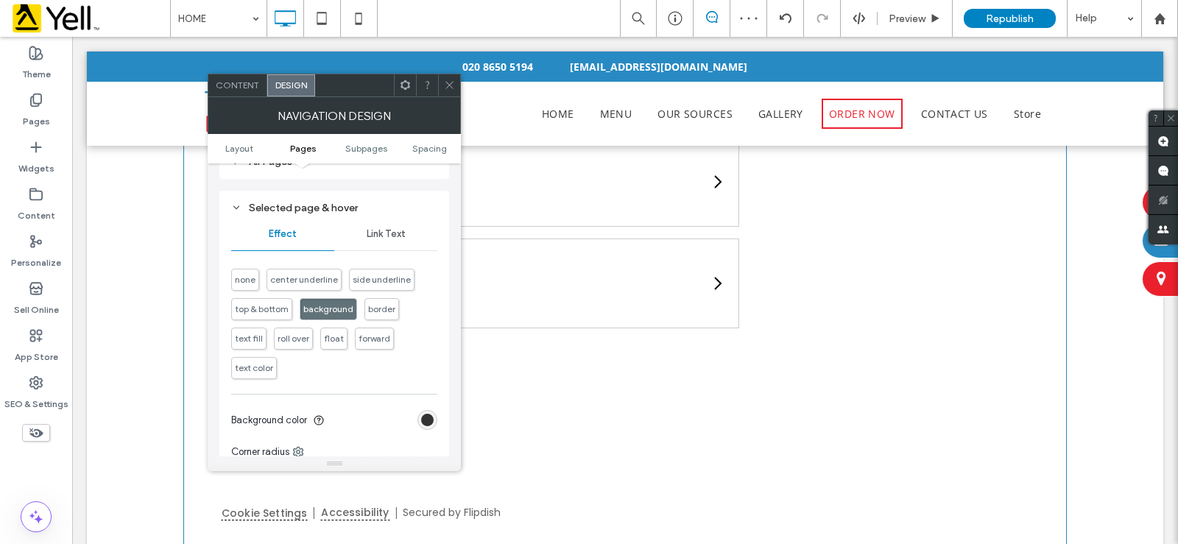
scroll to position [295, 0]
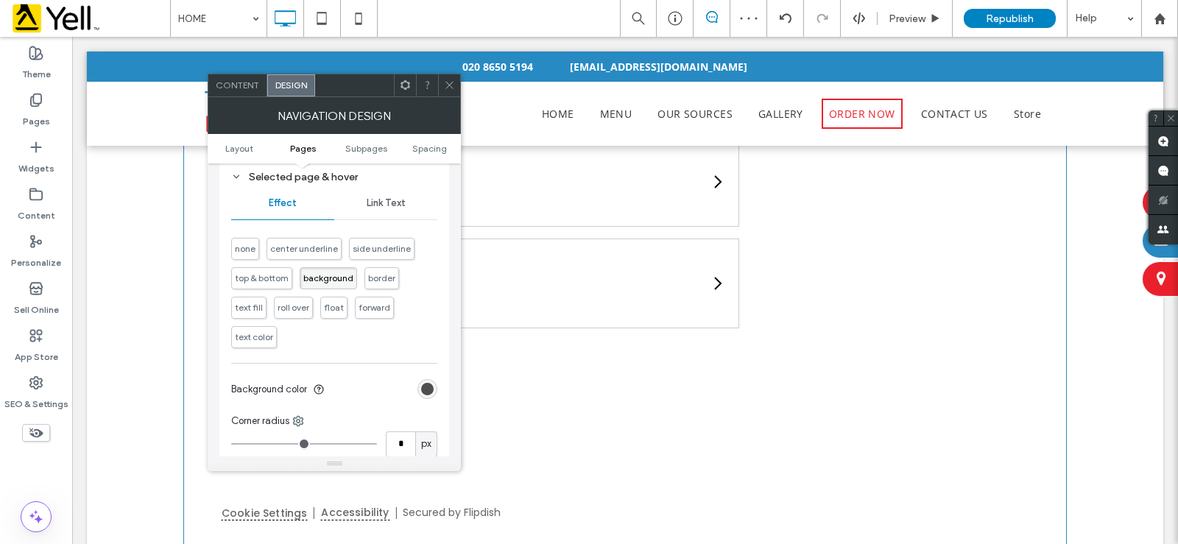
click at [422, 390] on div "rgb(51, 51, 51)" at bounding box center [427, 389] width 13 height 13
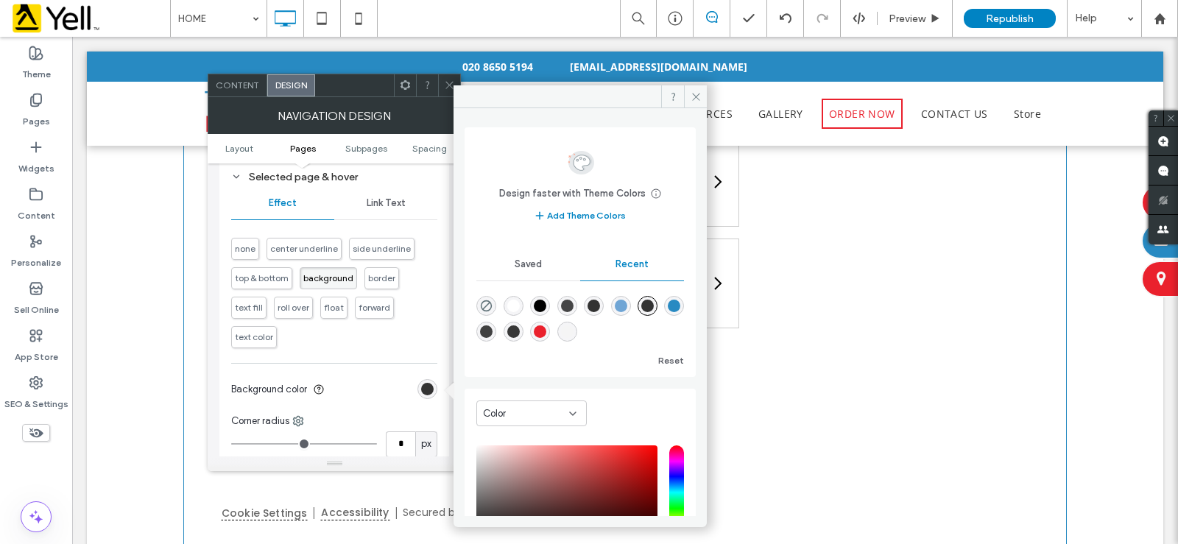
click at [546, 334] on div "rgba(234, 33, 45, 1)" at bounding box center [540, 332] width 13 height 13
type input "*******"
click at [687, 95] on span at bounding box center [695, 96] width 23 height 22
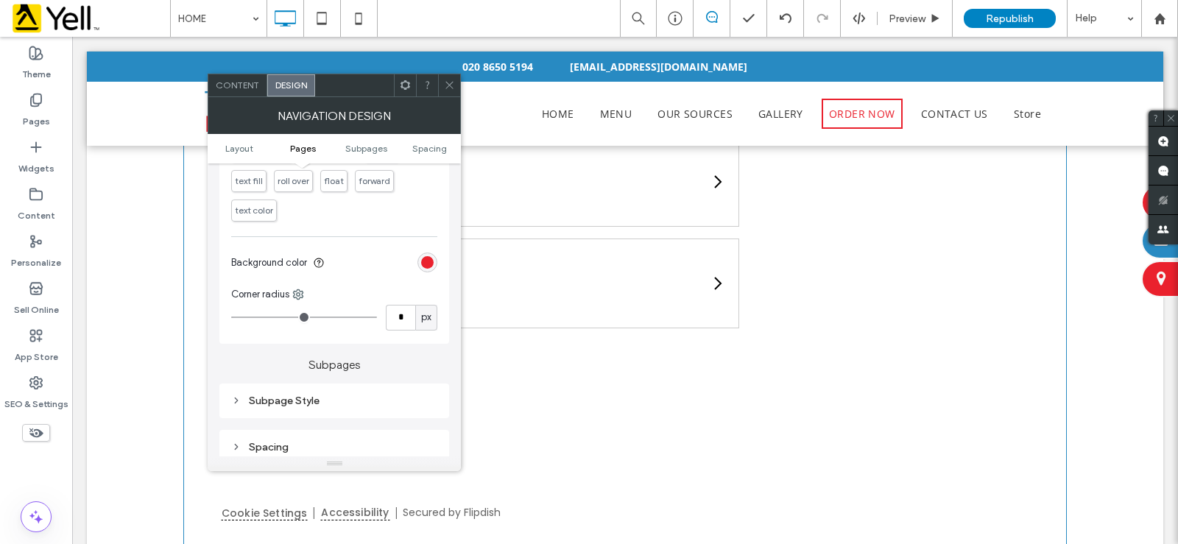
scroll to position [442, 0]
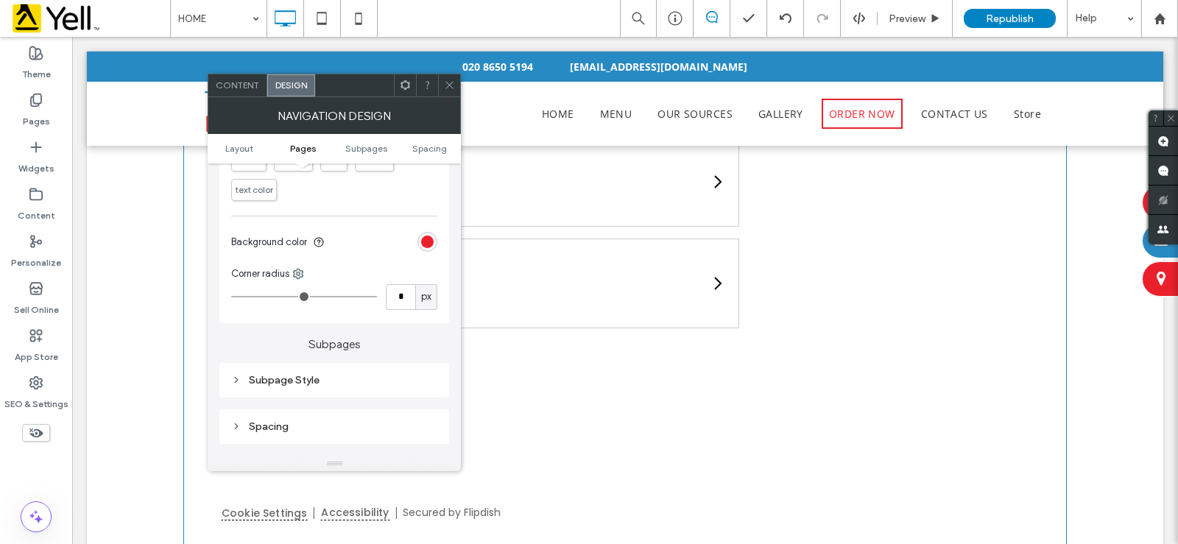
type input "*"
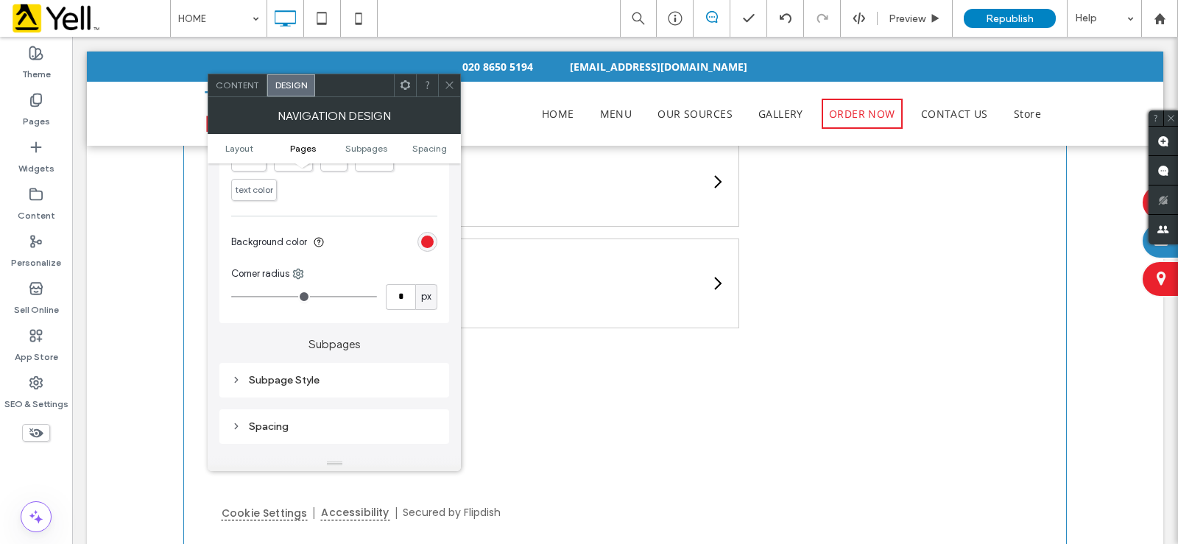
type input "*"
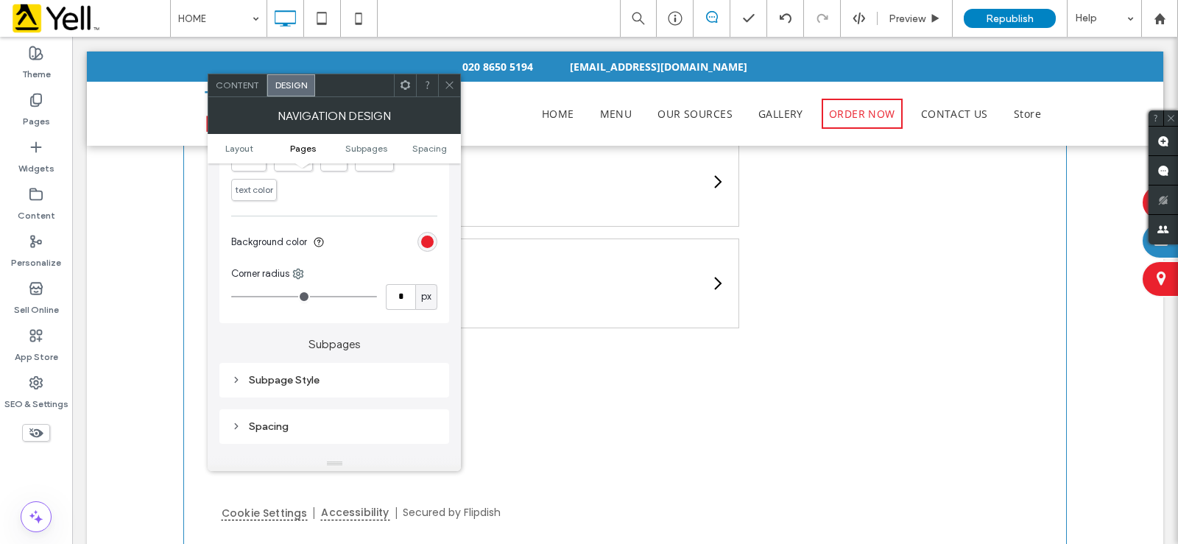
type input "*"
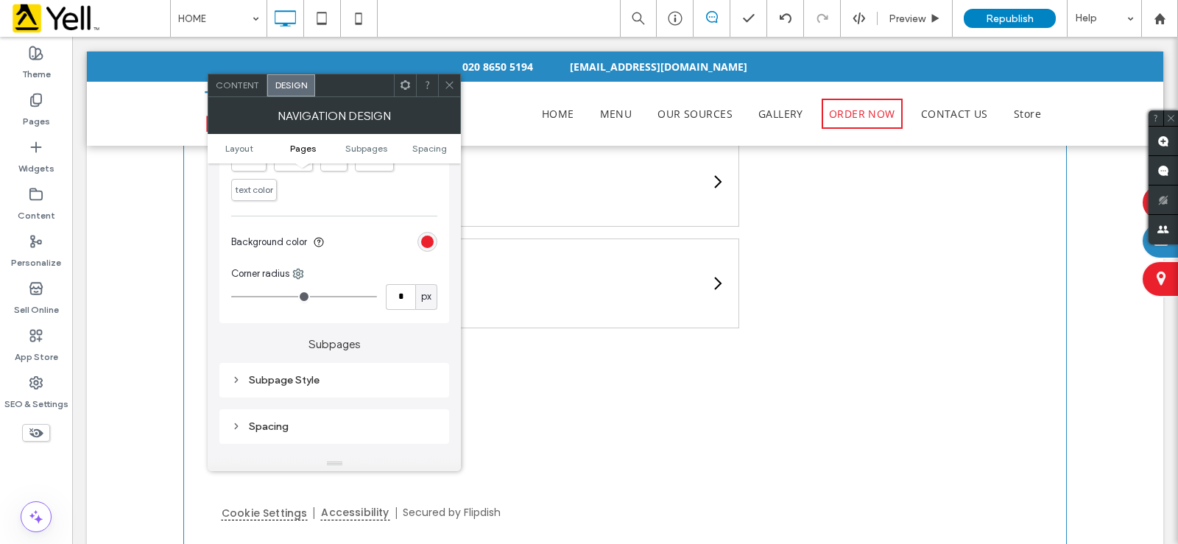
type input "*"
click at [235, 296] on input "range" at bounding box center [304, 296] width 146 height 1
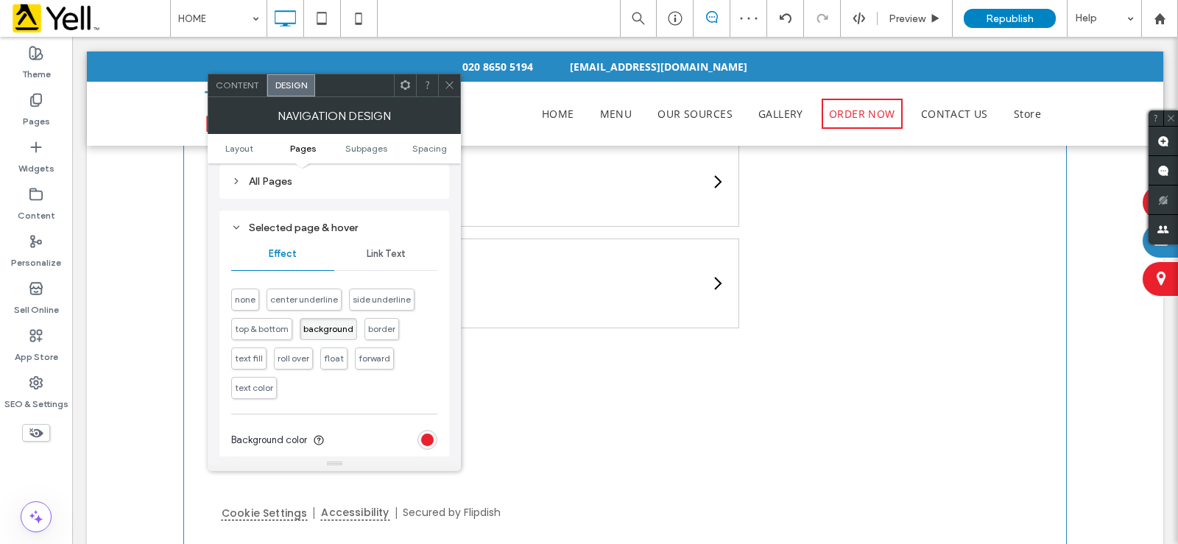
scroll to position [221, 0]
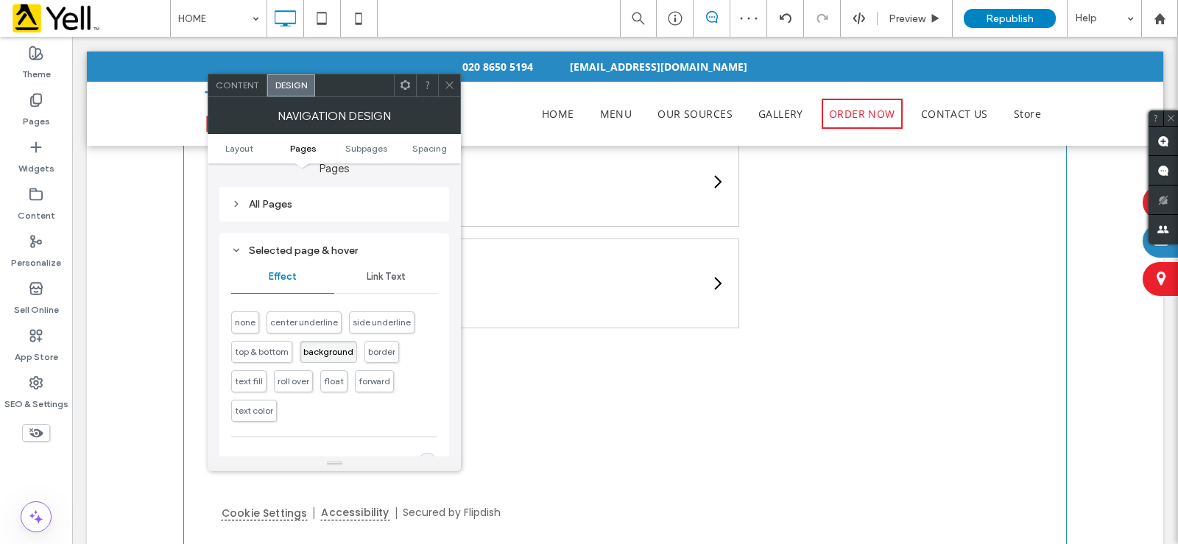
click at [387, 274] on span "Link Text" at bounding box center [386, 277] width 39 height 12
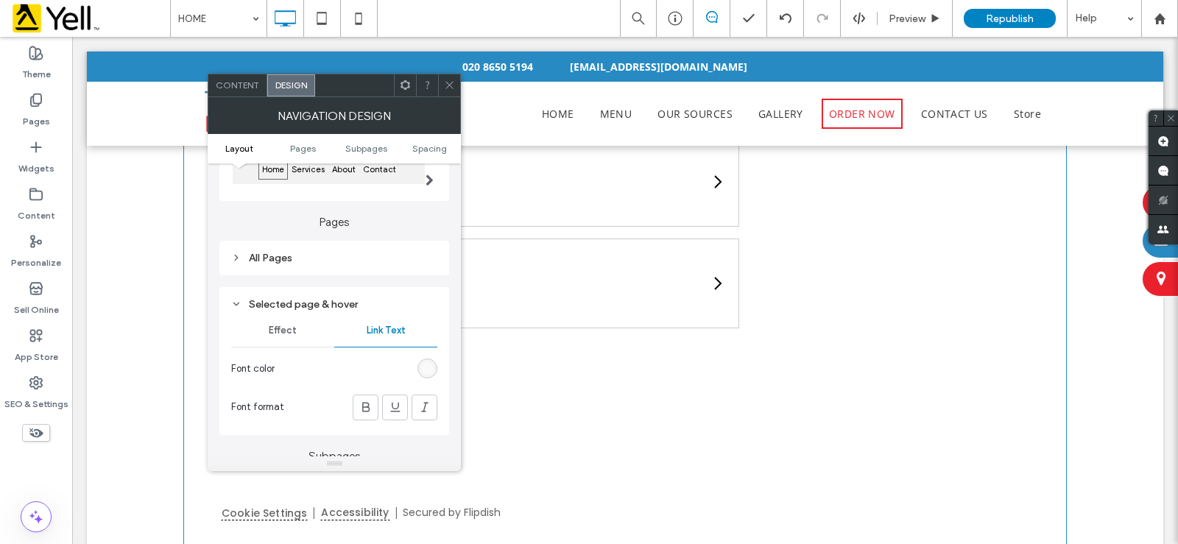
scroll to position [147, 0]
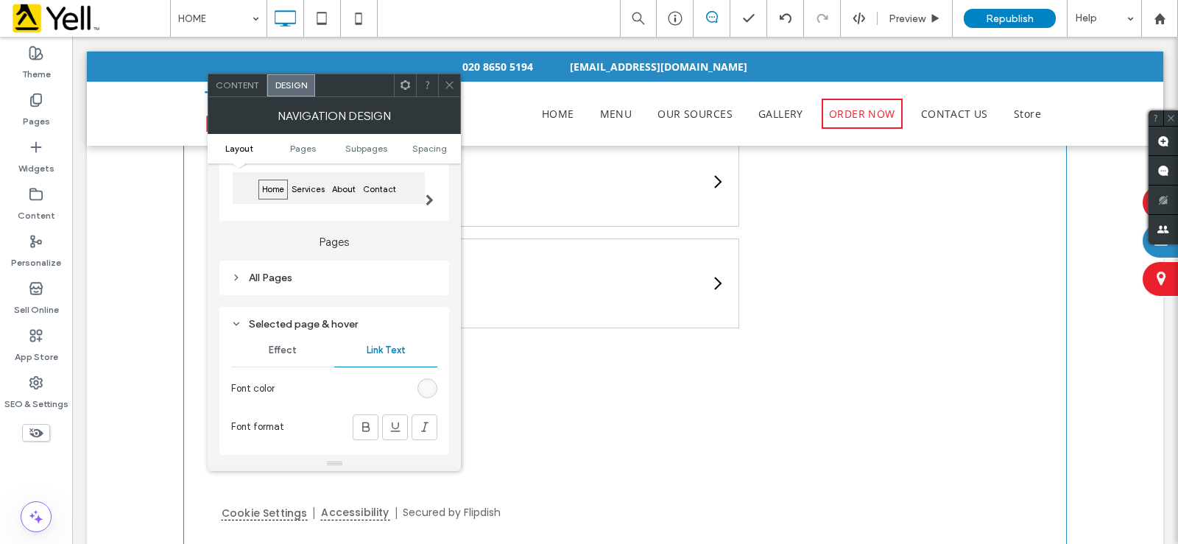
click at [260, 268] on div "All Pages" at bounding box center [334, 278] width 206 height 20
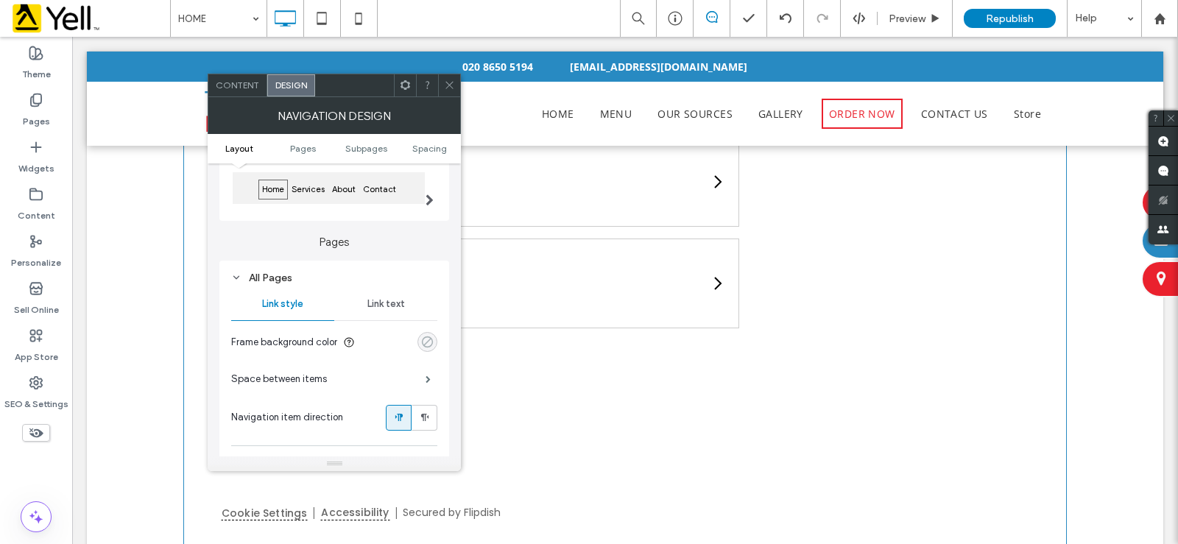
click at [426, 339] on div "rgba(0, 0, 0, 0)" at bounding box center [427, 342] width 13 height 13
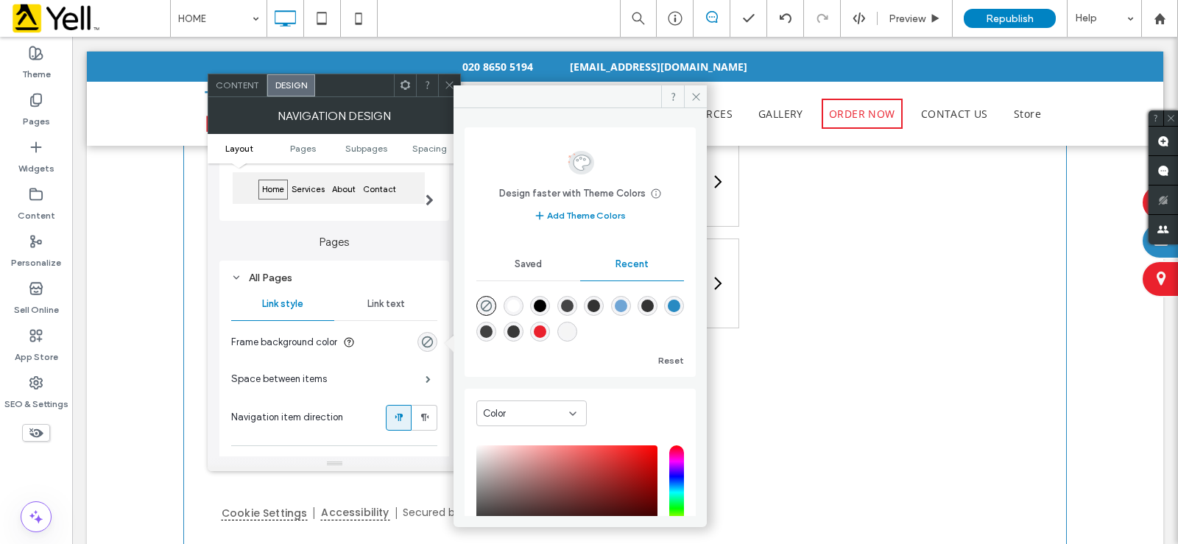
click at [546, 330] on div "rgba(234, 33, 45, 1)" at bounding box center [540, 332] width 13 height 13
type input "*******"
type input "***"
type input "****"
click at [375, 297] on div "Link text" at bounding box center [385, 304] width 103 height 32
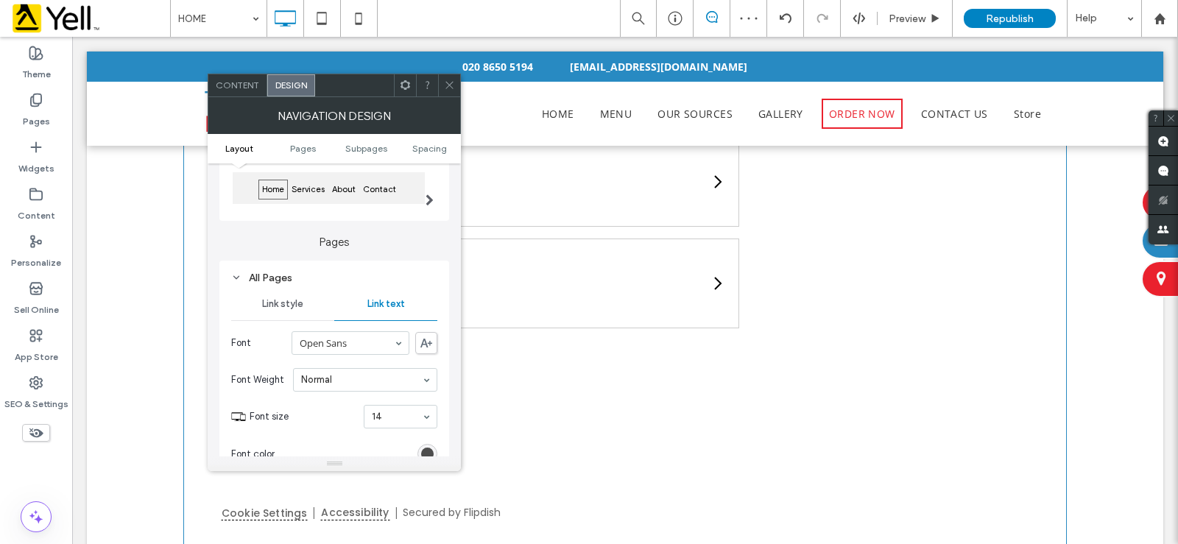
click at [422, 454] on div "rgb(51, 51, 51)" at bounding box center [427, 454] width 13 height 13
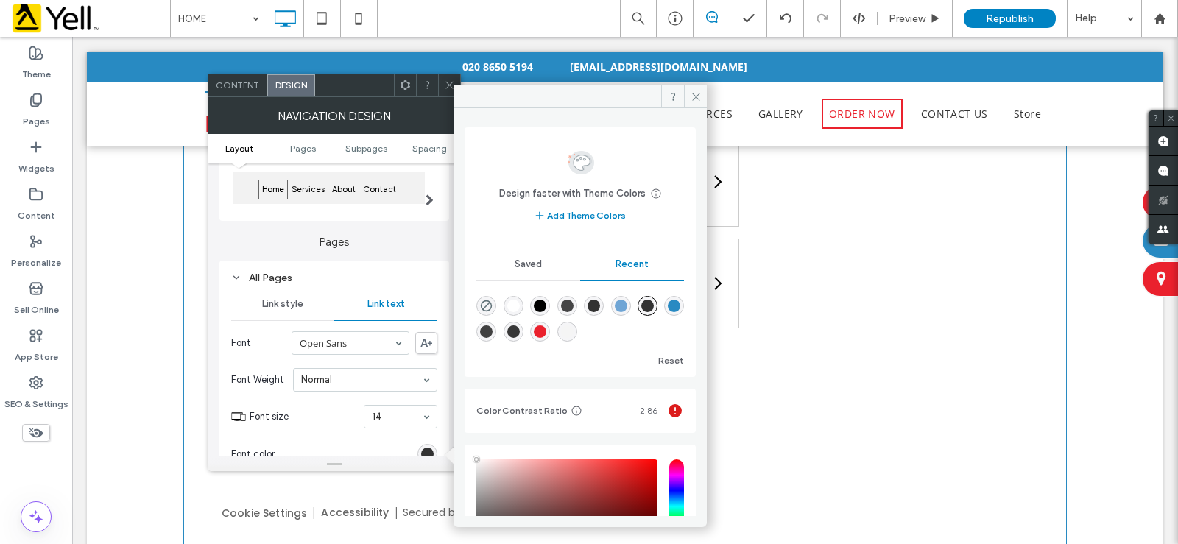
type input "****"
click at [509, 304] on div "rgba(255, 255, 255, 1)" at bounding box center [514, 306] width 20 height 20
type input "*******"
click at [691, 91] on icon at bounding box center [696, 96] width 11 height 11
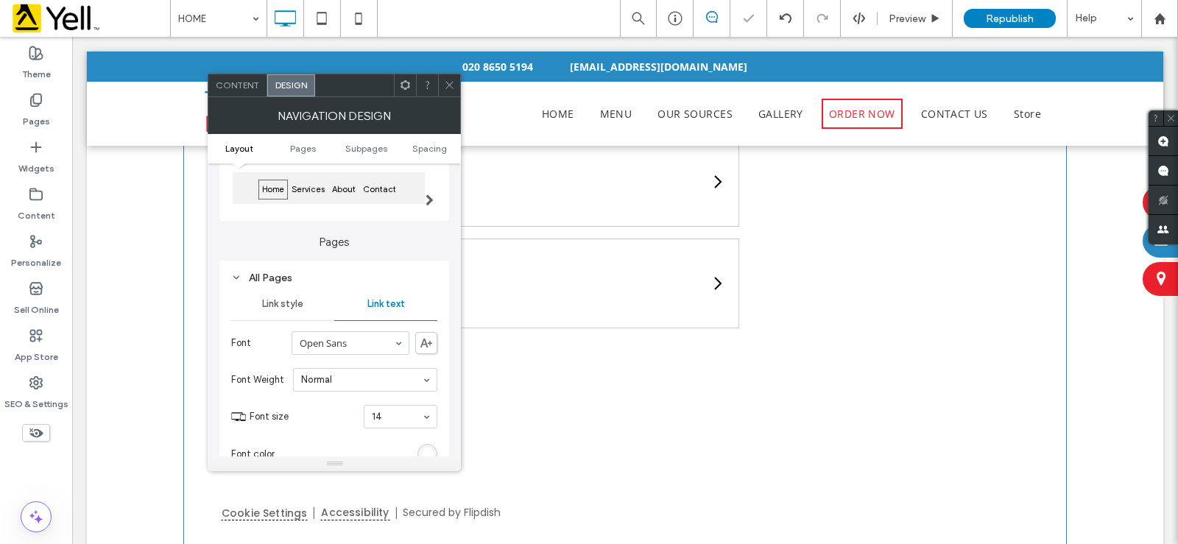
click at [449, 79] on span at bounding box center [449, 85] width 11 height 22
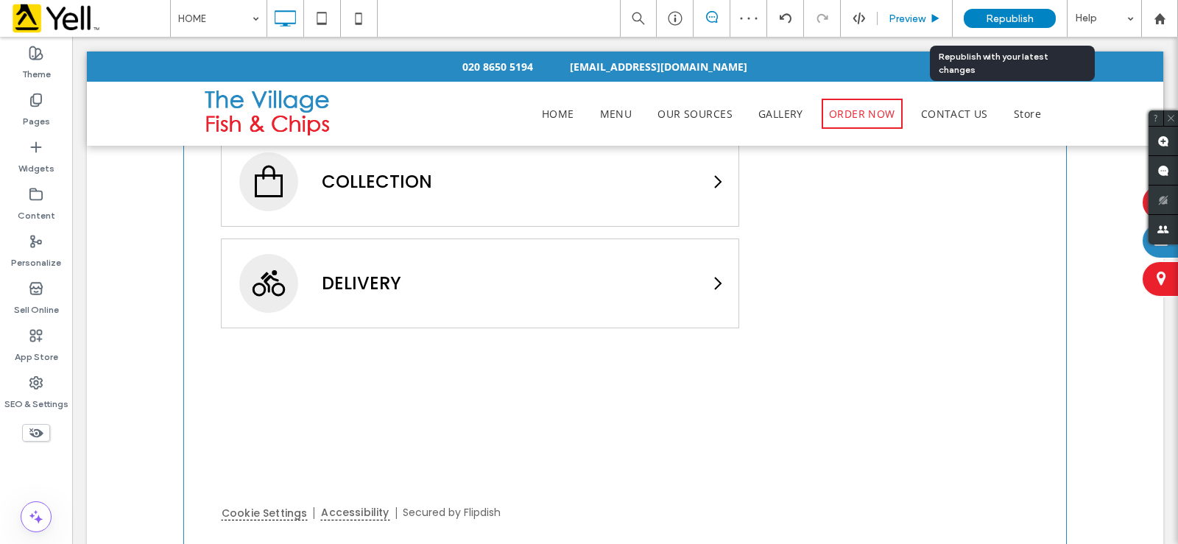
click at [917, 14] on span "Preview" at bounding box center [907, 19] width 37 height 13
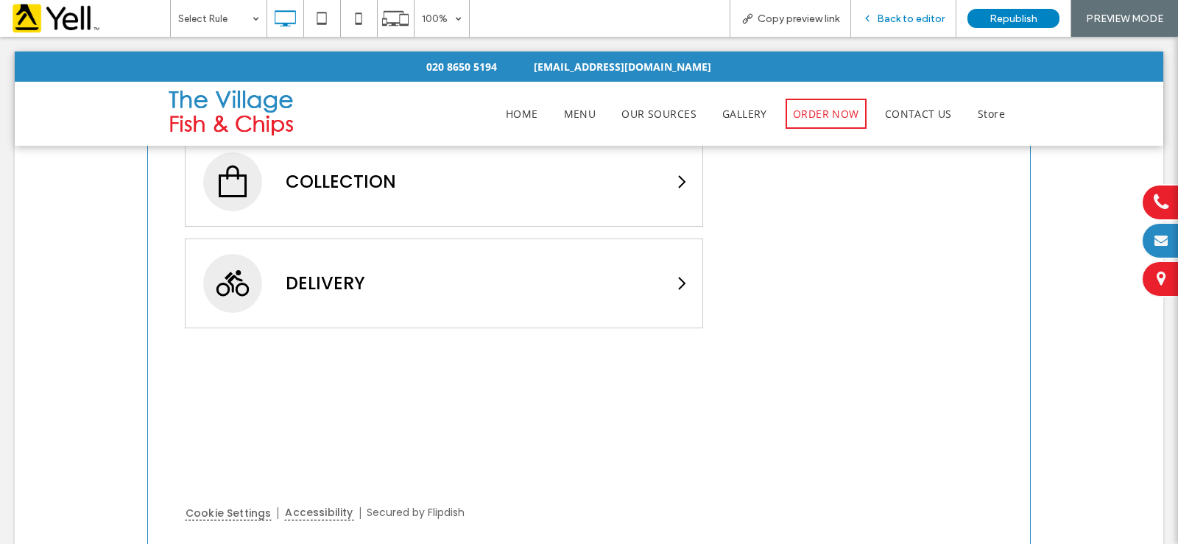
click at [915, 21] on span "Back to editor" at bounding box center [911, 19] width 68 height 13
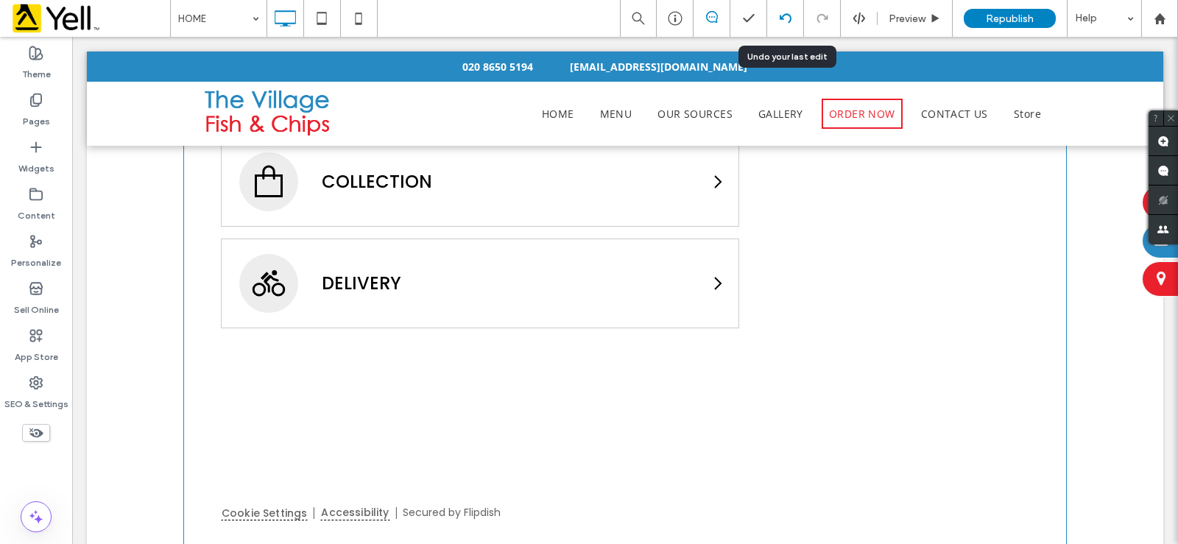
click at [787, 15] on icon at bounding box center [786, 19] width 12 height 12
click at [787, 16] on icon at bounding box center [786, 19] width 12 height 12
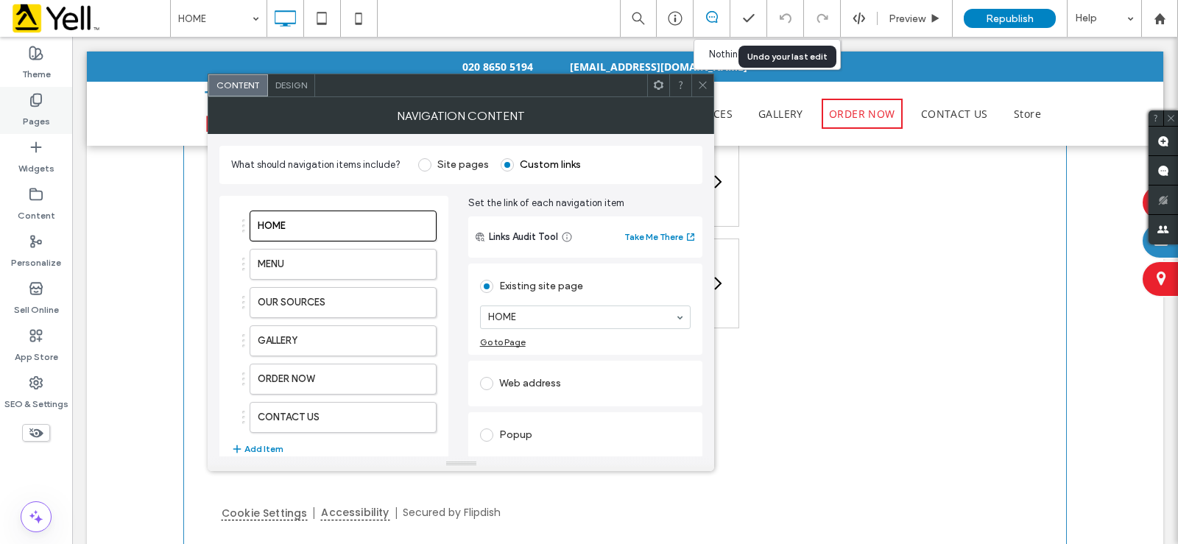
click at [289, 85] on span "Design" at bounding box center [291, 85] width 32 height 11
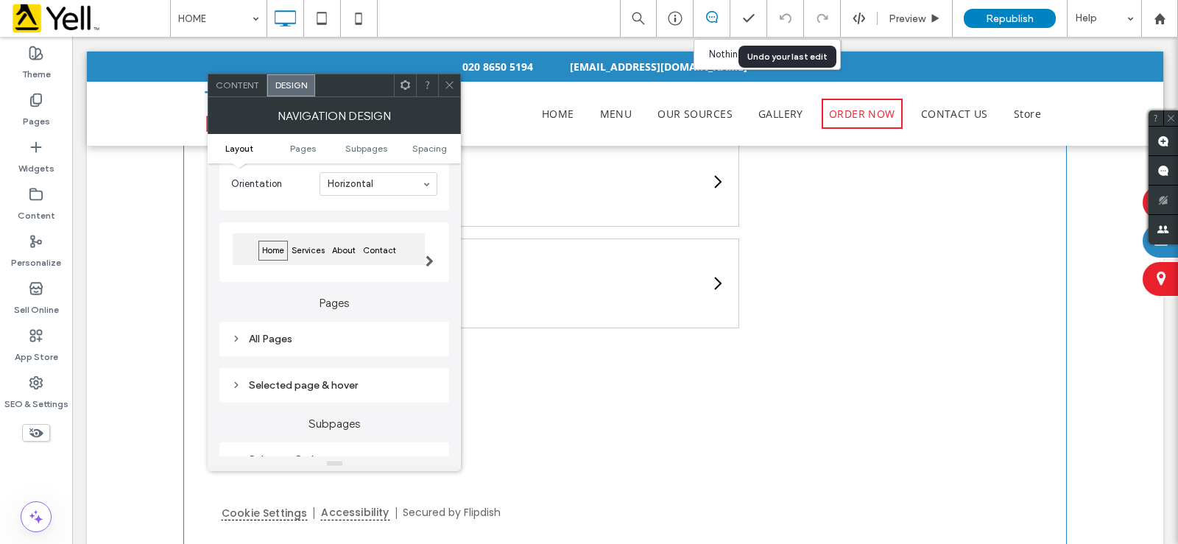
scroll to position [147, 0]
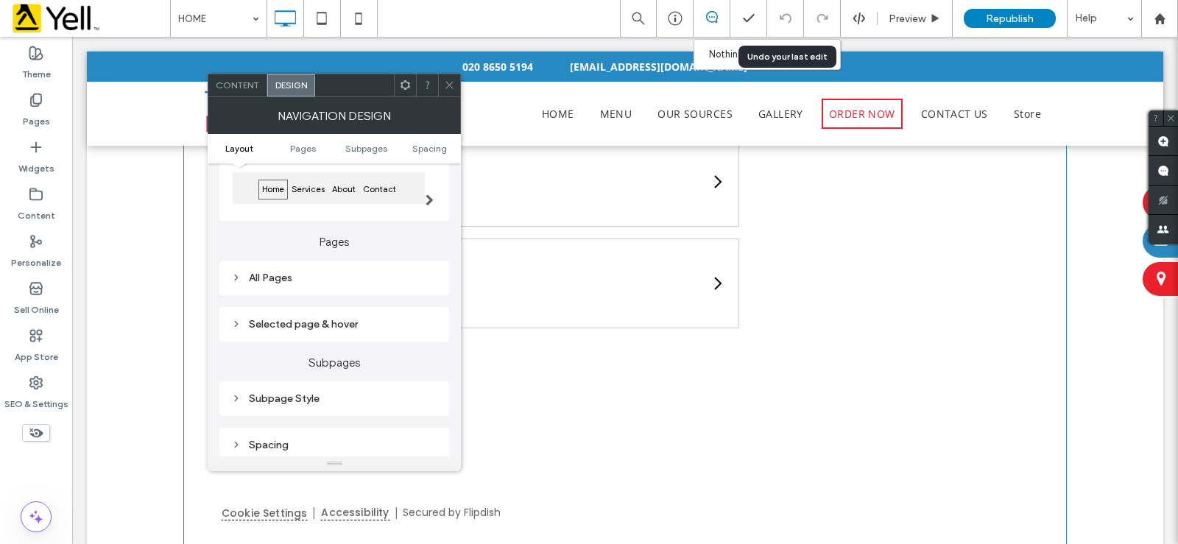
click at [264, 323] on div "Selected page & hover" at bounding box center [334, 324] width 206 height 13
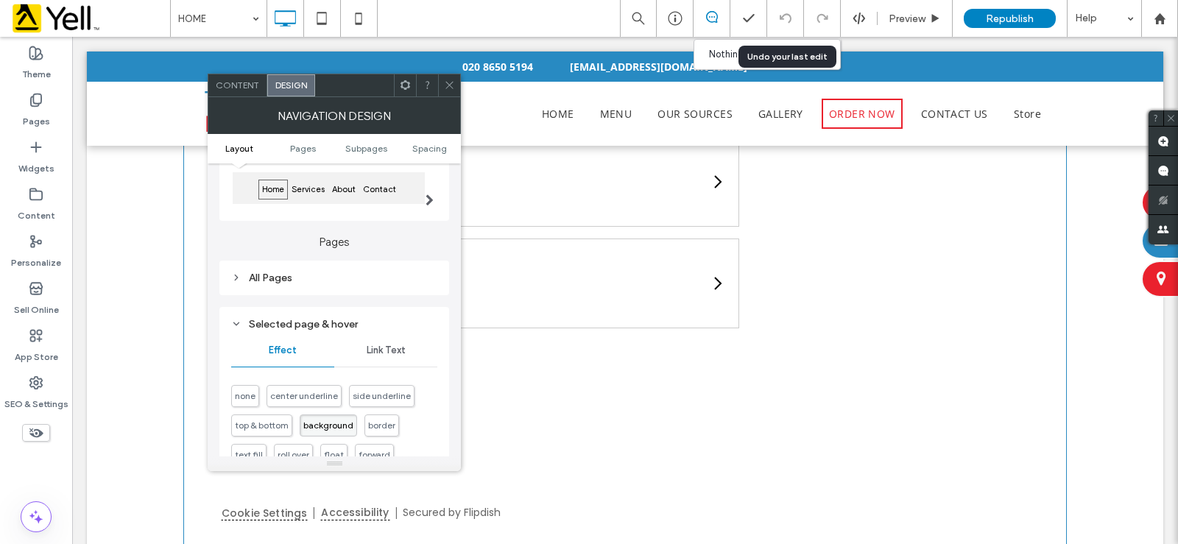
click at [281, 275] on div "All Pages" at bounding box center [334, 278] width 206 height 13
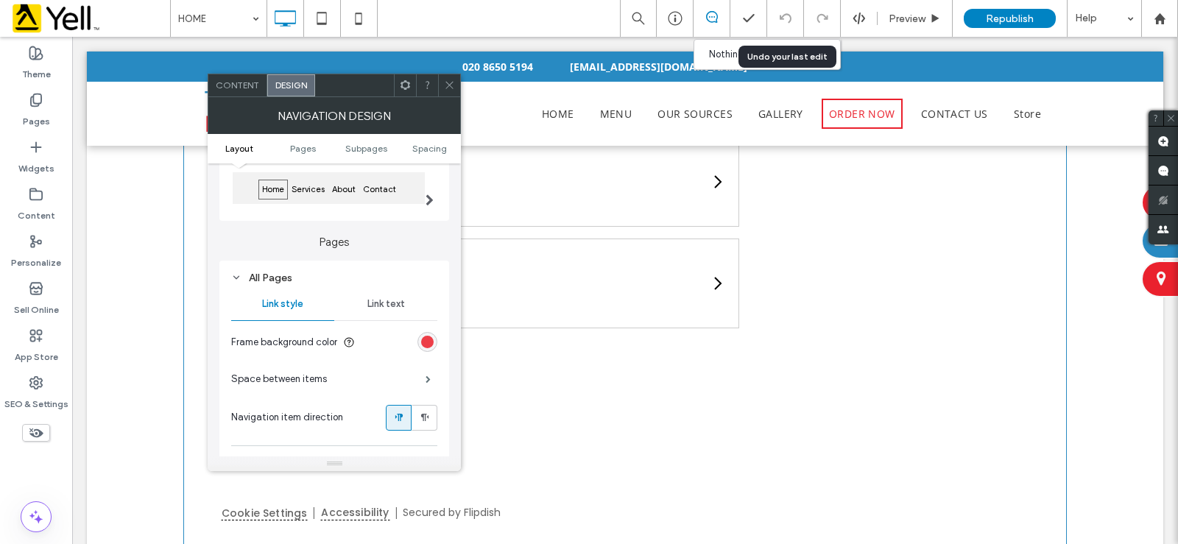
click at [426, 342] on div "rgb(234, 33, 45)" at bounding box center [427, 342] width 13 height 13
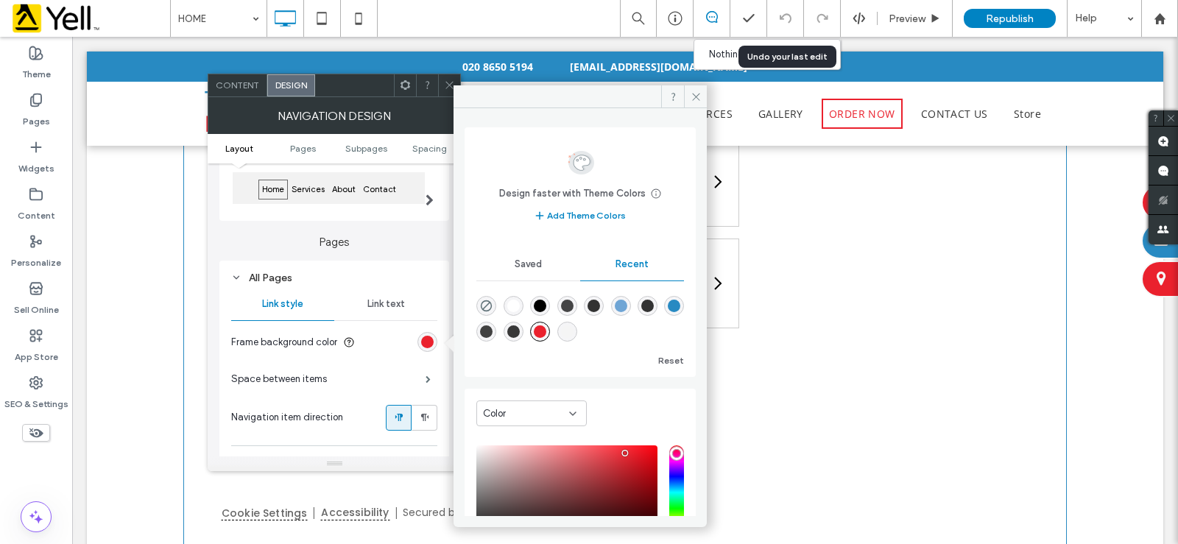
click at [509, 307] on div "rgba(255, 255, 255, 1)" at bounding box center [514, 306] width 20 height 20
type input "*******"
click at [688, 91] on span at bounding box center [695, 96] width 23 height 22
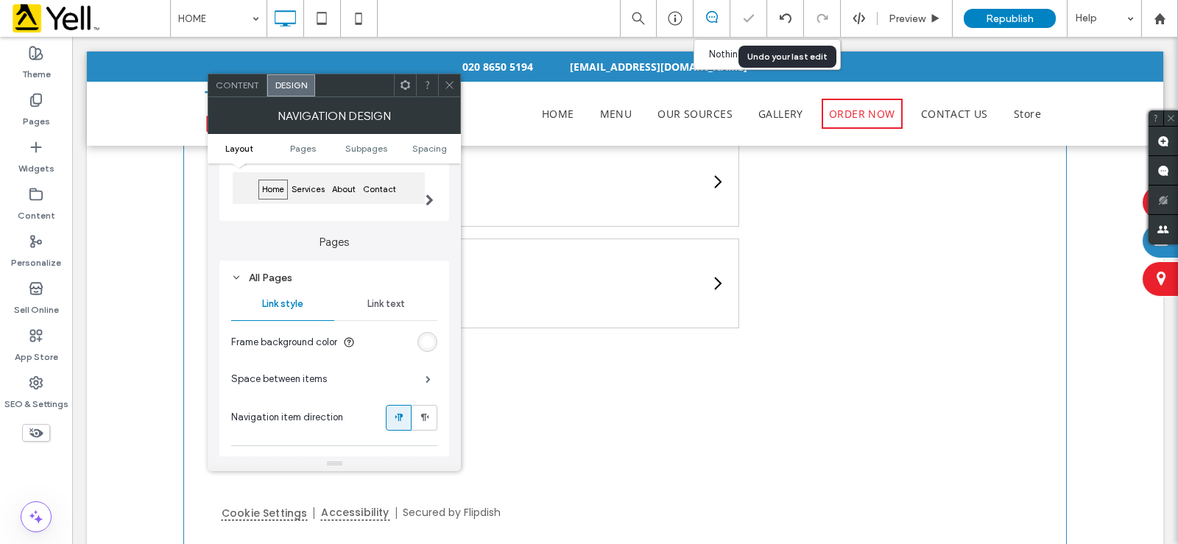
click at [445, 80] on icon at bounding box center [449, 85] width 11 height 11
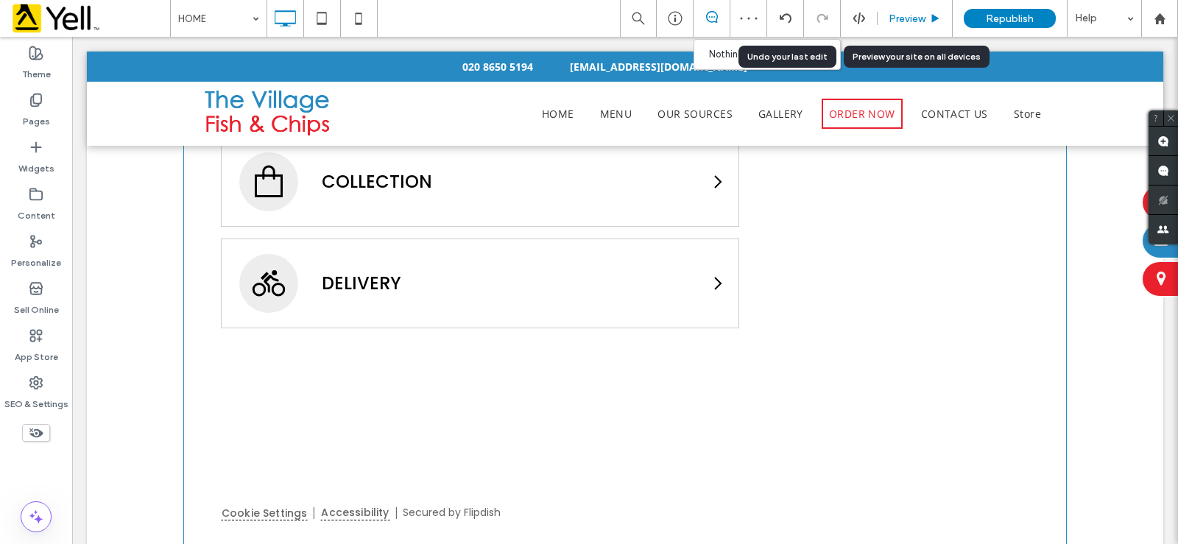
click at [927, 25] on div "Preview" at bounding box center [915, 18] width 75 height 37
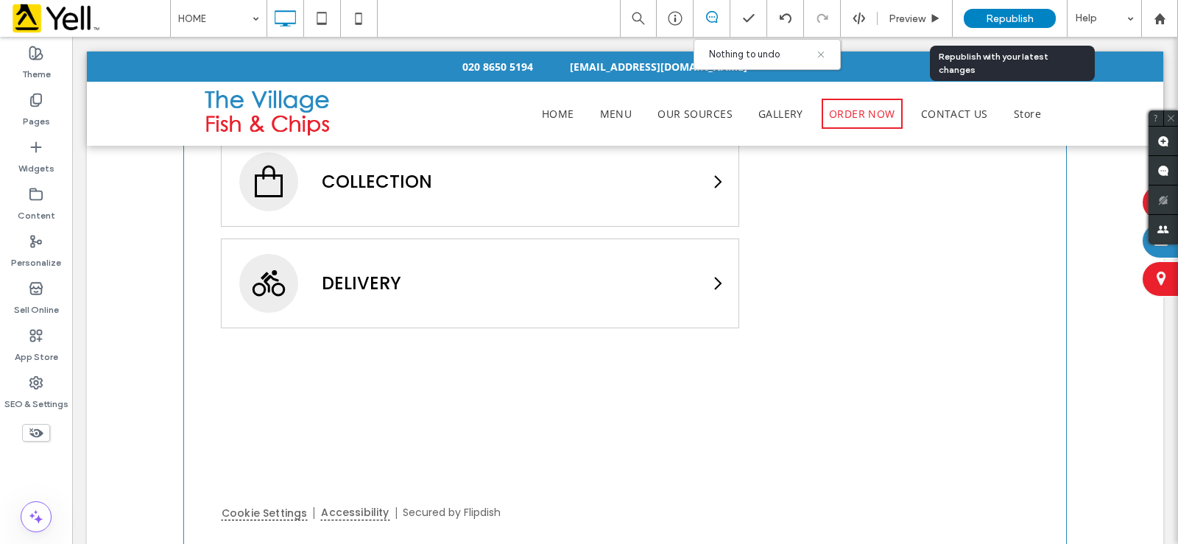
click at [1026, 10] on div "Republish" at bounding box center [1010, 18] width 92 height 19
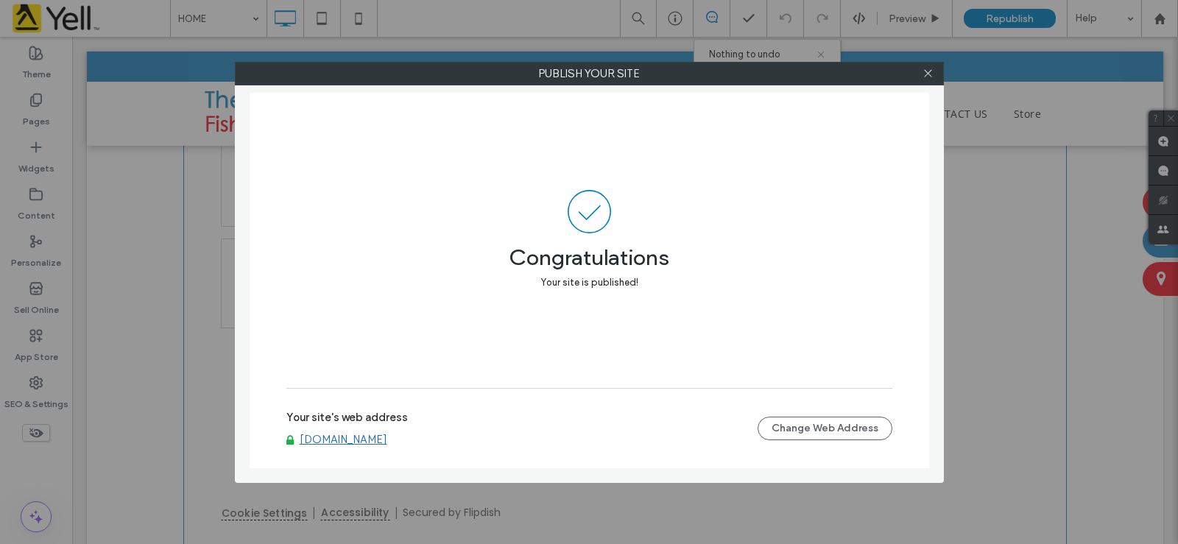
click at [921, 74] on div at bounding box center [929, 74] width 22 height 22
drag, startPoint x: 925, startPoint y: 77, endPoint x: 980, endPoint y: 28, distance: 73.0
click at [925, 76] on icon at bounding box center [928, 73] width 11 height 11
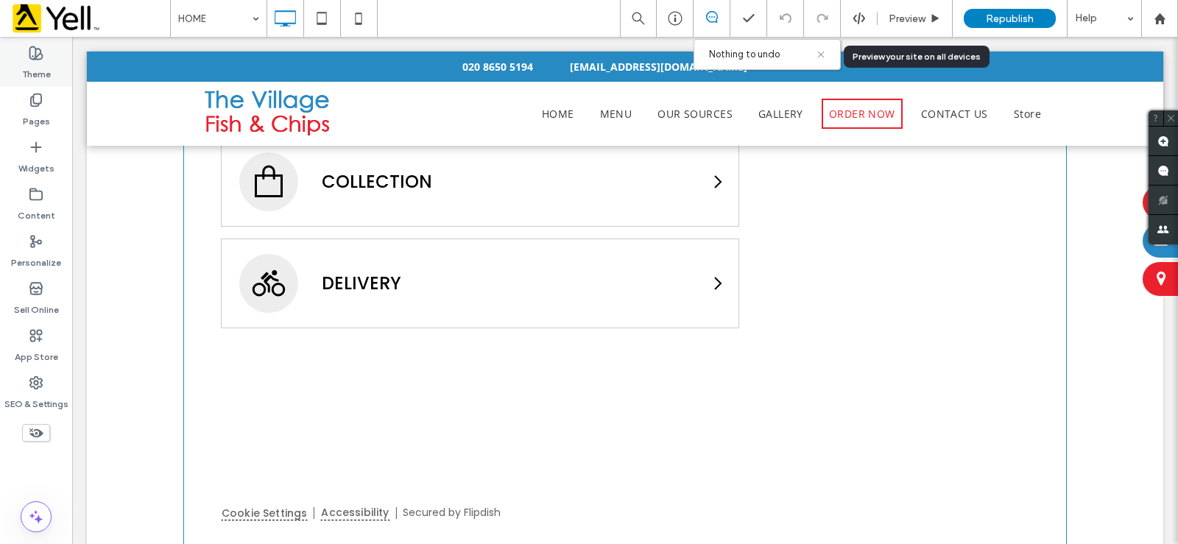
click at [932, 21] on icon at bounding box center [935, 18] width 11 height 11
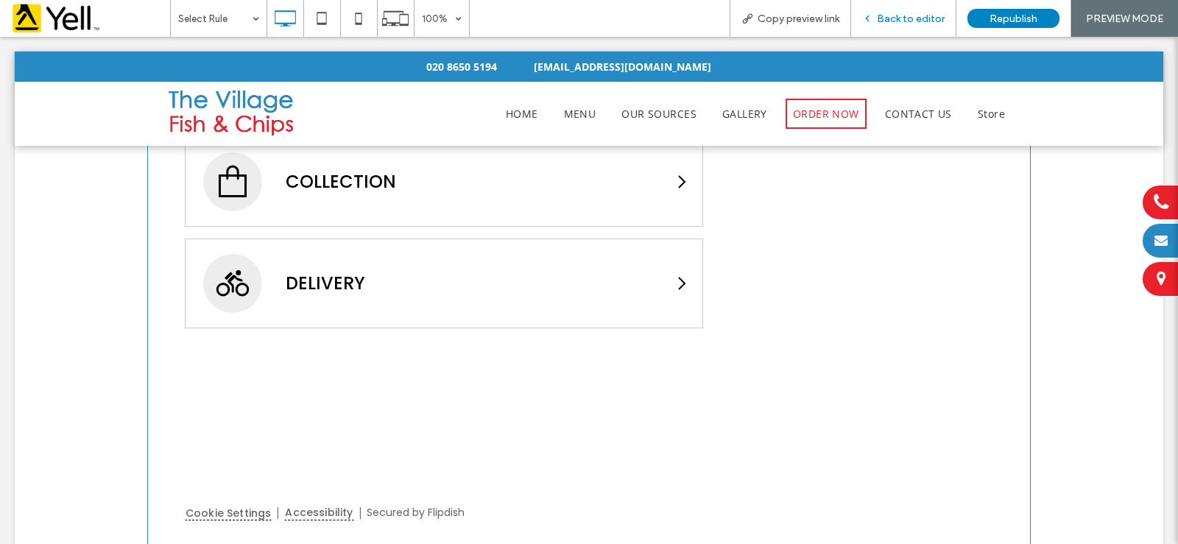
click at [927, 20] on span "Back to editor" at bounding box center [911, 19] width 68 height 13
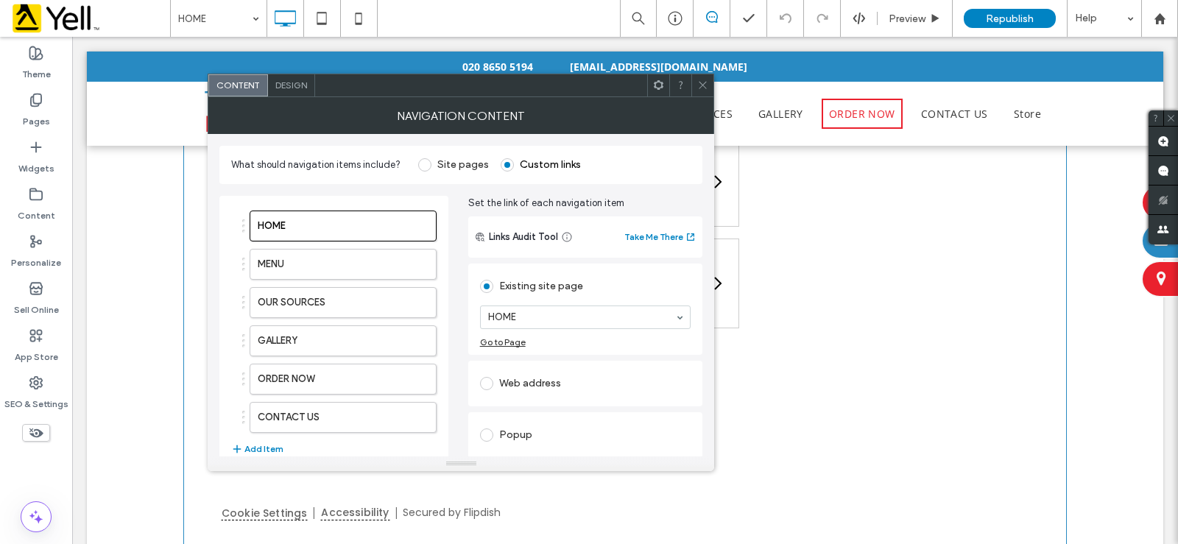
click at [552, 117] on div "NAVIGATION CONTENT" at bounding box center [461, 115] width 507 height 37
click at [298, 92] on div "Design" at bounding box center [291, 85] width 47 height 22
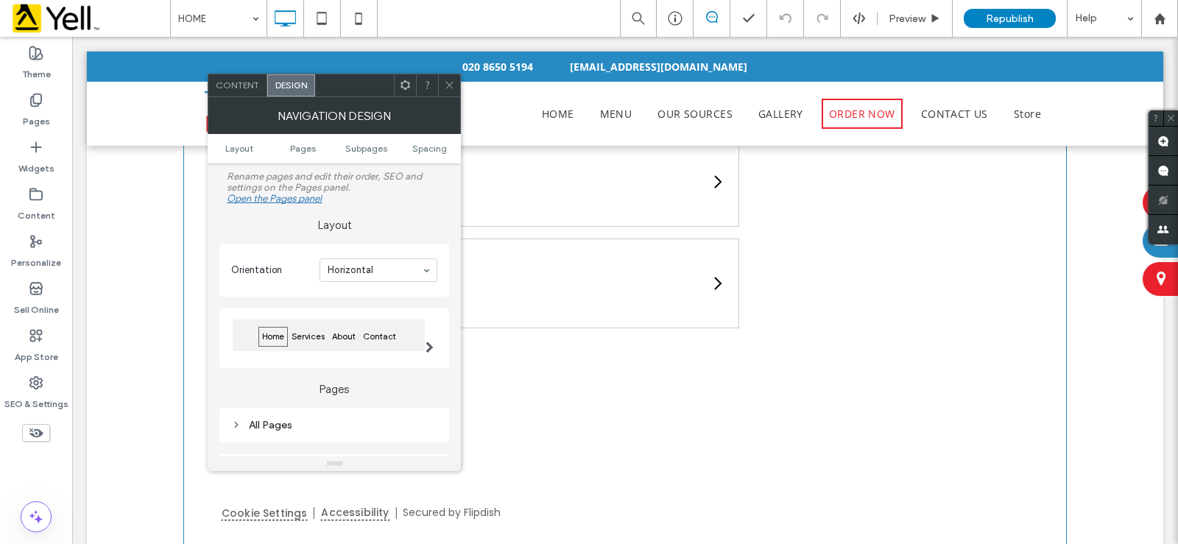
click at [284, 85] on span "Design" at bounding box center [291, 85] width 32 height 11
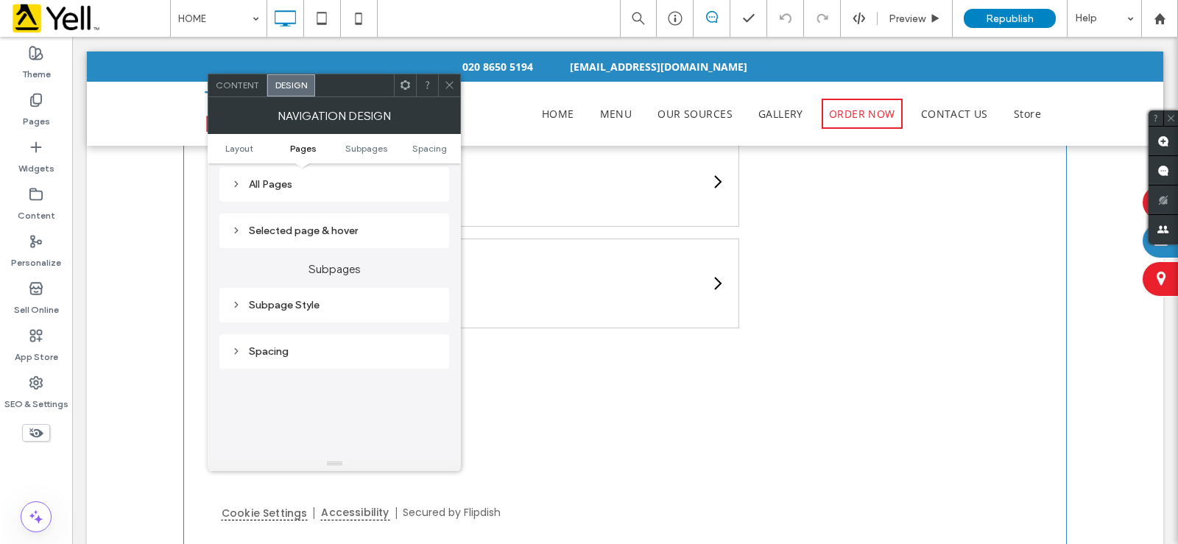
scroll to position [221, 0]
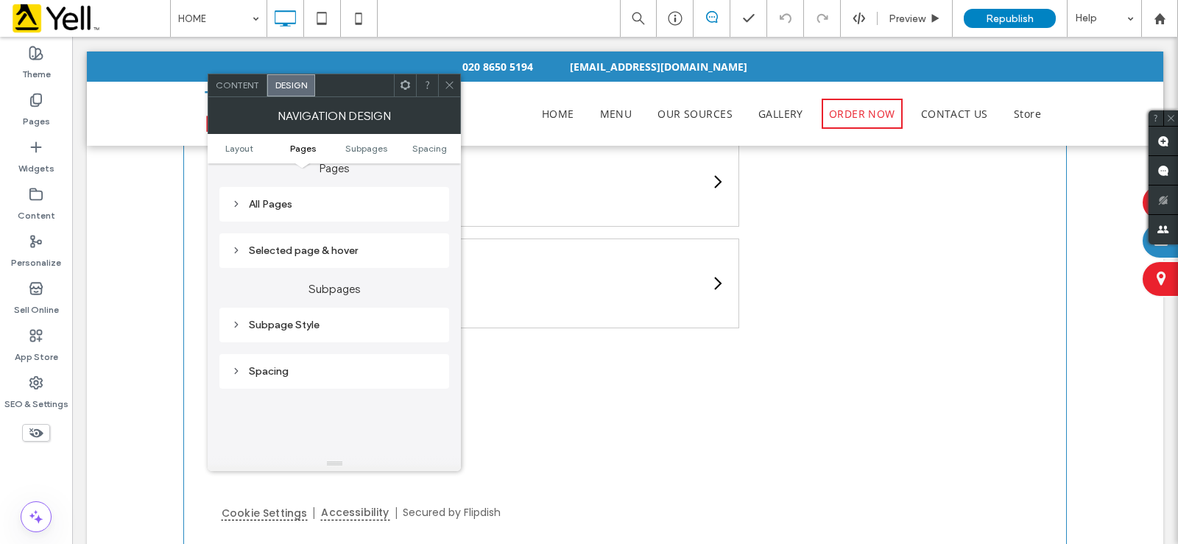
click at [238, 207] on icon at bounding box center [236, 204] width 10 height 10
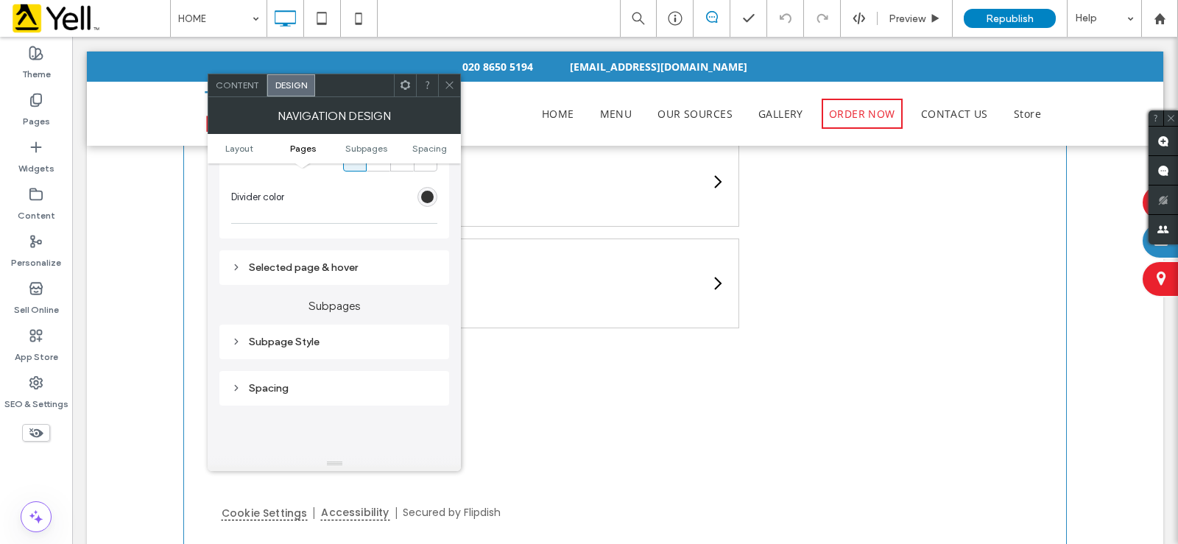
scroll to position [442, 0]
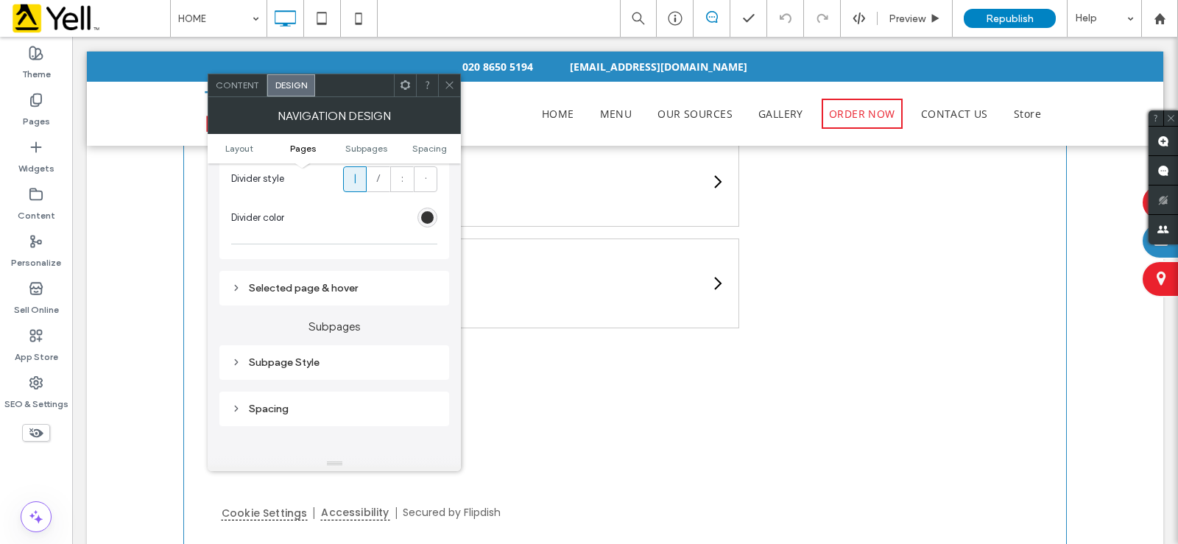
click at [267, 408] on div "Spacing" at bounding box center [334, 409] width 206 height 13
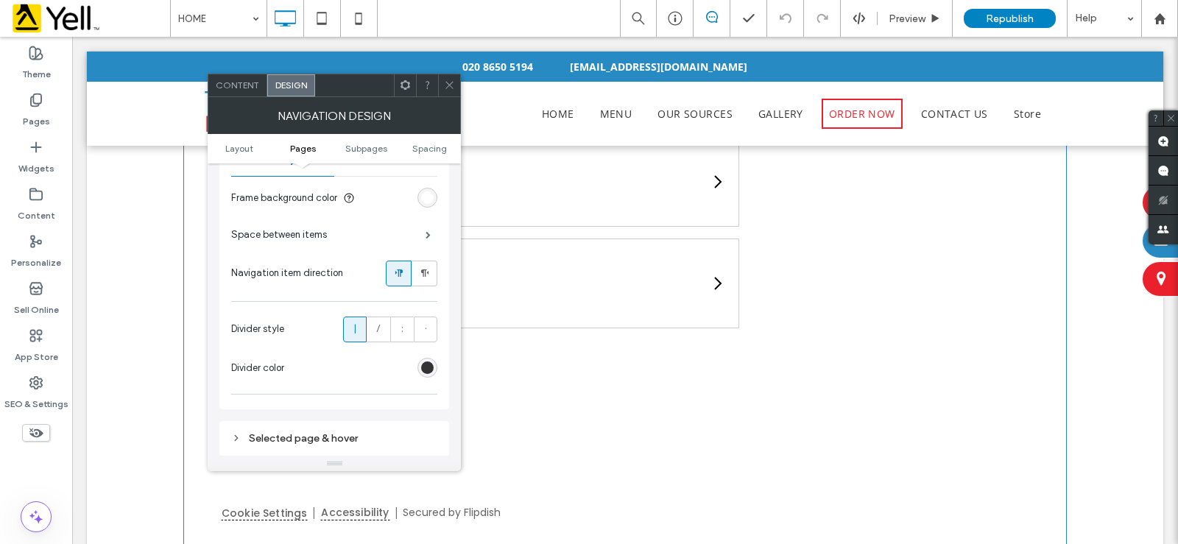
scroll to position [221, 0]
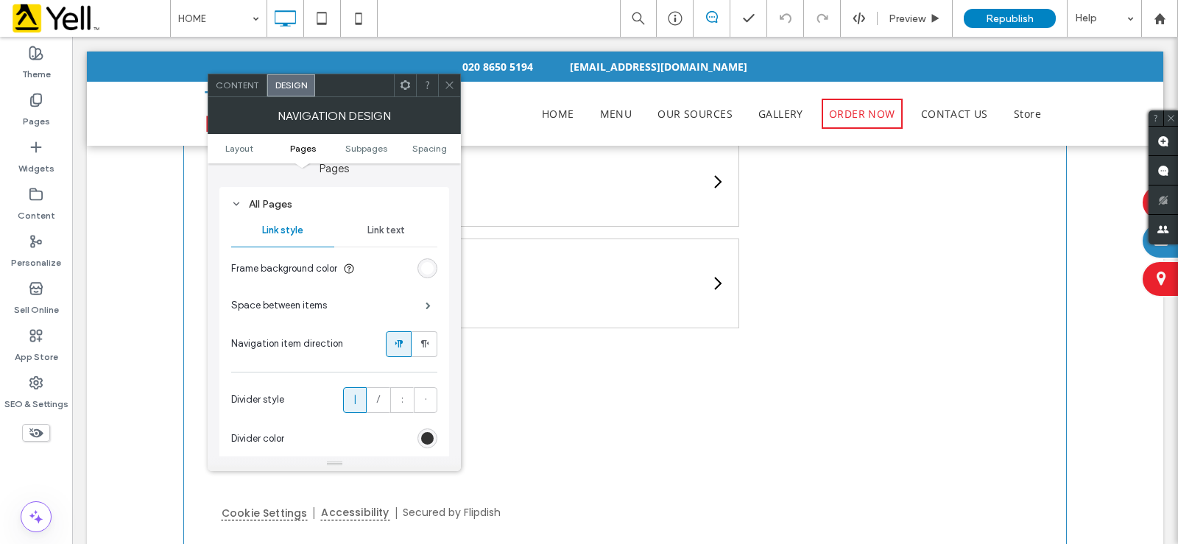
click at [418, 302] on div "Space between items" at bounding box center [334, 305] width 206 height 37
click at [426, 303] on span at bounding box center [428, 305] width 5 height 7
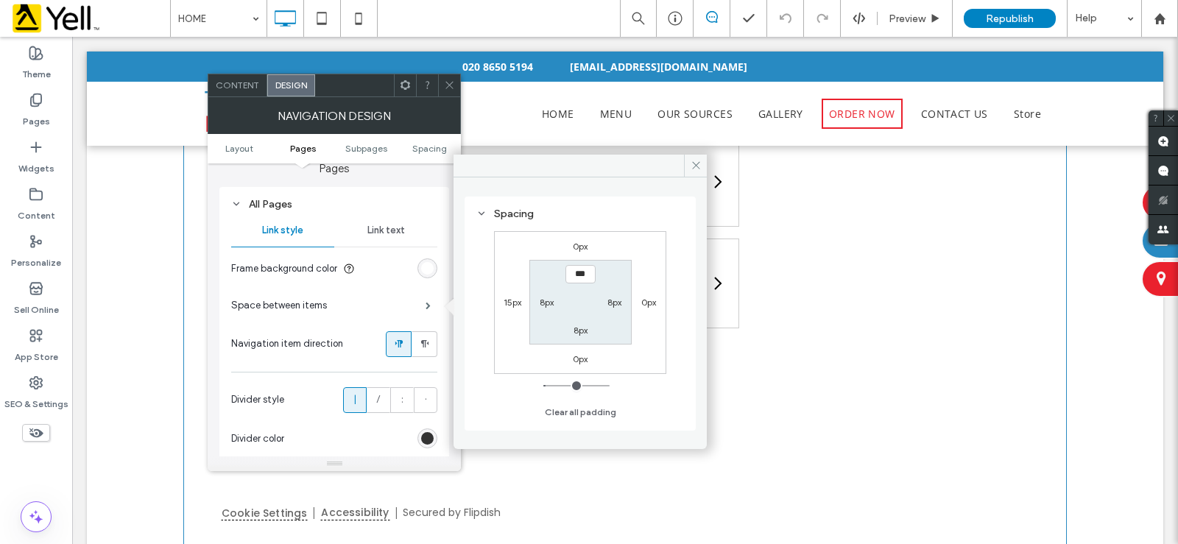
click at [502, 302] on div "15px" at bounding box center [512, 302] width 34 height 15
click at [515, 302] on label "15px" at bounding box center [513, 302] width 18 height 11
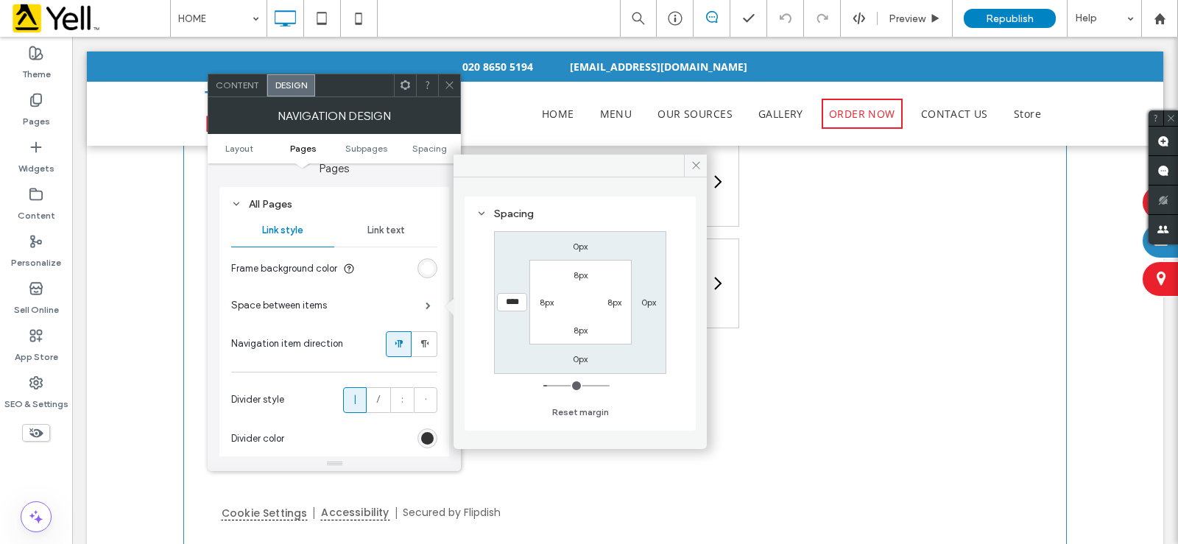
type input "*"
type input "***"
type input "*"
type input "***"
type input "*"
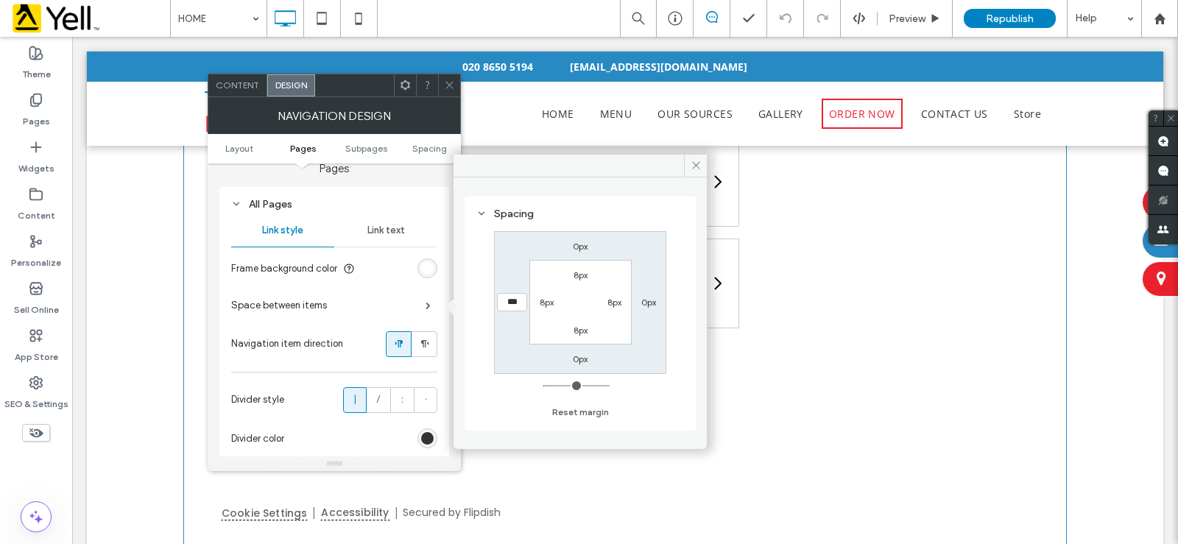
type input "***"
type input "**"
type input "****"
click at [552, 386] on input "range" at bounding box center [577, 385] width 66 height 1
type input "**"
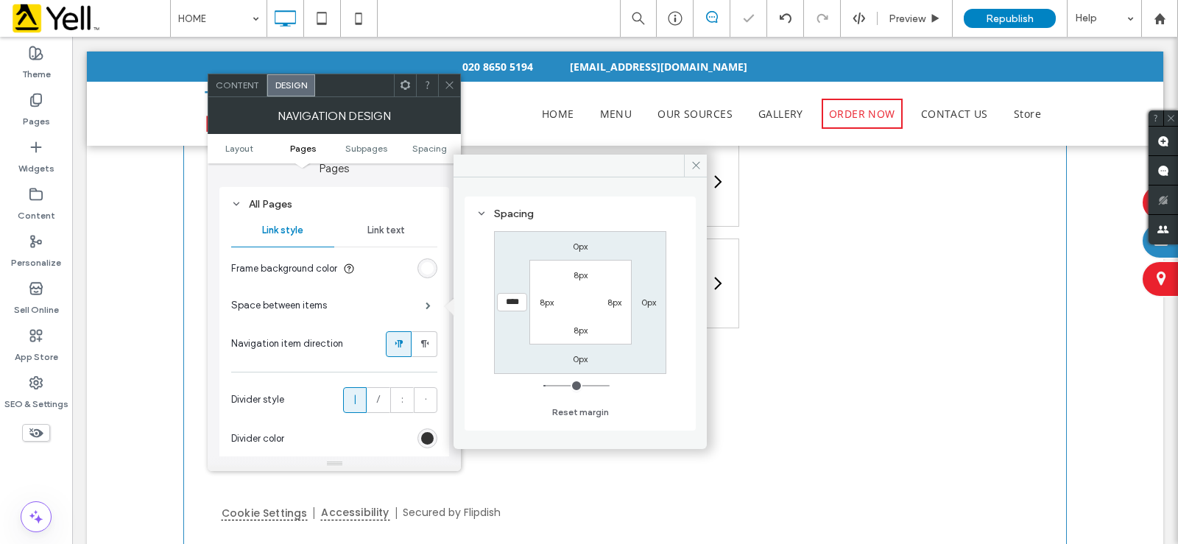
type input "****"
type input "**"
type input "****"
type input "**"
type input "****"
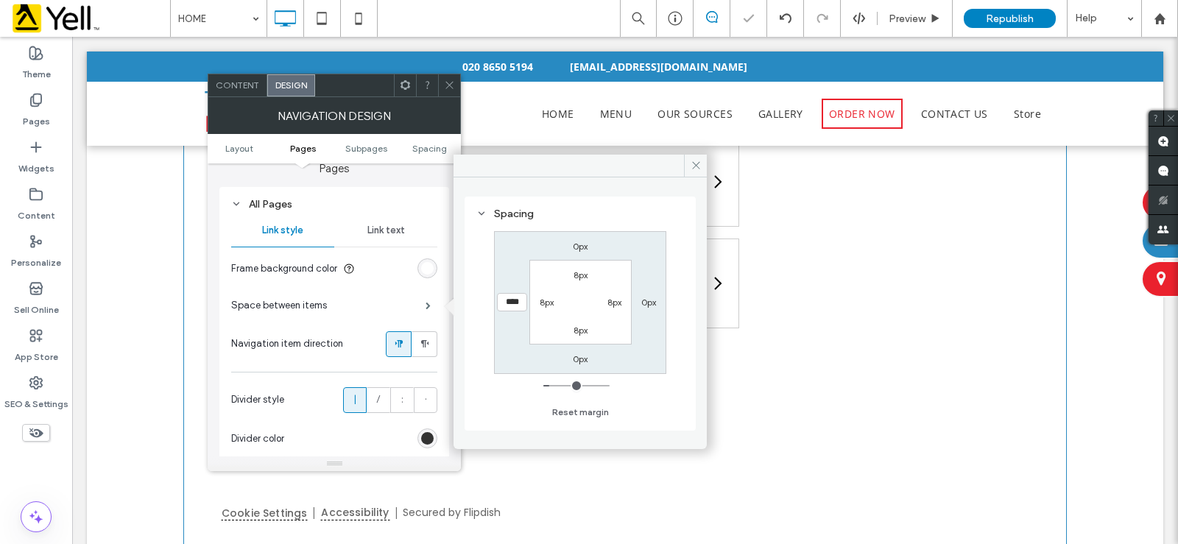
type input "**"
type input "****"
type input "**"
type input "****"
type input "**"
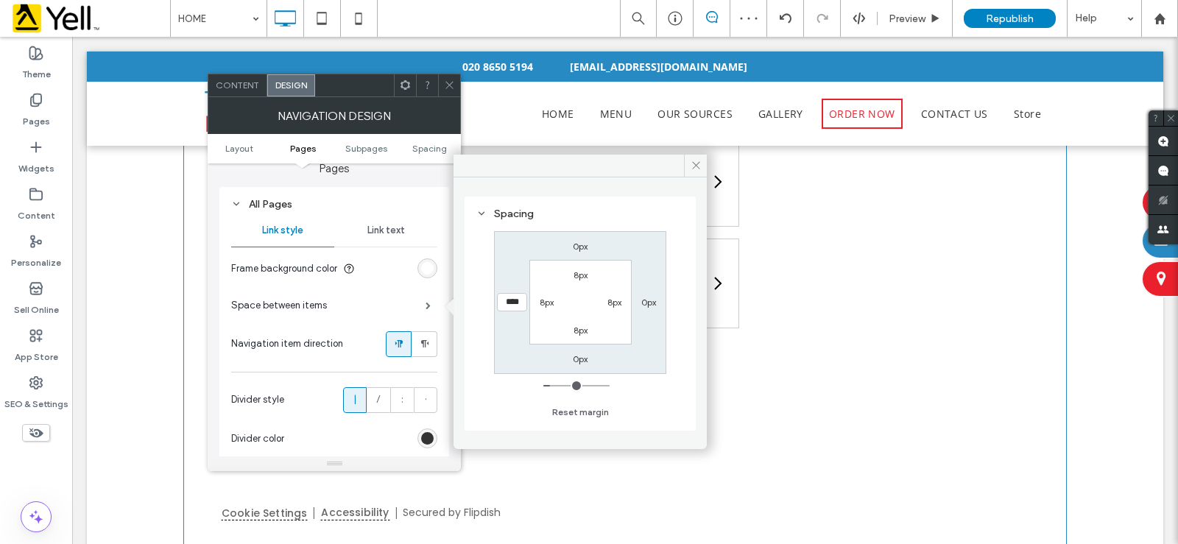
type input "****"
type input "**"
type input "****"
type input "**"
type input "****"
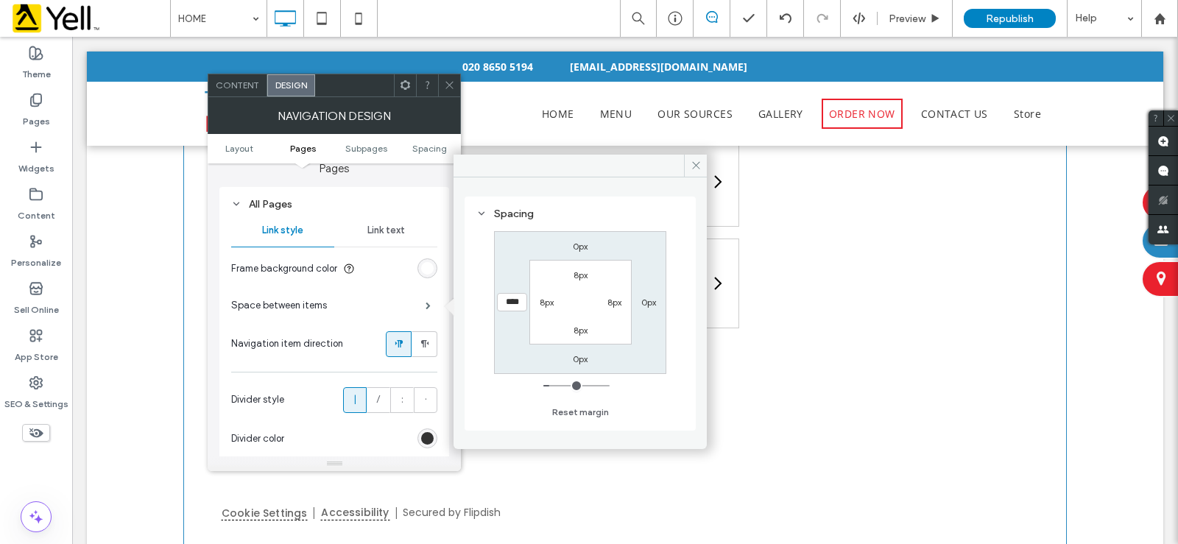
type input "**"
click at [555, 387] on input "range" at bounding box center [577, 385] width 66 height 1
click at [692, 166] on icon at bounding box center [696, 165] width 11 height 11
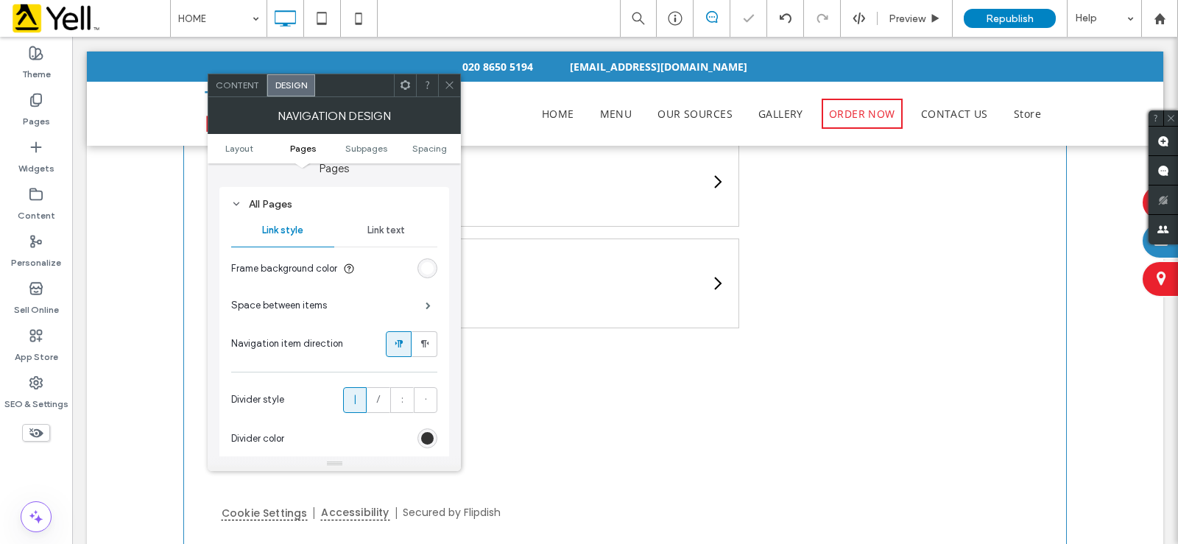
click at [446, 86] on icon at bounding box center [449, 85] width 11 height 11
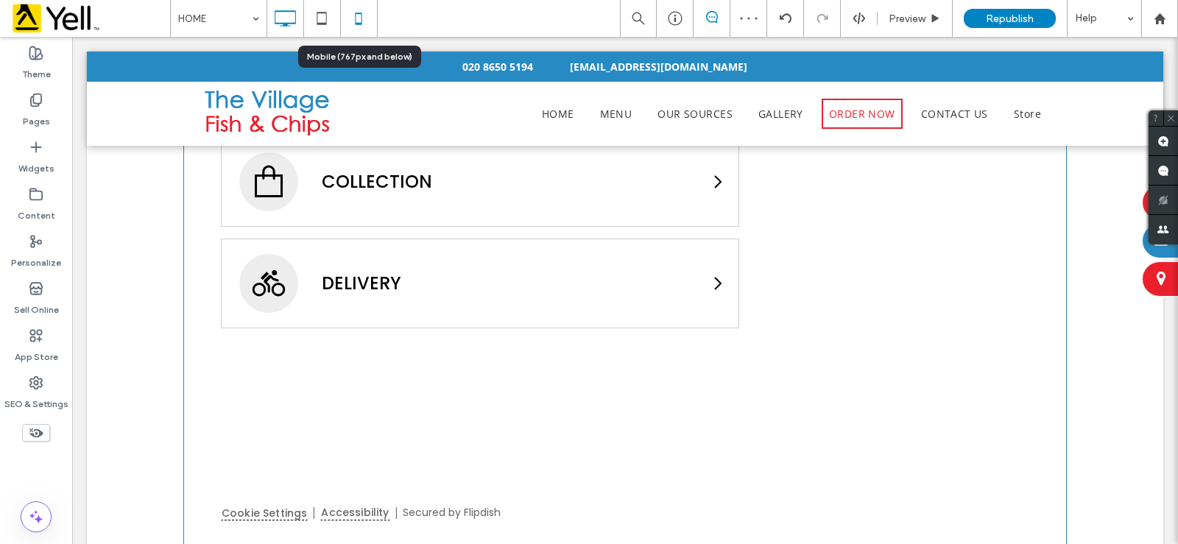
click at [356, 15] on use at bounding box center [359, 19] width 7 height 12
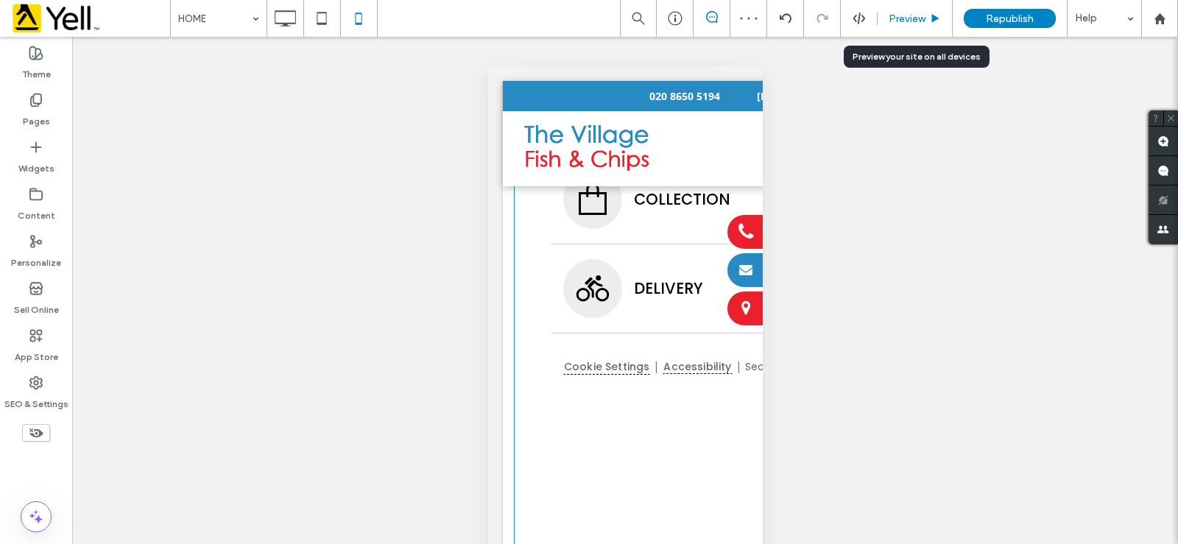
click at [902, 17] on span "Preview" at bounding box center [907, 19] width 37 height 13
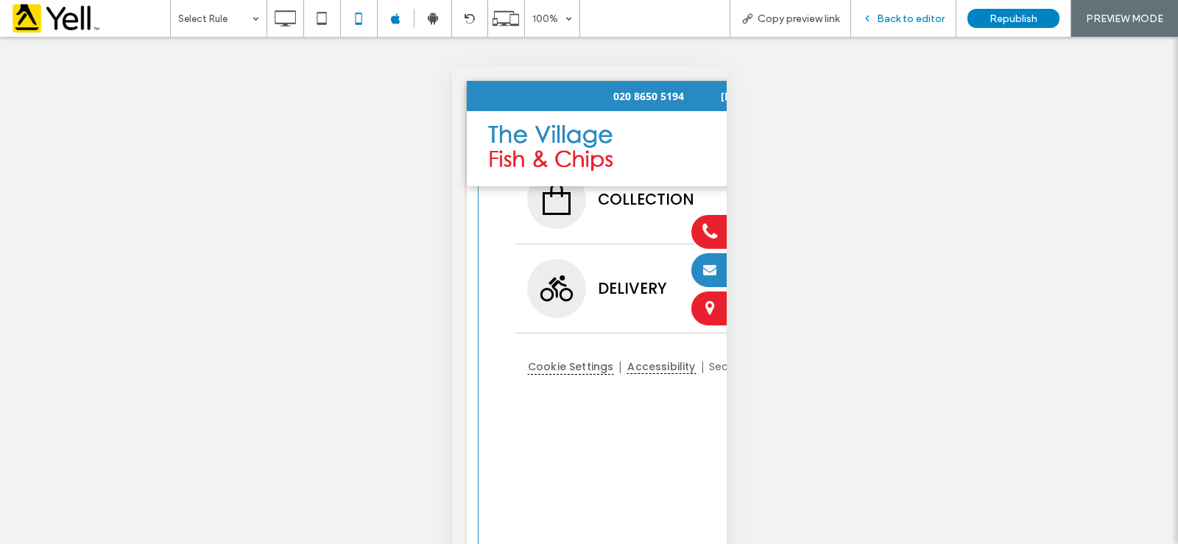
click at [903, 16] on span "Back to editor" at bounding box center [911, 19] width 68 height 13
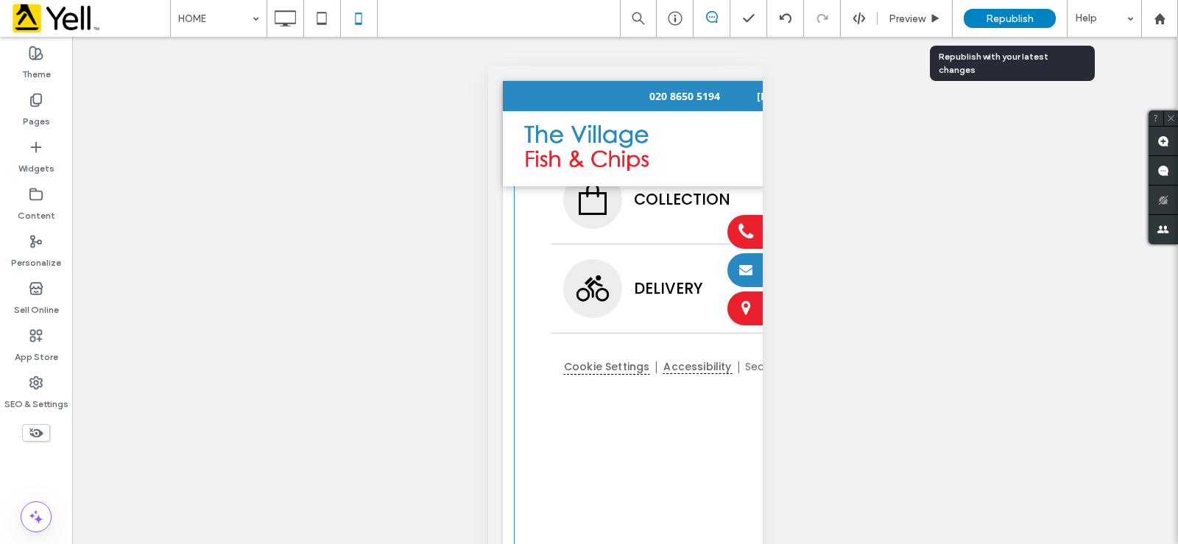
click at [1012, 21] on span "Republish" at bounding box center [1010, 19] width 48 height 13
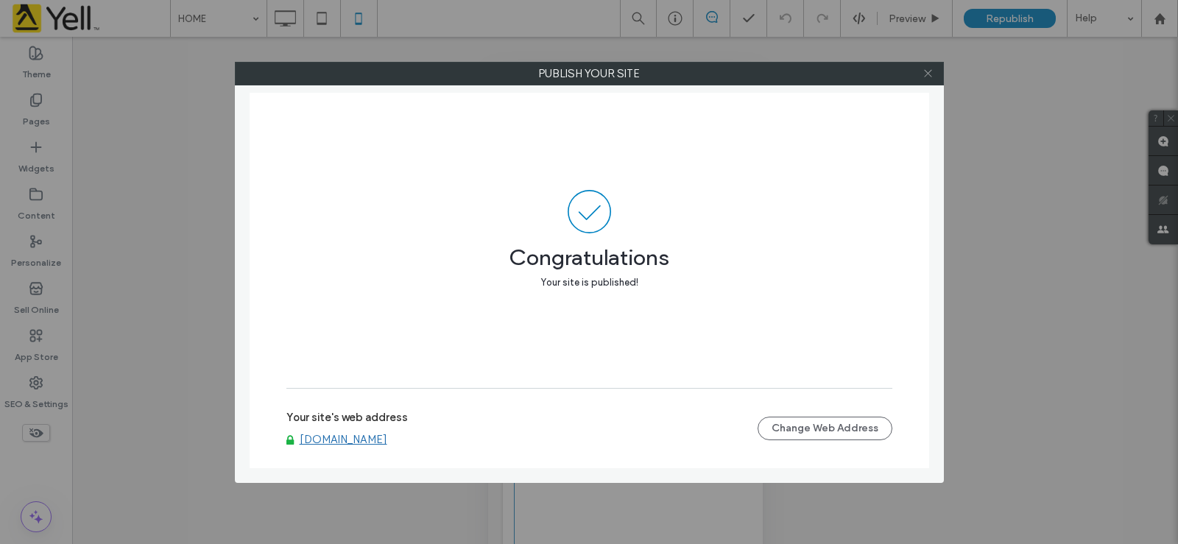
click at [927, 79] on span at bounding box center [928, 74] width 11 height 22
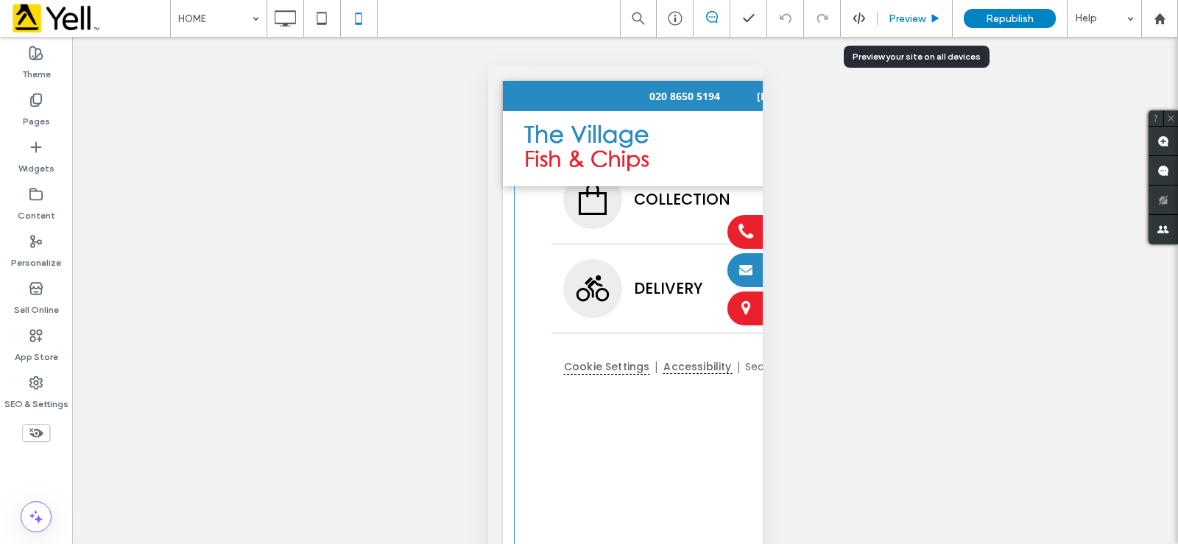
click at [911, 25] on div "Preview" at bounding box center [915, 18] width 75 height 37
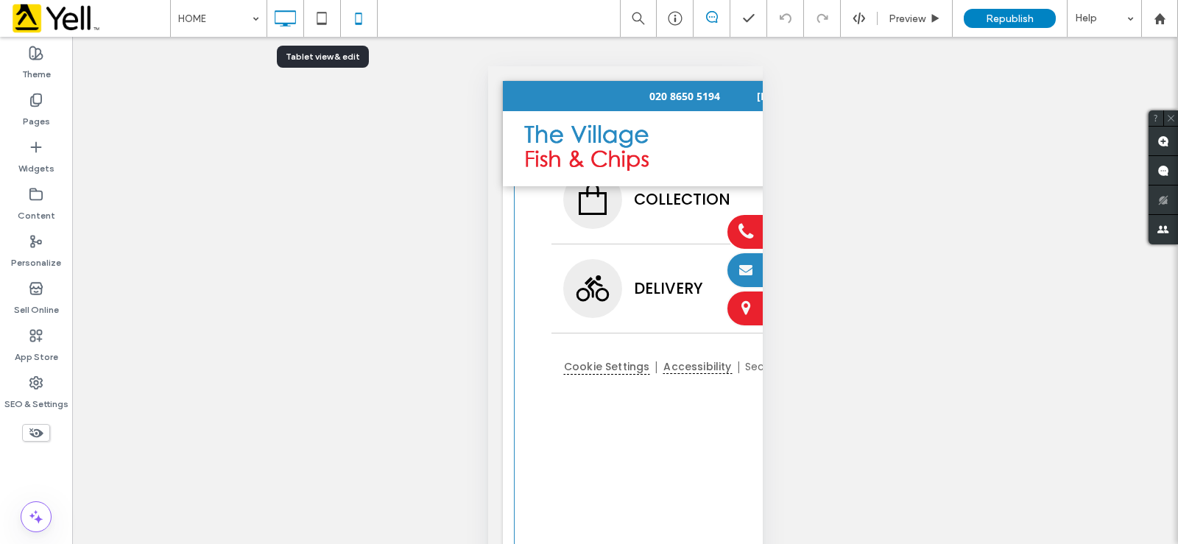
click at [297, 27] on icon at bounding box center [284, 18] width 29 height 29
